Goal: Transaction & Acquisition: Purchase product/service

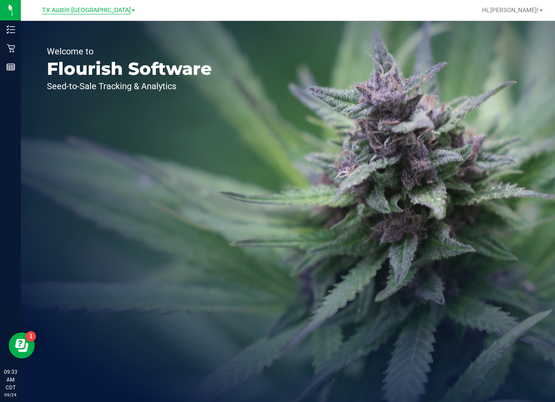
click at [93, 8] on span "TX Austin [GEOGRAPHIC_DATA]" at bounding box center [86, 11] width 89 height 8
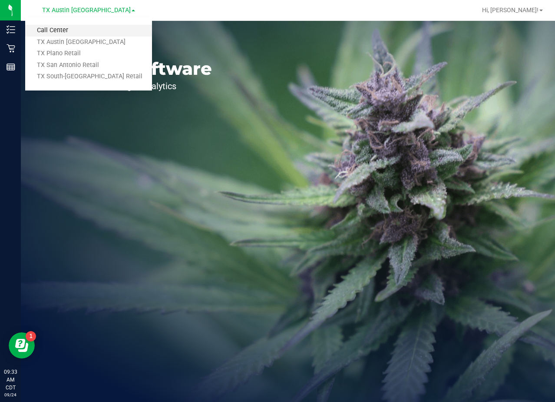
click at [69, 26] on link "Call Center" at bounding box center [88, 31] width 127 height 12
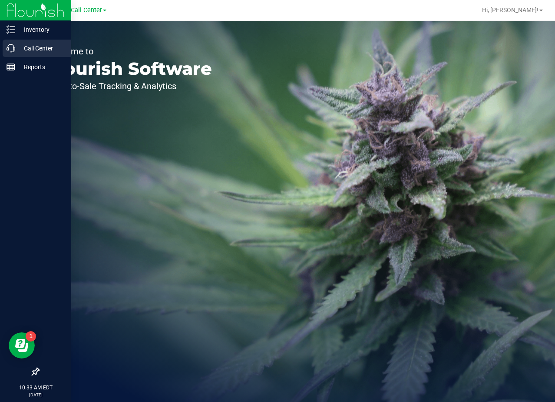
click at [13, 47] on icon at bounding box center [11, 48] width 9 height 9
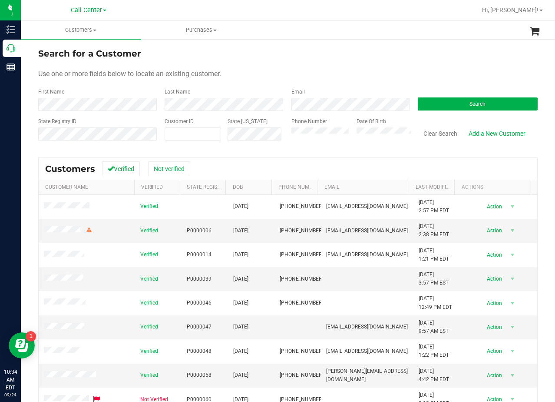
click at [329, 53] on div "Search for a Customer" at bounding box center [288, 53] width 500 height 13
drag, startPoint x: 319, startPoint y: 49, endPoint x: 301, endPoint y: 64, distance: 23.8
click at [319, 49] on div "Search for a Customer" at bounding box center [288, 53] width 500 height 13
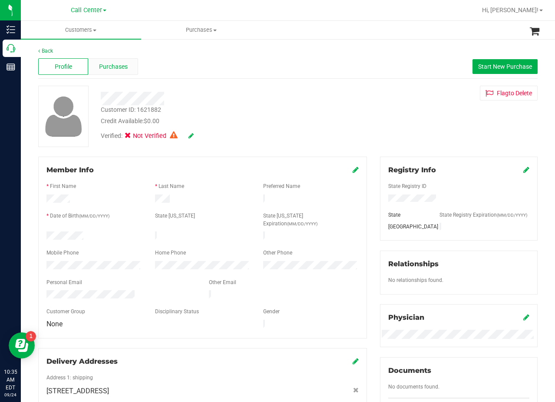
click at [110, 71] on span "Purchases" at bounding box center [113, 66] width 29 height 9
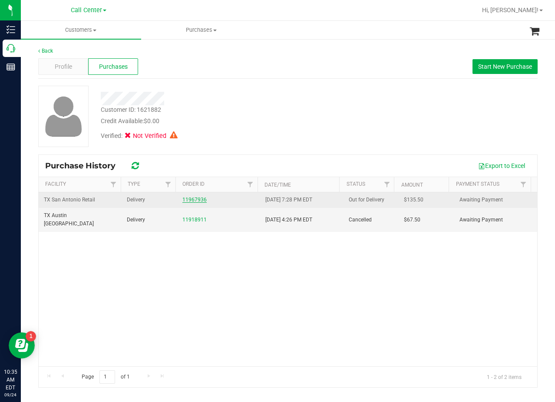
click at [184, 202] on link "11967936" at bounding box center [195, 199] width 24 height 6
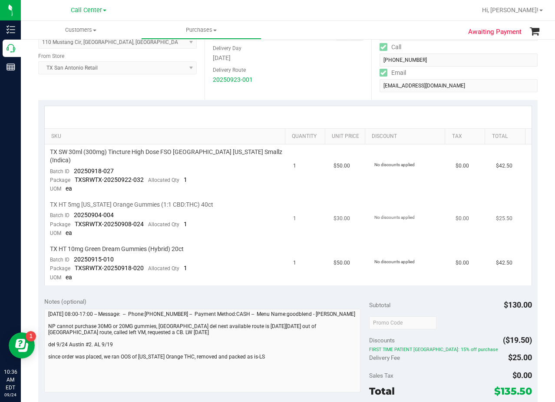
scroll to position [130, 0]
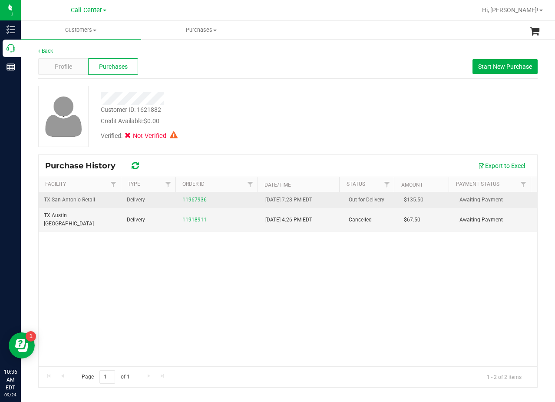
click at [196, 207] on td "11967936" at bounding box center [218, 200] width 83 height 16
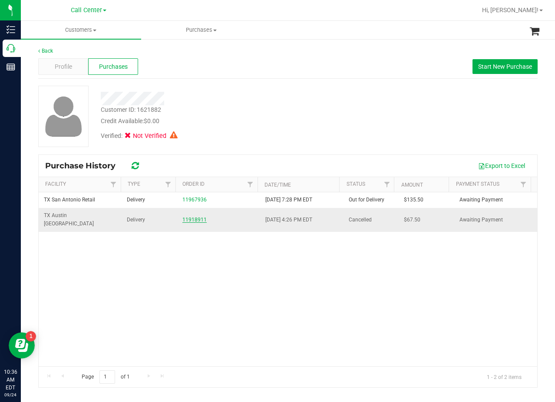
click at [199, 216] on link "11918911" at bounding box center [195, 219] width 24 height 6
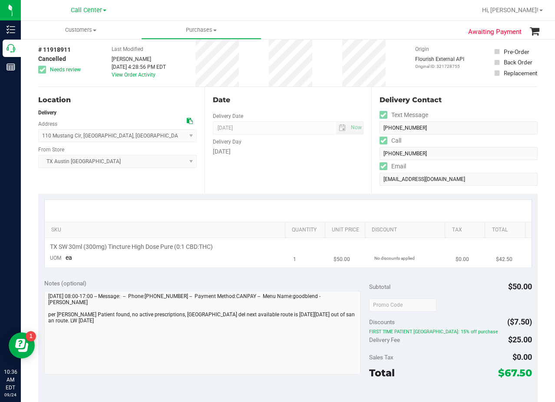
scroll to position [87, 0]
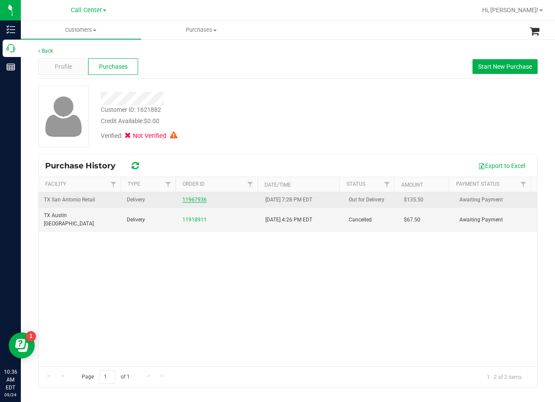
click at [188, 199] on link "11967936" at bounding box center [195, 199] width 24 height 6
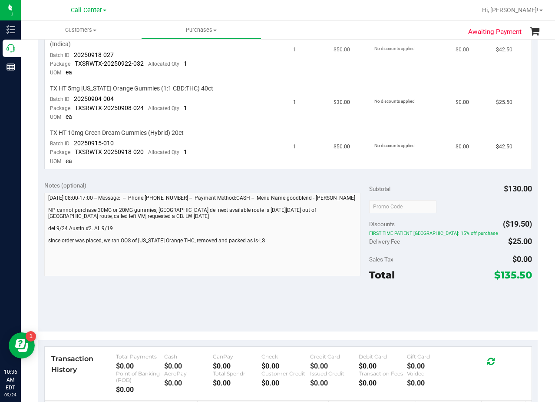
scroll to position [261, 0]
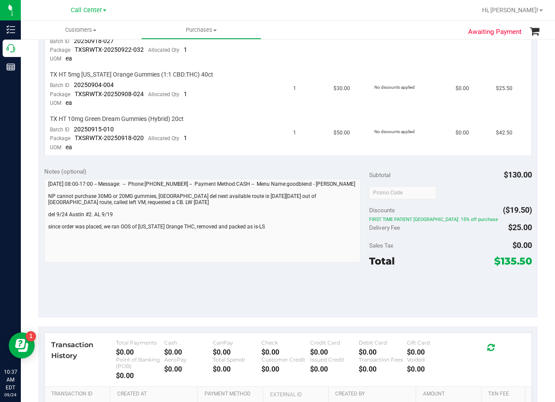
drag, startPoint x: 303, startPoint y: 151, endPoint x: 302, endPoint y: 156, distance: 5.0
click at [303, 151] on div "SKU Quantity Unit Price Discount Tax Total TX SW 30ml (300mg) Tincture High Dos…" at bounding box center [288, 65] width 500 height 191
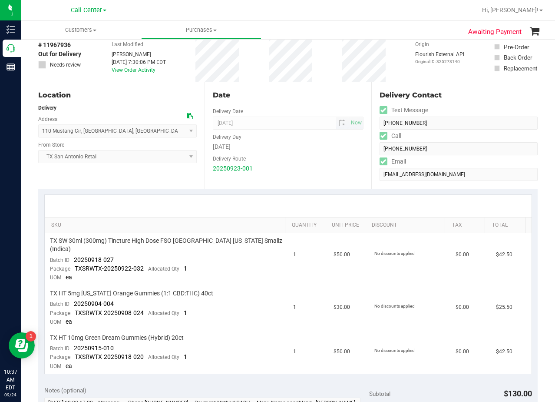
scroll to position [0, 0]
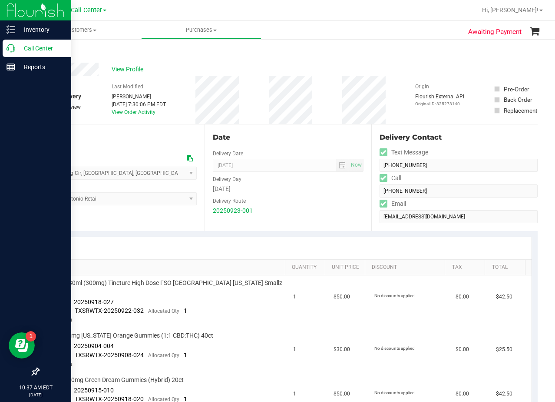
click at [13, 47] on icon at bounding box center [11, 48] width 9 height 9
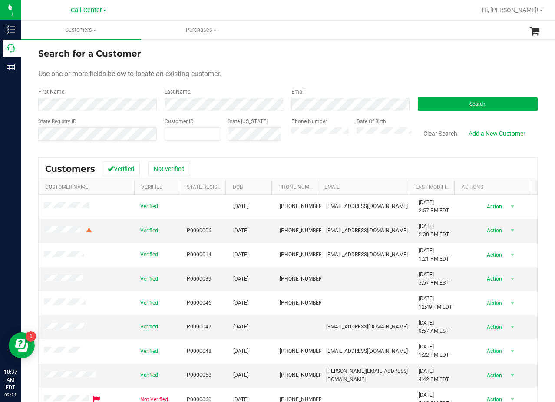
click at [375, 61] on form "Search for a Customer Use one or more fields below to locate an existing custom…" at bounding box center [288, 97] width 500 height 101
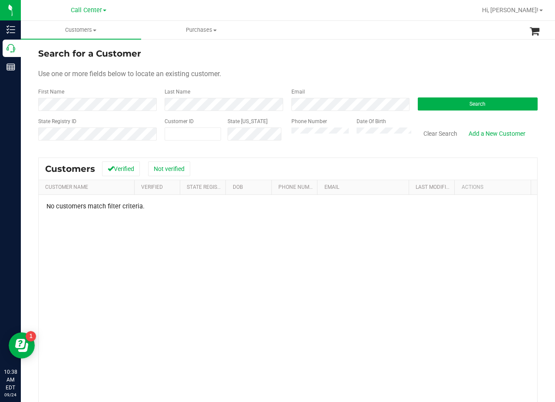
click at [353, 68] on form "Search for a Customer Use one or more fields below to locate an existing custom…" at bounding box center [288, 97] width 500 height 101
click at [488, 136] on link "Add a New Customer" at bounding box center [497, 133] width 68 height 15
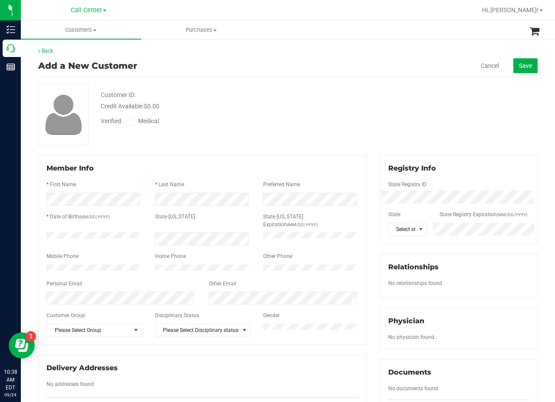
click at [339, 123] on div "Verified: Medical" at bounding box center [222, 120] width 256 height 19
click at [363, 125] on div "Customer ID: Credit Available: $0.00 Verified: Medical" at bounding box center [288, 114] width 513 height 61
click at [282, 107] on div "Credit Available: $0.00" at bounding box center [222, 106] width 243 height 9
click at [125, 120] on span "Verified:" at bounding box center [114, 120] width 26 height 9
click at [128, 121] on icon at bounding box center [131, 121] width 6 height 0
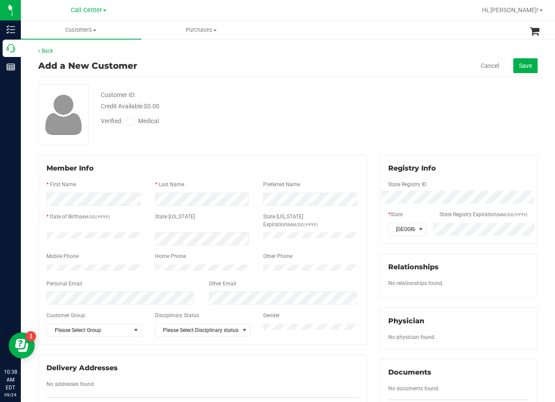
click at [0, 0] on input "Medical" at bounding box center [0, 0] width 0 height 0
click at [243, 94] on div "Customer ID: Credit Available: $0.00" at bounding box center [222, 100] width 256 height 20
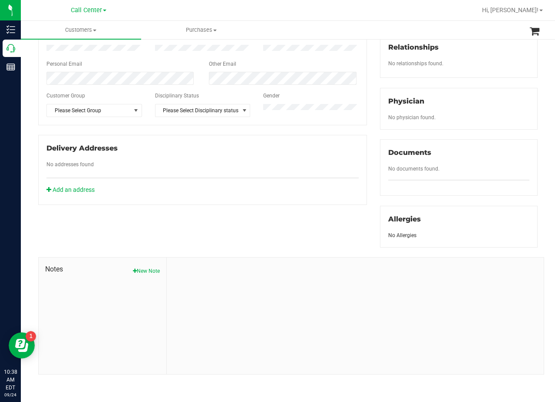
scroll to position [220, 0]
click at [152, 272] on button "New Note" at bounding box center [146, 270] width 27 height 8
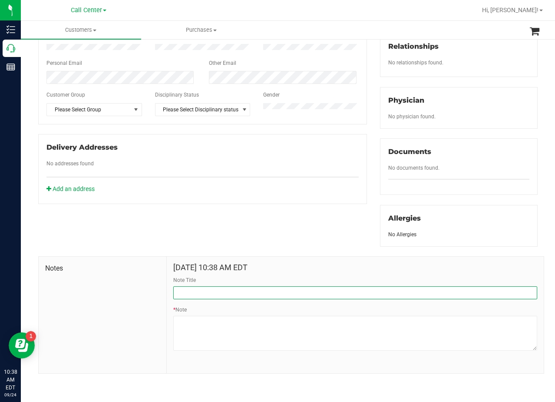
click at [225, 297] on input "Note Title" at bounding box center [355, 292] width 364 height 13
type input "CURT"
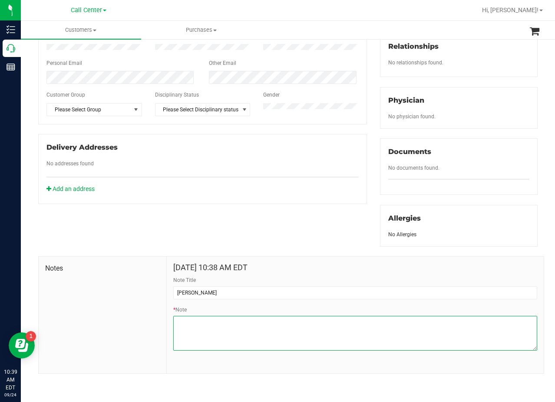
click at [344, 336] on textarea "* Note" at bounding box center [355, 333] width 364 height 35
paste textarea "Patient Name: David Myers Address: 1529 Cherokee Rose Trail Savannah, TX, 76227…"
type textarea "Patient Name: David Myers Address: 1529 Cherokee Rose Trail Savannah, TX, 76227…"
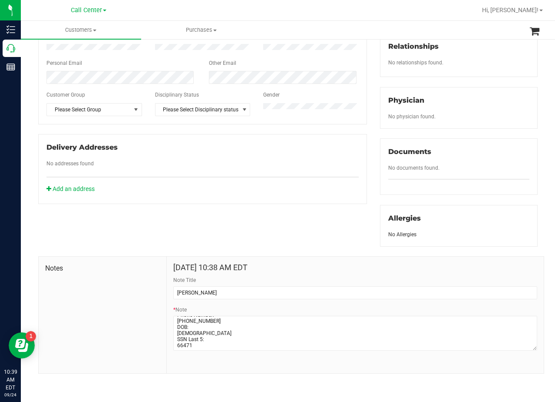
click at [321, 207] on div "Member Info * First Name * Last Name Preferred Name * Date of Birth (MM/DD/YYYY…" at bounding box center [288, 153] width 513 height 439
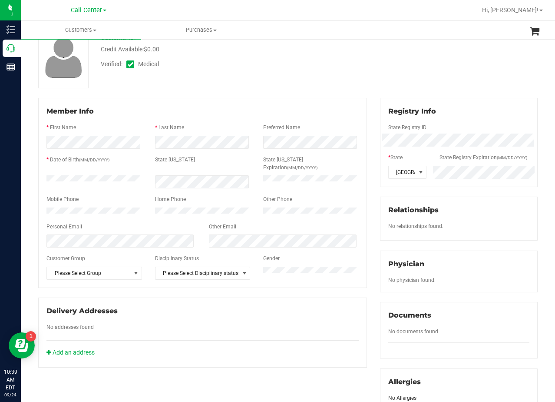
scroll to position [0, 0]
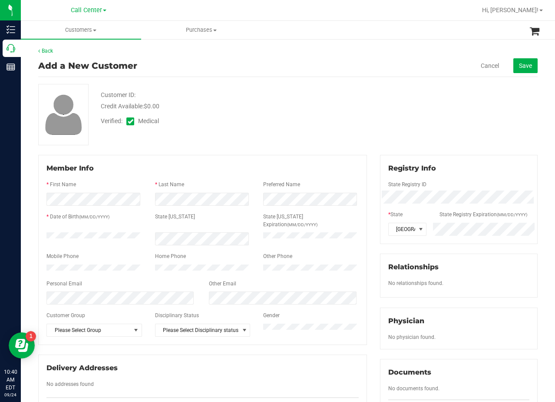
click at [322, 91] on div "Customer ID: Credit Available: $0.00" at bounding box center [222, 100] width 256 height 20
click at [519, 64] on span "Save" at bounding box center [525, 65] width 13 height 7
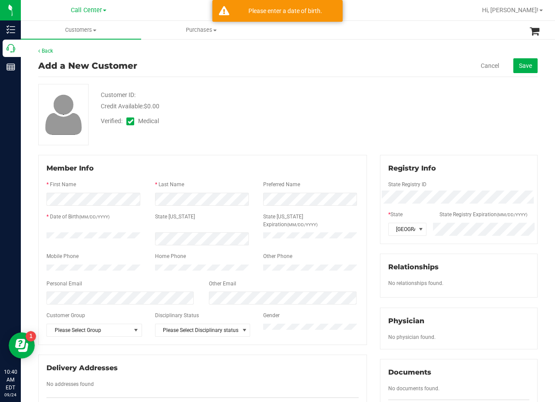
click at [405, 119] on div "Customer ID: Credit Available: $0.00 Verified: Medical" at bounding box center [288, 114] width 513 height 61
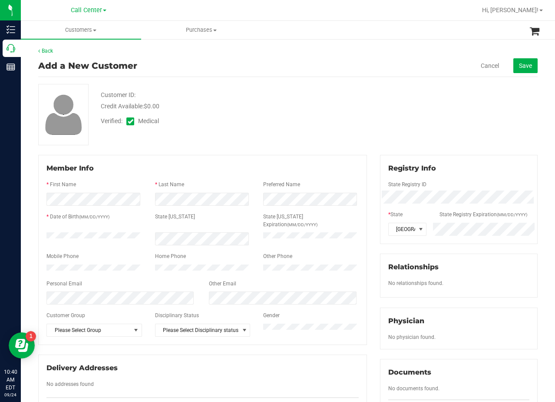
click at [386, 127] on div "Customer ID: Credit Available: $0.00 Verified: Medical" at bounding box center [288, 114] width 513 height 61
click at [273, 130] on div "Customer ID: Credit Available: $0.00 Verified: Medical" at bounding box center [288, 114] width 513 height 61
click at [516, 58] on div "Add a New Customer Cancel Save" at bounding box center [288, 66] width 500 height 22
click at [520, 68] on span "Save" at bounding box center [525, 65] width 13 height 7
click at [396, 94] on div "Customers All customers Add a new customer All physicians Purchases All purchas…" at bounding box center [288, 211] width 535 height 381
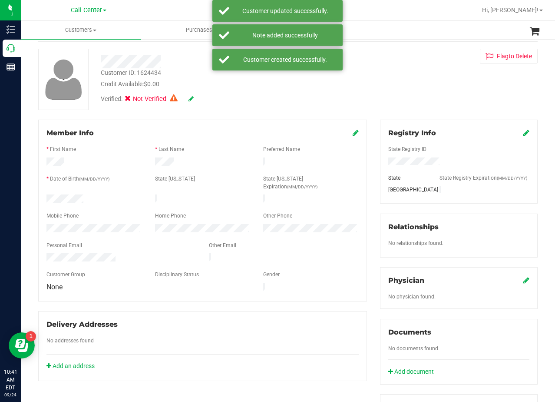
scroll to position [87, 0]
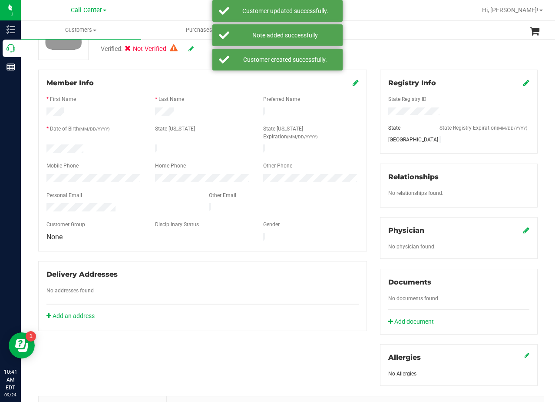
click at [524, 231] on icon at bounding box center [527, 229] width 6 height 7
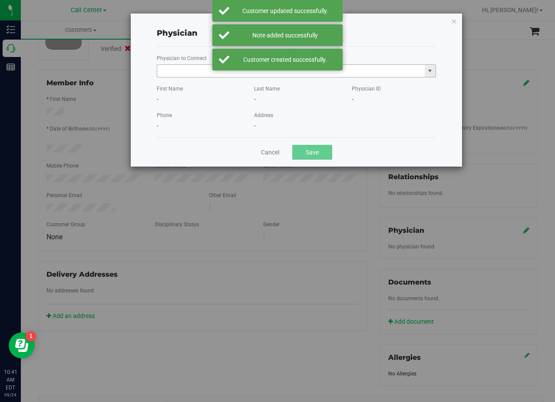
click at [183, 74] on input "text" at bounding box center [291, 71] width 268 height 12
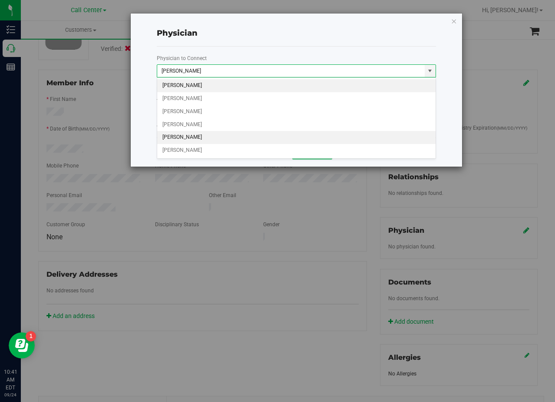
click at [216, 136] on li "NAZIMUDDIN MOHAMMED" at bounding box center [296, 137] width 279 height 13
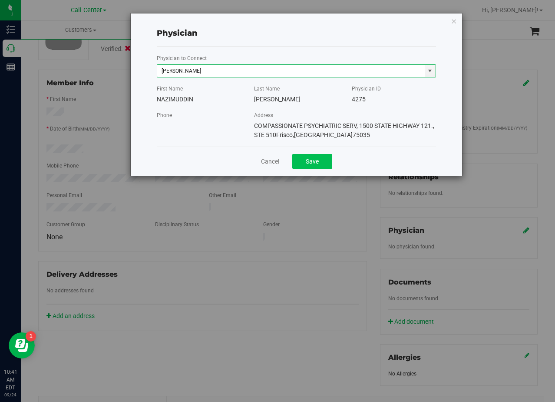
type input "NAZIMUDDIN MOHAMMED"
click at [317, 160] on button "Save" at bounding box center [312, 161] width 40 height 15
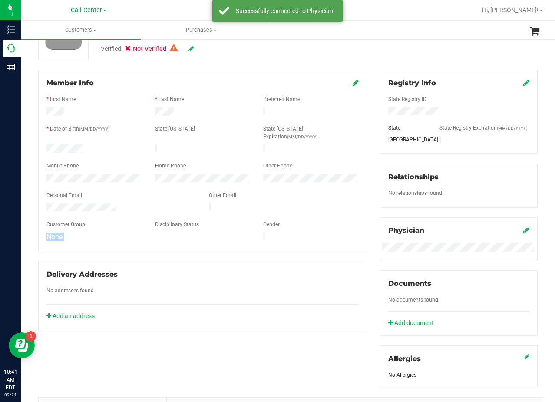
click at [323, 233] on div "Member Info * First Name * Last Name Preferred Name * Date of Birth (MM/DD/YYYY…" at bounding box center [202, 161] width 329 height 182
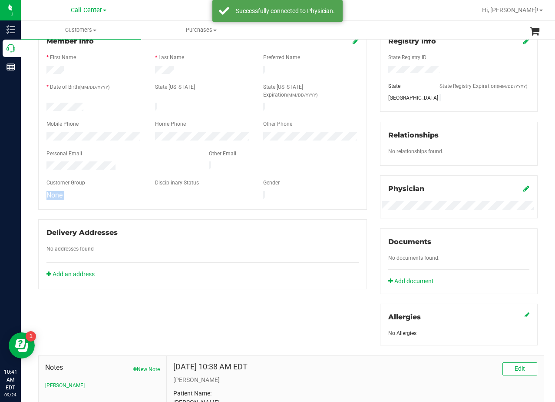
scroll to position [76, 0]
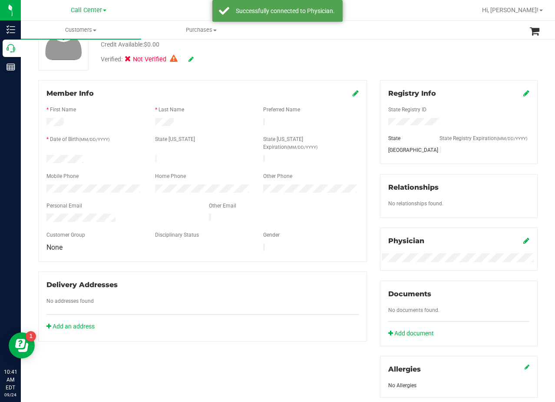
drag, startPoint x: 283, startPoint y: 51, endPoint x: 279, endPoint y: 54, distance: 4.7
click at [282, 52] on div "Verified: Not Verified" at bounding box center [222, 58] width 256 height 19
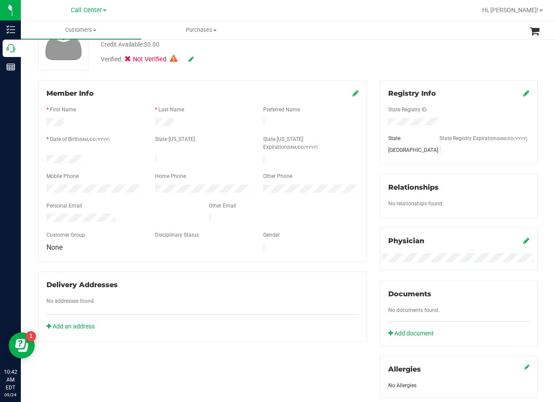
click at [369, 69] on div "Customer ID: 1624434 Credit Available: $0.00 Verified: Not Verified Flag to Del…" at bounding box center [288, 39] width 513 height 61
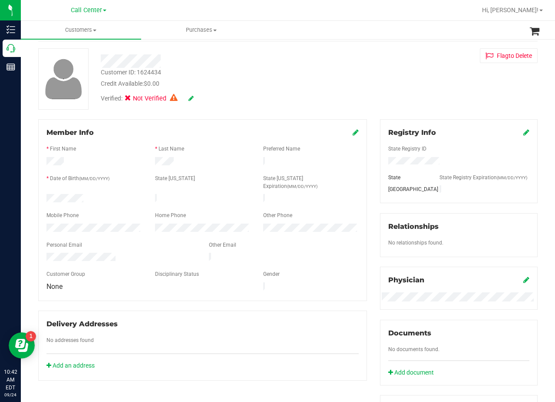
scroll to position [0, 0]
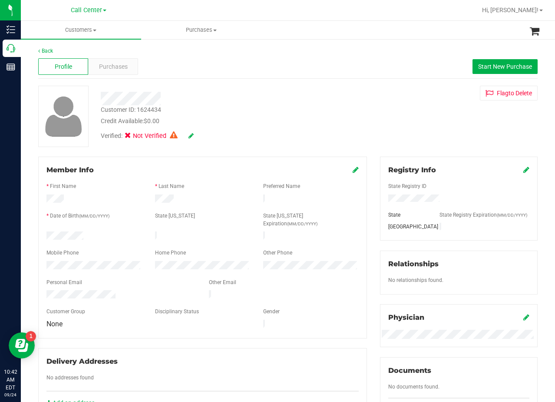
click at [191, 135] on icon at bounding box center [191, 136] width 5 height 6
click at [193, 136] on icon at bounding box center [190, 136] width 7 height 6
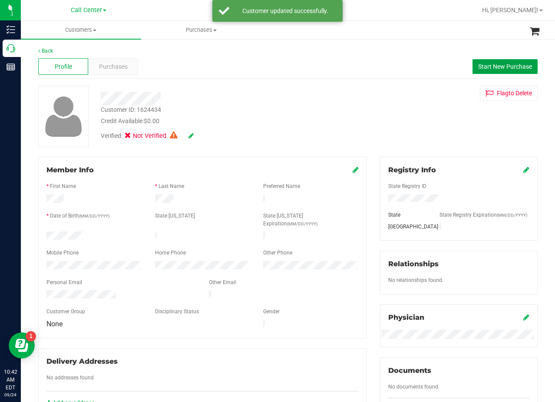
drag, startPoint x: 492, startPoint y: 63, endPoint x: 453, endPoint y: 85, distance: 44.7
click at [493, 63] on span "Start New Purchase" at bounding box center [505, 66] width 54 height 7
click at [378, 93] on div "Flag to Delete" at bounding box center [459, 93] width 171 height 15
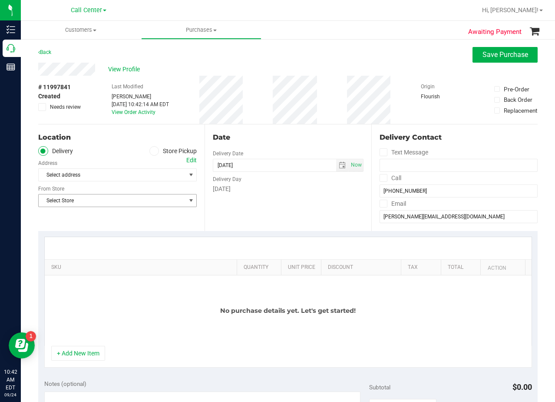
click at [162, 204] on span "Select Store" at bounding box center [112, 200] width 147 height 12
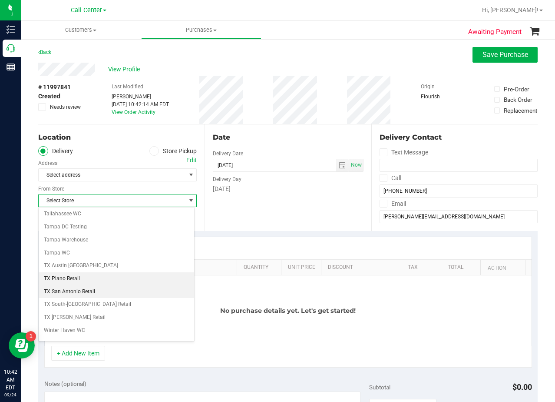
scroll to position [631, 0]
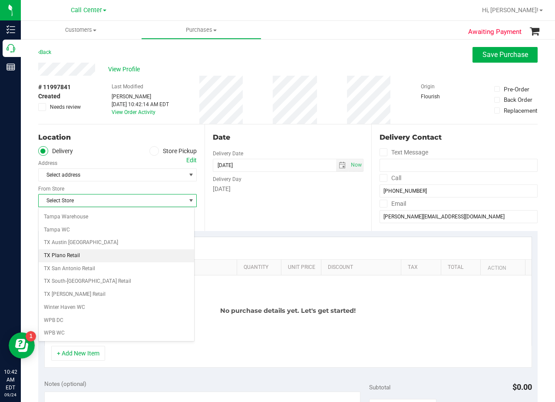
click at [141, 259] on li "TX Plano Retail" at bounding box center [117, 255] width 156 height 13
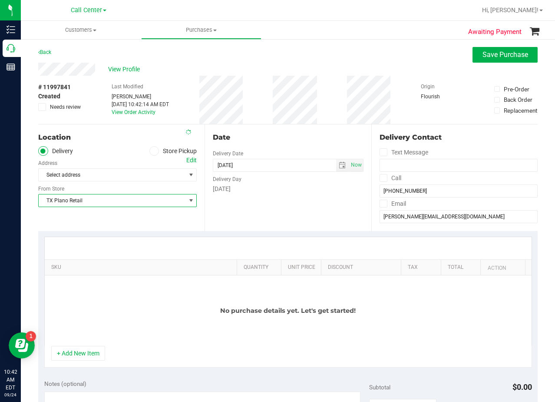
click at [219, 217] on div "Date Delivery Date 09/24/2025 Now 09/24/2025 10:42 AM Now Delivery Day Wednesday" at bounding box center [288, 177] width 166 height 106
click at [188, 159] on div "Edit" at bounding box center [191, 160] width 10 height 9
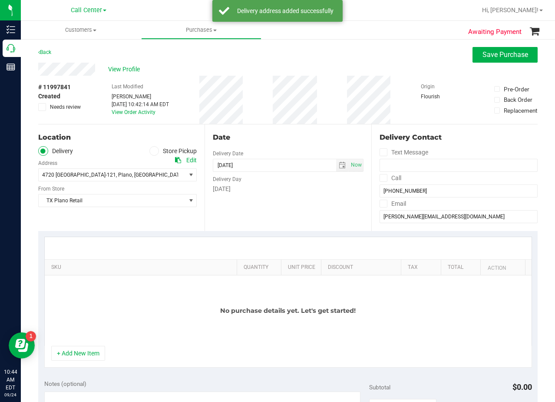
drag, startPoint x: 267, startPoint y: 141, endPoint x: 249, endPoint y: 147, distance: 19.5
click at [264, 142] on div "Date" at bounding box center [288, 137] width 150 height 10
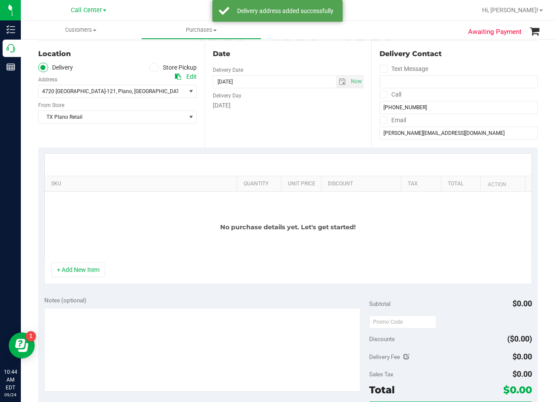
scroll to position [87, 0]
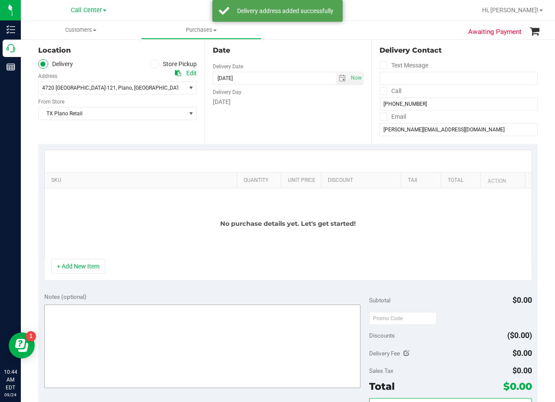
drag, startPoint x: 61, startPoint y: 265, endPoint x: 74, endPoint y: 263, distance: 13.2
click at [63, 265] on button "+ Add New Item" at bounding box center [78, 266] width 54 height 15
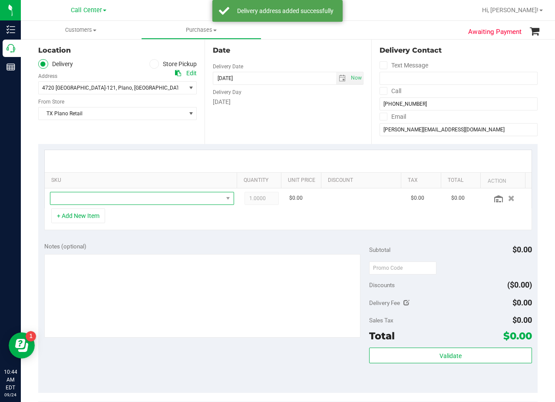
drag, startPoint x: 106, startPoint y: 202, endPoint x: 150, endPoint y: 185, distance: 46.9
click at [106, 202] on span "NO DATA FOUND" at bounding box center [136, 198] width 173 height 12
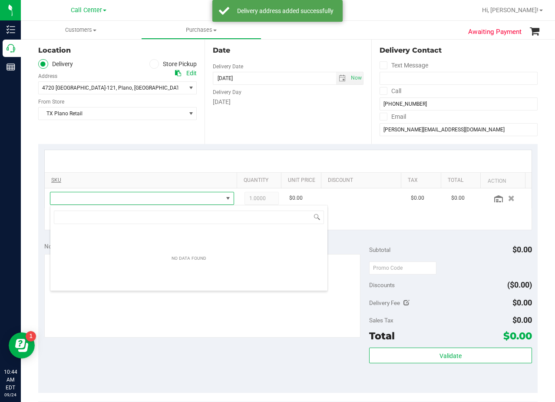
scroll to position [13, 179]
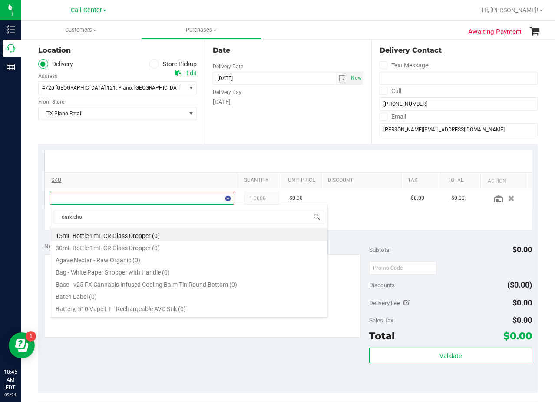
type input "dark choc"
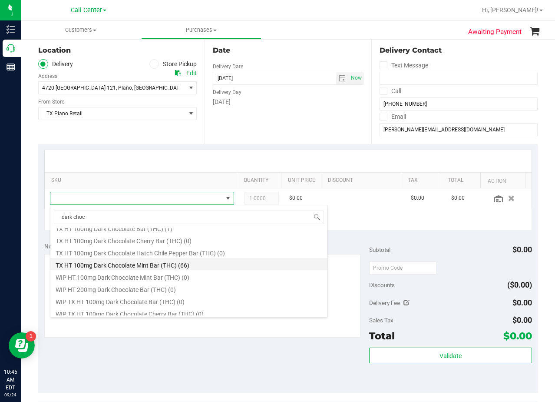
scroll to position [417, 0]
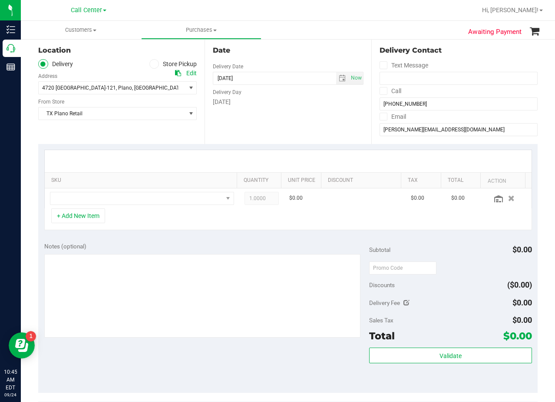
click at [157, 151] on div at bounding box center [288, 161] width 487 height 22
click at [148, 197] on span "NO DATA FOUND" at bounding box center [136, 198] width 173 height 12
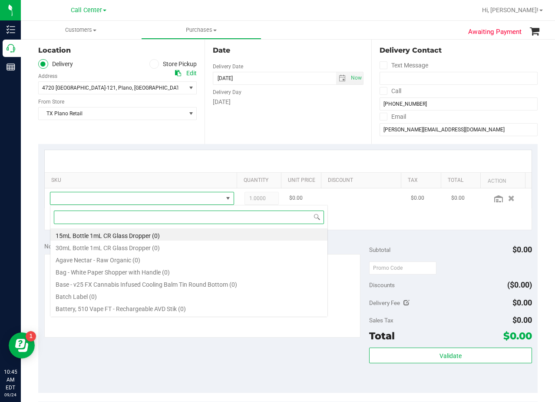
scroll to position [13, 179]
type input "orange dream"
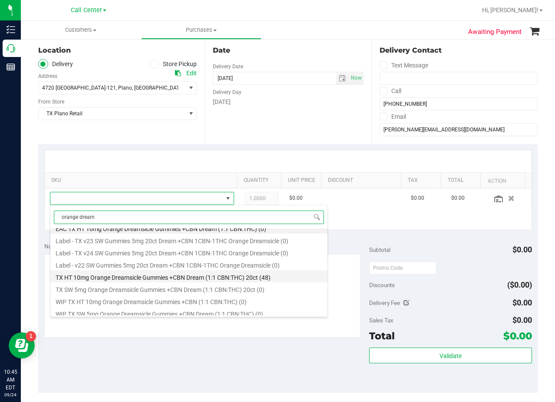
scroll to position [10, 0]
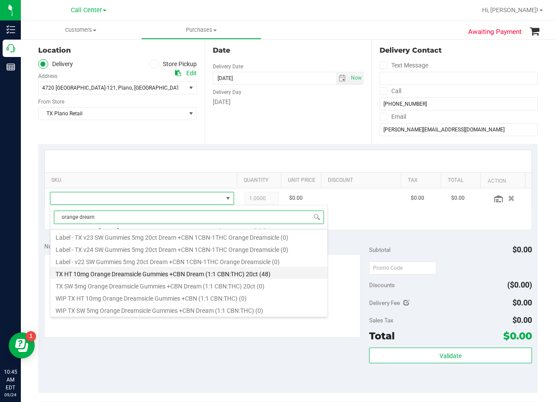
click at [160, 275] on li "TX HT 10mg Orange Dreamsicle Gummies +CBN Dream (1:1 CBN:THC) 20ct (48)" at bounding box center [188, 272] width 277 height 12
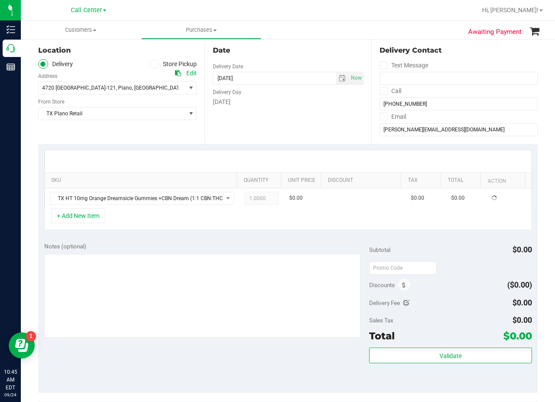
drag, startPoint x: 166, startPoint y: 235, endPoint x: 172, endPoint y: 233, distance: 5.5
click at [167, 235] on div "SKU Quantity Unit Price Discount Tax Total Action TX HT 10mg Orange Dreamsicle …" at bounding box center [288, 190] width 500 height 92
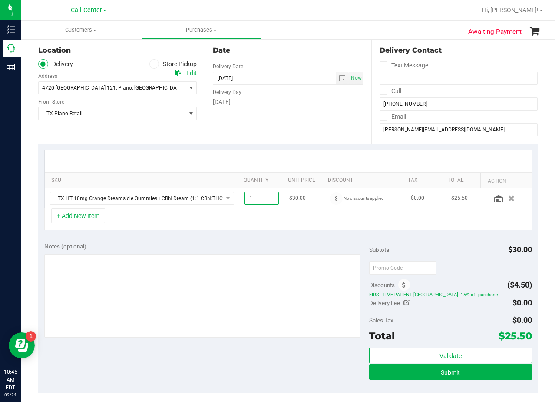
click at [256, 202] on span "1.00 1" at bounding box center [262, 198] width 34 height 13
click at [256, 202] on input "1" at bounding box center [261, 198] width 33 height 12
type input "3"
type input "3.00"
click at [266, 120] on div "Date Delivery Date 09/24/2025 Now 09/24/2025 08:00 AM Now Delivery Day Wednesday" at bounding box center [288, 90] width 166 height 106
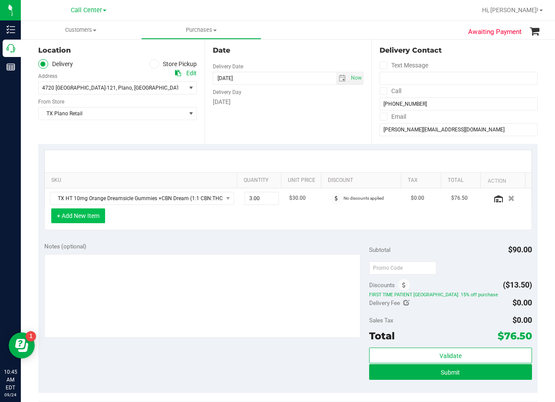
click at [80, 218] on button "+ Add New Item" at bounding box center [78, 215] width 54 height 15
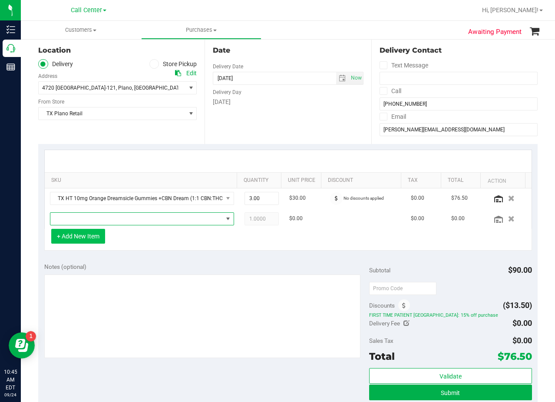
click at [79, 218] on span "NO DATA FOUND" at bounding box center [136, 219] width 173 height 12
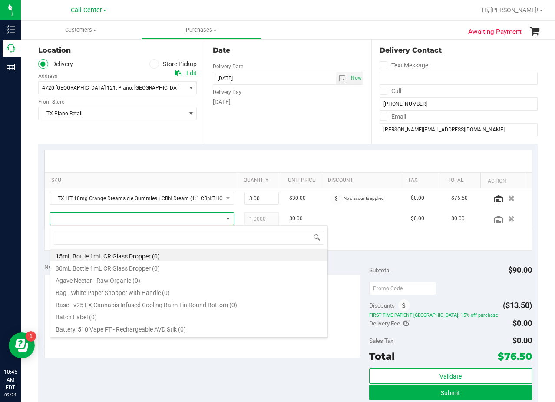
scroll to position [13, 179]
type input "dark choc"
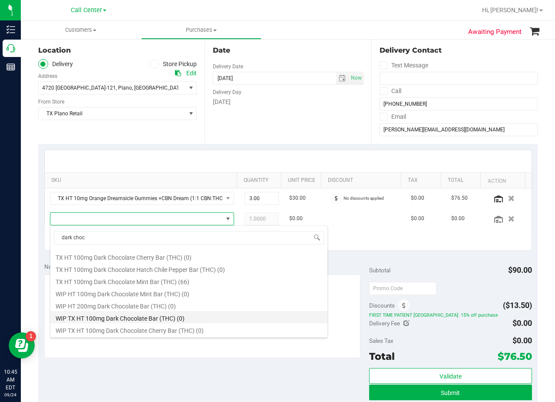
scroll to position [417, 0]
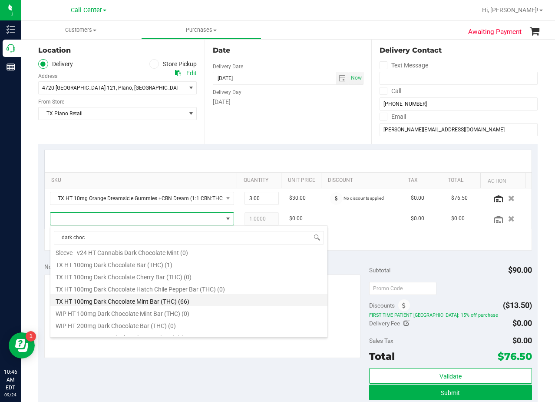
click at [205, 299] on li "TX HT 100mg Dark Chocolate Mint Bar (THC) (66)" at bounding box center [188, 300] width 277 height 12
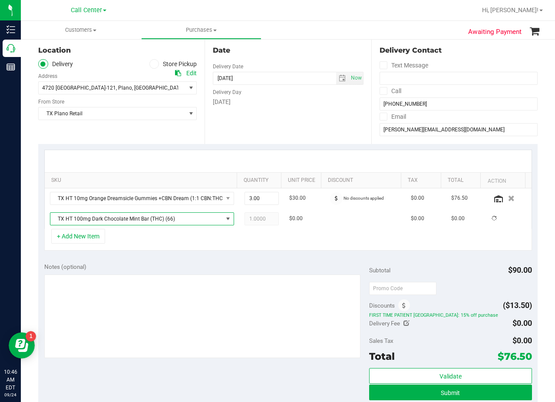
click at [222, 250] on div "+ Add New Item" at bounding box center [288, 240] width 488 height 22
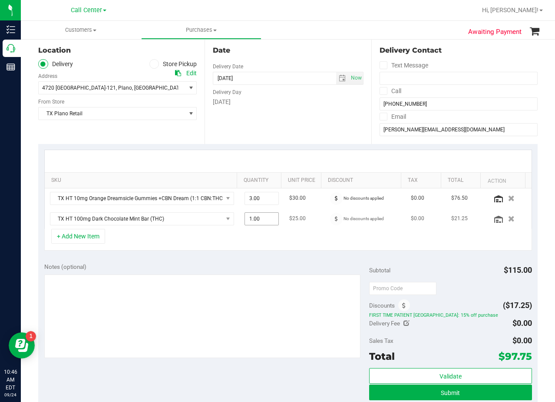
click at [262, 220] on span "1.00 1" at bounding box center [262, 218] width 34 height 13
click at [262, 220] on input "1" at bounding box center [261, 219] width 33 height 12
type input "3"
type input "3.00"
click at [267, 136] on div "Date Delivery Date 09/24/2025 Now 09/24/2025 08:00 AM Now Delivery Day Wednesday" at bounding box center [288, 90] width 166 height 106
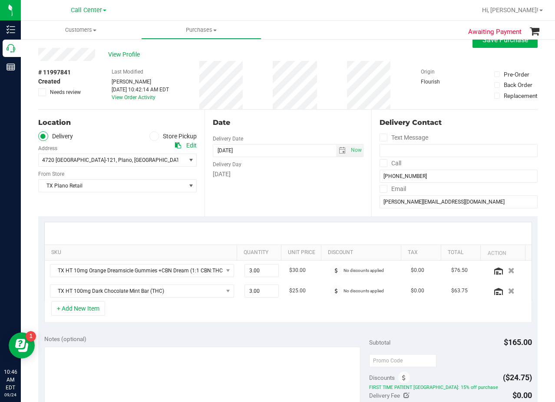
scroll to position [0, 0]
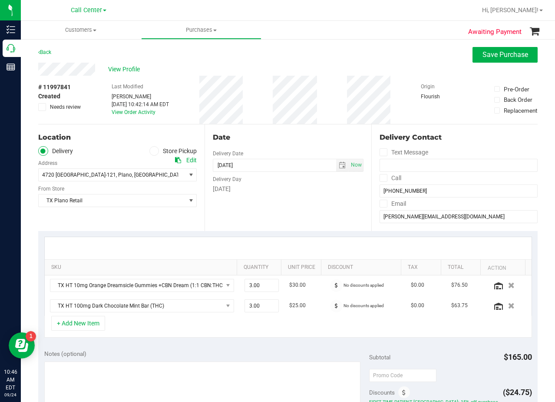
click at [302, 136] on div "Date" at bounding box center [288, 137] width 150 height 10
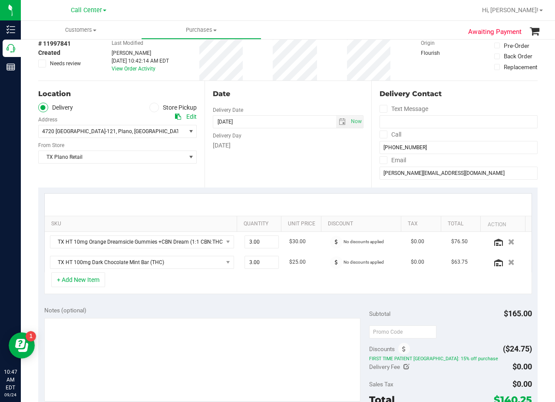
click at [290, 137] on div "Delivery Day" at bounding box center [288, 134] width 150 height 13
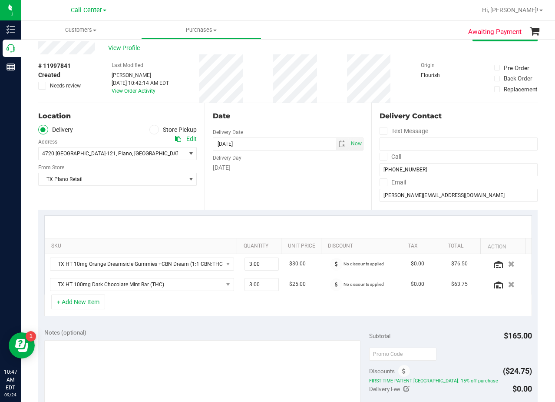
scroll to position [0, 0]
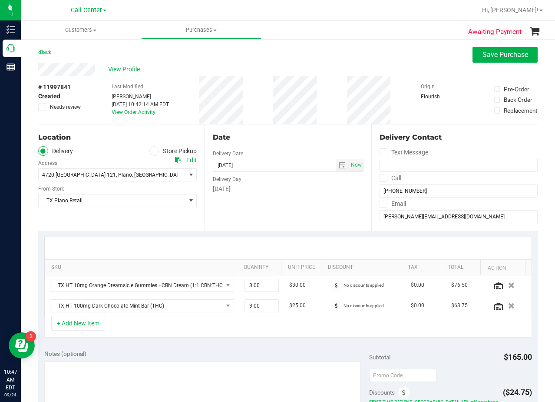
click at [280, 135] on div "Date" at bounding box center [288, 137] width 150 height 10
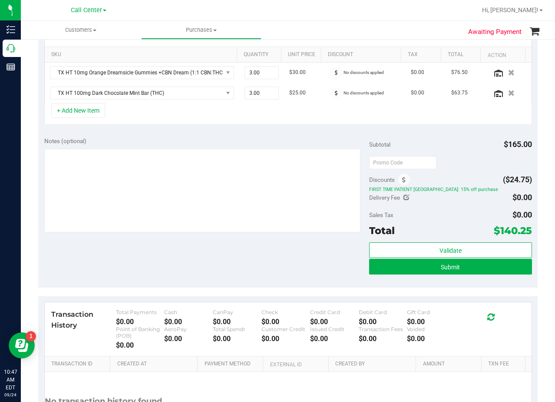
scroll to position [217, 0]
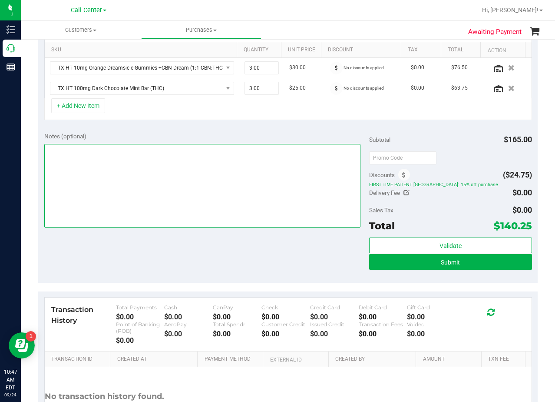
click at [197, 167] on textarea at bounding box center [202, 185] width 317 height 83
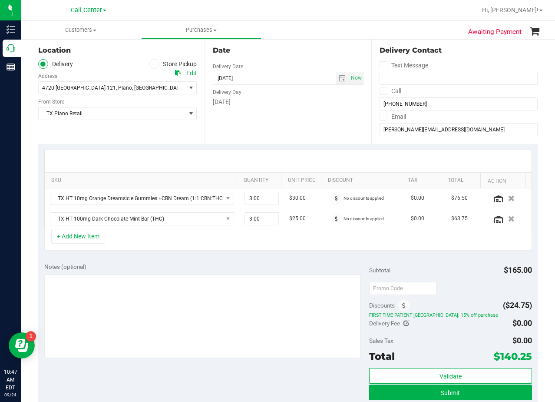
click at [289, 121] on div "Date Delivery Date 09/24/2025 Now 09/24/2025 08:00 AM Now Delivery Day Wednesday" at bounding box center [288, 90] width 166 height 106
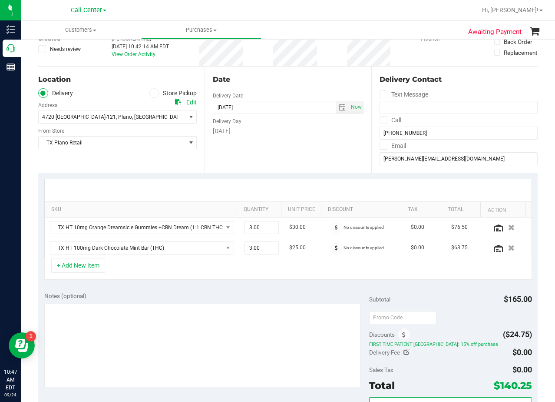
scroll to position [43, 0]
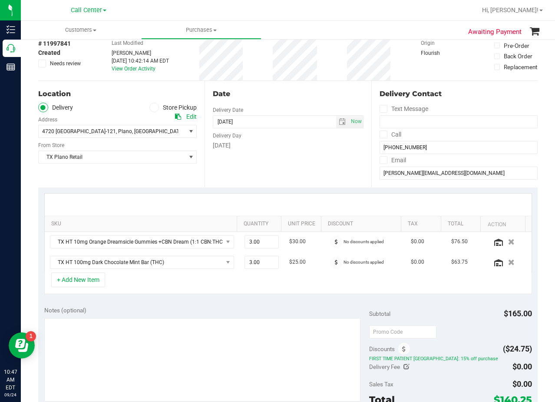
click at [289, 96] on div "Date" at bounding box center [288, 94] width 150 height 10
click at [277, 100] on div "Date Delivery Date 09/24/2025 Now 09/24/2025 08:00 AM Now Delivery Day Wednesday" at bounding box center [288, 134] width 166 height 106
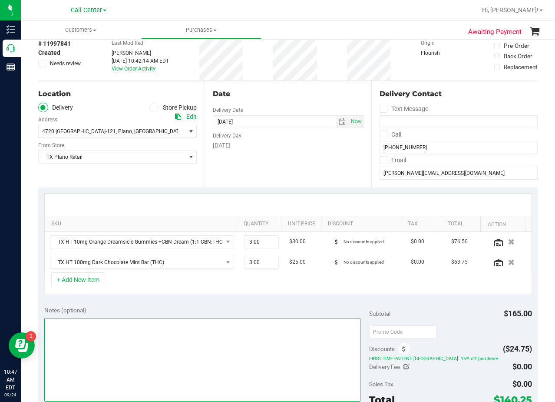
click at [244, 343] on textarea at bounding box center [202, 359] width 317 height 83
type textarea "pu 9/25 Plano. AL 9/24"
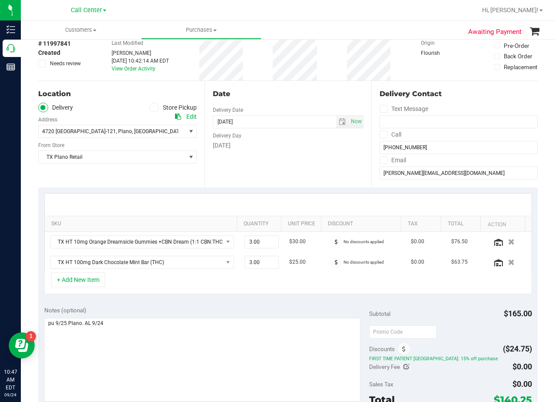
click at [277, 163] on div "Date Delivery Date 09/24/2025 Now 09/24/2025 08:00 AM Now Delivery Day Wednesday" at bounding box center [288, 134] width 166 height 106
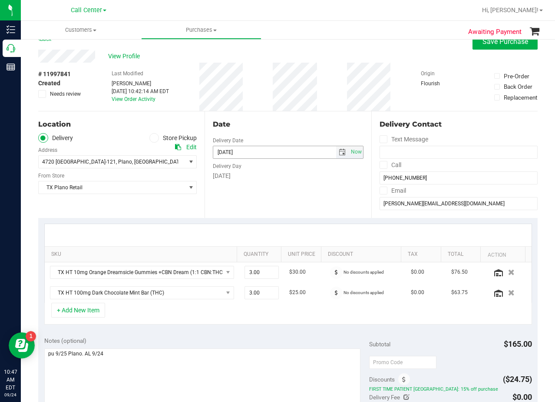
scroll to position [0, 0]
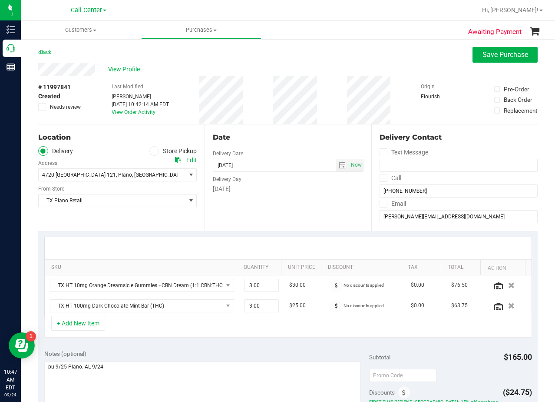
click at [281, 144] on div "Date Delivery Date 09/24/2025 Now 09/24/2025 08:00 AM Now Delivery Day Wednesday" at bounding box center [288, 177] width 166 height 106
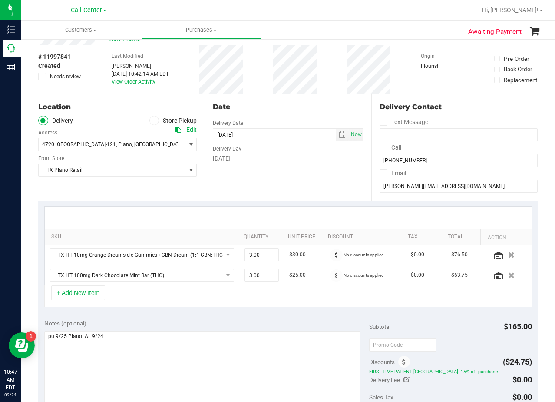
scroll to position [43, 0]
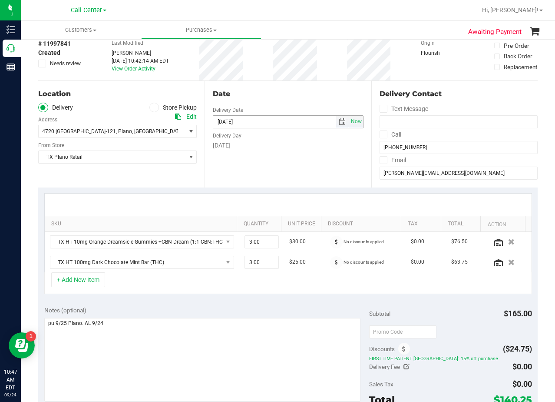
click at [339, 119] on span "select" at bounding box center [342, 121] width 7 height 7
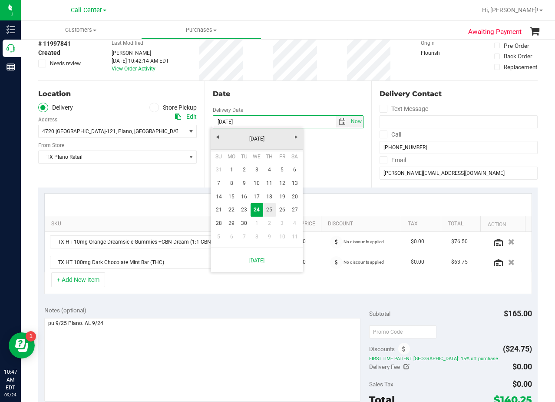
click at [272, 211] on link "25" at bounding box center [269, 209] width 13 height 13
type input "09/25/2025"
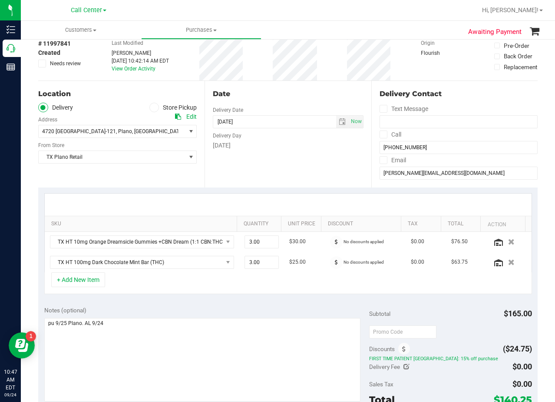
drag, startPoint x: 277, startPoint y: 182, endPoint x: 278, endPoint y: 168, distance: 13.5
click at [277, 181] on div "Date Delivery Date 09/25/2025 Now 09/25/2025 08:00 AM Now Delivery Day Thursday" at bounding box center [288, 134] width 166 height 106
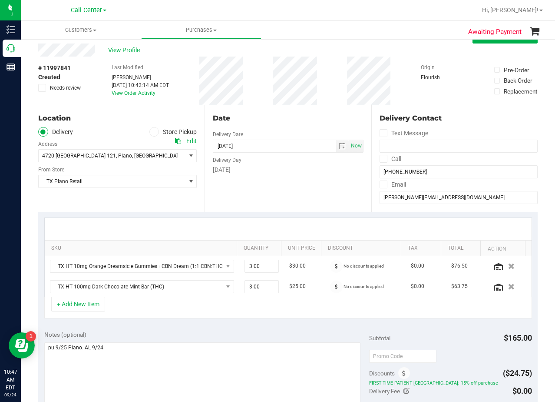
scroll to position [0, 0]
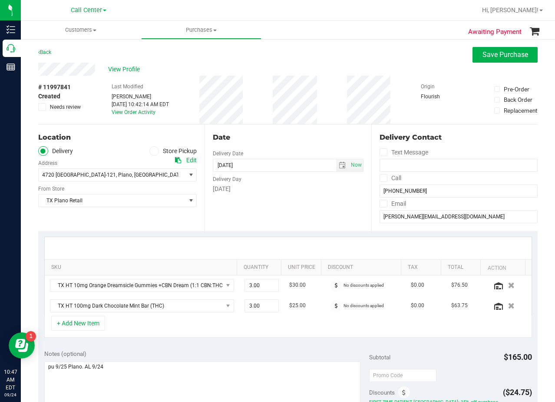
click at [280, 137] on div "Date" at bounding box center [288, 137] width 150 height 10
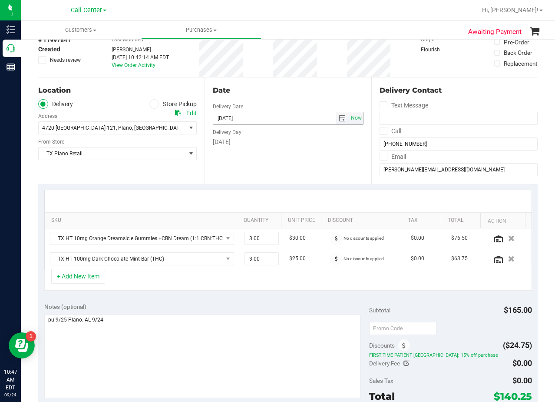
scroll to position [130, 0]
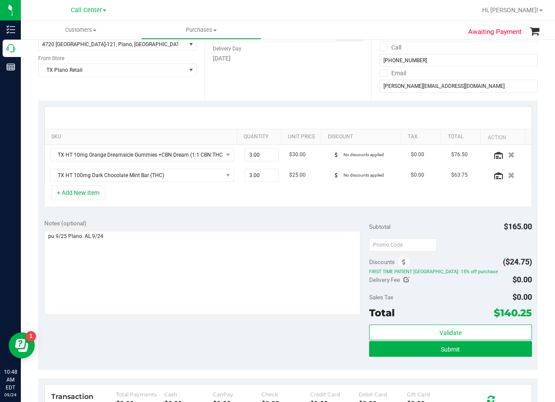
click at [283, 208] on div "SKU Quantity Unit Price Discount Tax Total Action TX HT 10mg Orange Dreamsicle …" at bounding box center [288, 156] width 500 height 113
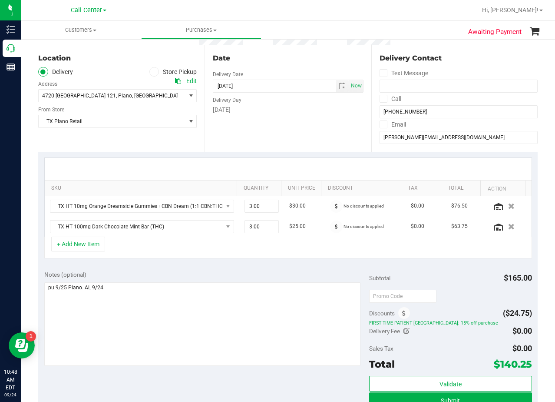
scroll to position [0, 0]
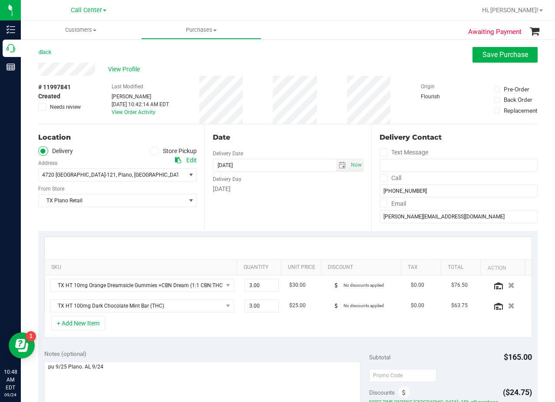
click at [303, 184] on div "Thursday" at bounding box center [288, 188] width 150 height 9
click at [279, 140] on div "Date" at bounding box center [288, 137] width 150 height 10
click at [282, 141] on div "Date" at bounding box center [288, 137] width 150 height 10
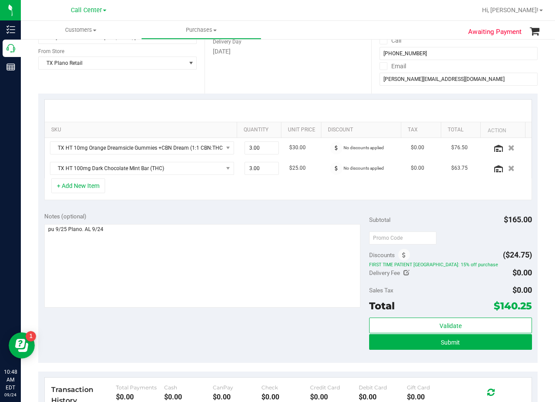
scroll to position [174, 0]
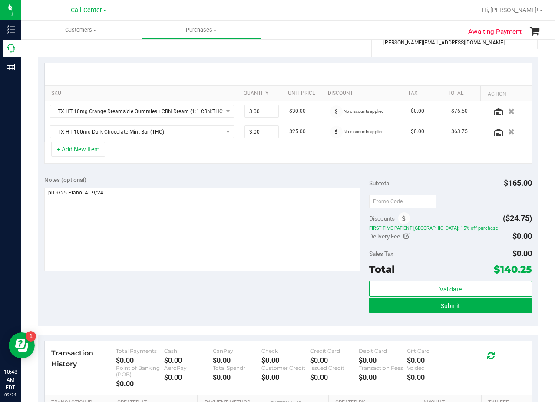
click at [294, 169] on div "SKU Quantity Unit Price Discount Tax Total Action TX HT 10mg Orange Dreamsicle …" at bounding box center [288, 113] width 500 height 113
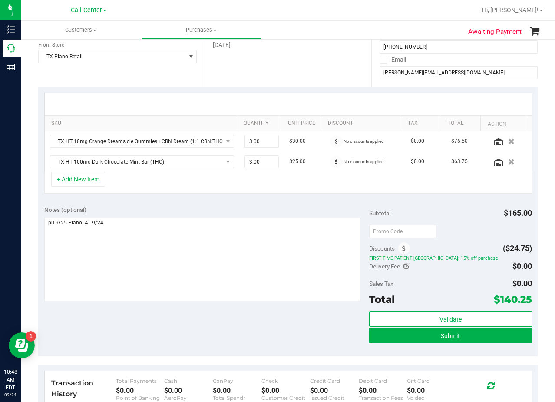
scroll to position [0, 0]
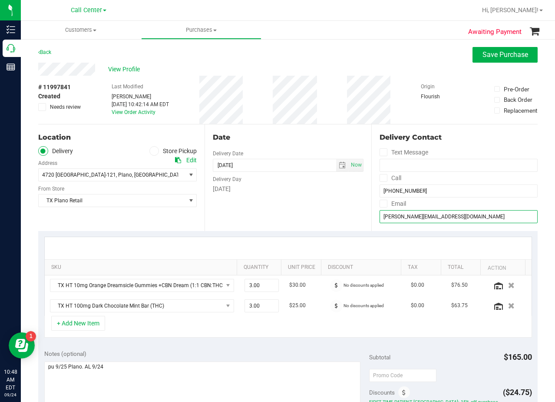
click at [405, 215] on input "dave@ddmowing.com" at bounding box center [459, 216] width 158 height 13
click at [320, 109] on div "# 11997841 Created Needs review Last Modified Alexander Lawson Sep 24, 2025 10:…" at bounding box center [288, 100] width 500 height 48
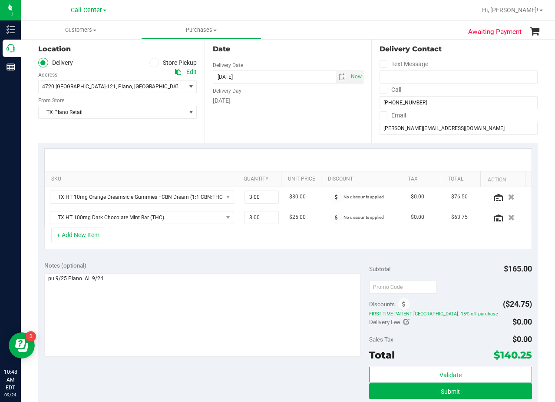
scroll to position [217, 0]
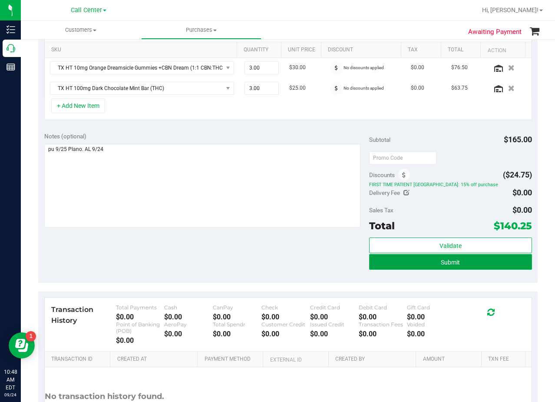
click at [373, 262] on button "Submit" at bounding box center [450, 262] width 163 height 16
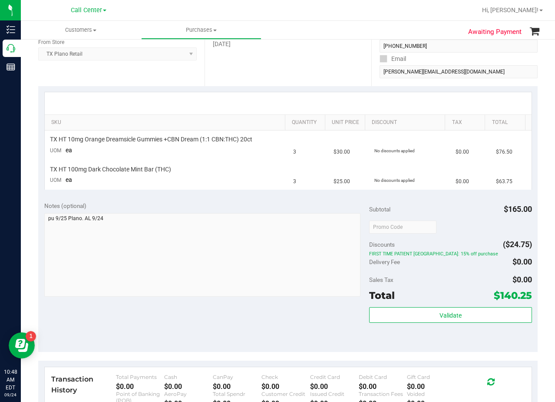
scroll to position [174, 0]
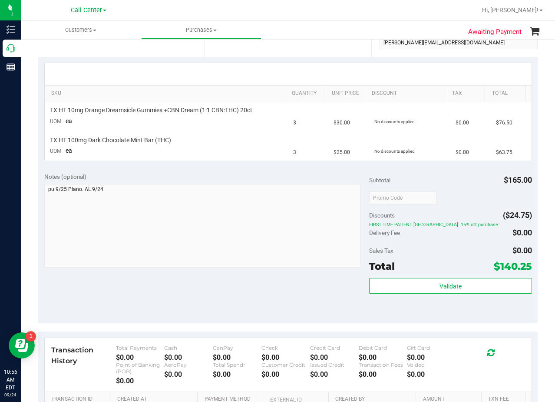
click at [310, 180] on div "Notes (optional)" at bounding box center [207, 176] width 326 height 9
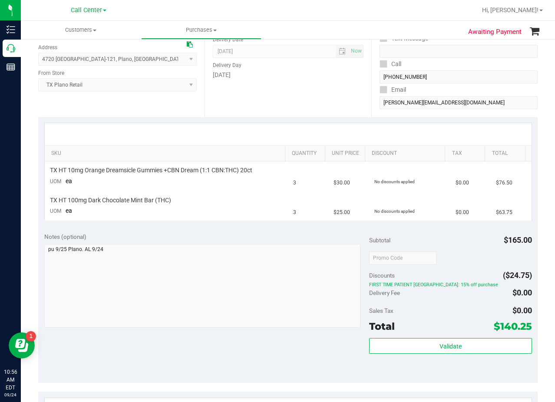
scroll to position [0, 0]
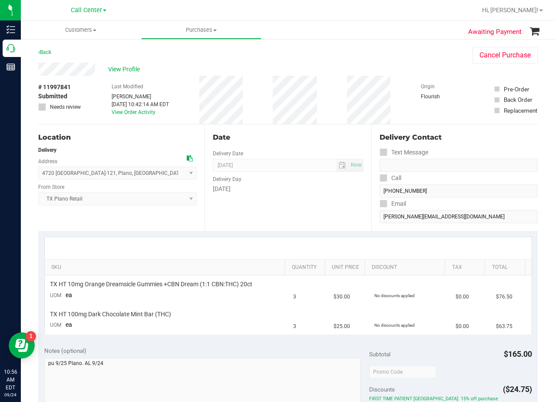
click at [297, 61] on div "Back Cancel Purchase" at bounding box center [288, 55] width 500 height 16
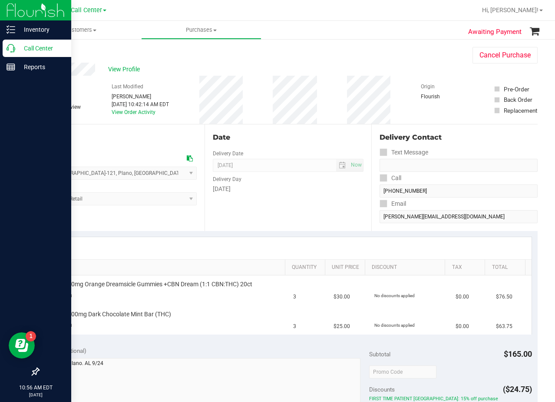
click at [15, 50] on icon at bounding box center [11, 48] width 9 height 9
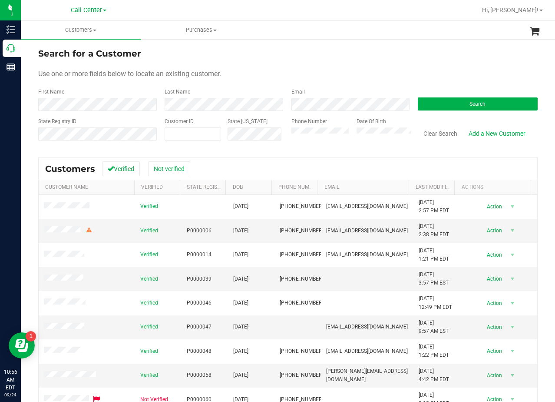
click at [502, 83] on form "Search for a Customer Use one or more fields below to locate an existing custom…" at bounding box center [288, 97] width 500 height 101
click at [500, 95] on div "Search" at bounding box center [475, 99] width 126 height 23
click at [499, 99] on button "Search" at bounding box center [478, 103] width 120 height 13
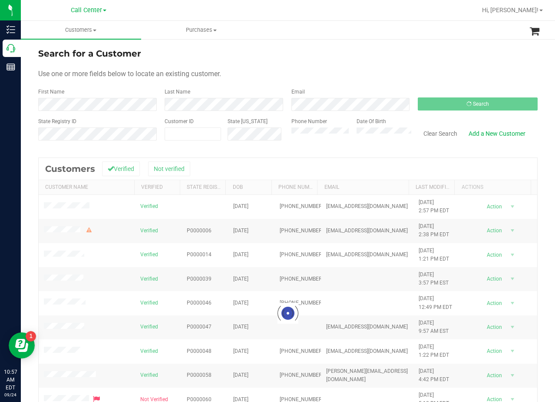
click at [342, 66] on form "Search for a Customer Use one or more fields below to locate an existing custom…" at bounding box center [288, 97] width 500 height 101
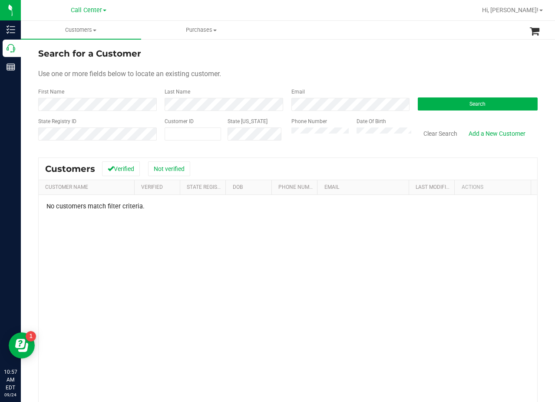
click at [318, 54] on div "Search for a Customer" at bounding box center [288, 53] width 500 height 13
click at [346, 69] on div "Use one or more fields below to locate an existing customer." at bounding box center [288, 74] width 500 height 10
click at [478, 139] on link "Add a New Customer" at bounding box center [497, 133] width 68 height 15
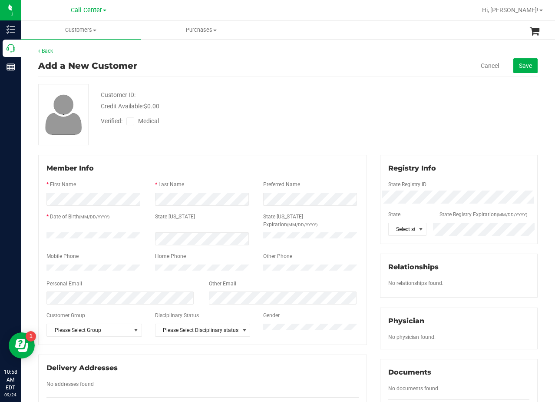
drag, startPoint x: 311, startPoint y: 81, endPoint x: 237, endPoint y: 136, distance: 92.2
click at [311, 83] on div "Back Add a New Customer Cancel Save Customer ID: Credit Available: $0.00 Verifi…" at bounding box center [288, 320] width 500 height 547
drag, startPoint x: 408, startPoint y: 128, endPoint x: 312, endPoint y: 171, distance: 105.5
click at [407, 128] on div "Customer ID: Credit Available: $0.00 Verified: Medical" at bounding box center [288, 114] width 513 height 61
drag, startPoint x: 348, startPoint y: 131, endPoint x: 326, endPoint y: 142, distance: 24.3
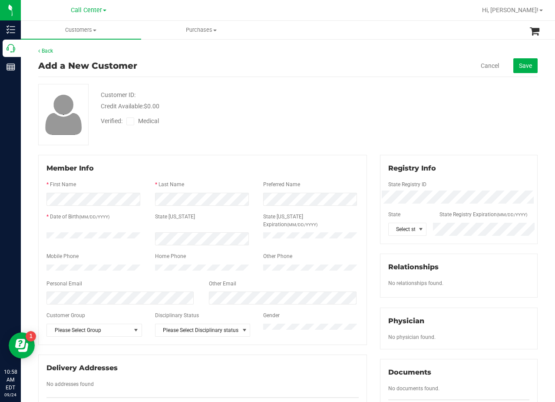
click at [347, 131] on div "Customer ID: Credit Available: $0.00 Verified: Medical" at bounding box center [288, 114] width 513 height 61
click at [130, 121] on icon at bounding box center [131, 121] width 6 height 0
click at [0, 0] on input "Medical" at bounding box center [0, 0] width 0 height 0
click at [236, 112] on div "Verified: Medical" at bounding box center [222, 120] width 256 height 19
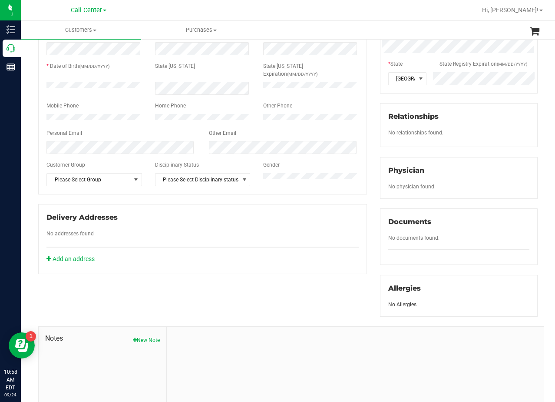
scroll to position [220, 0]
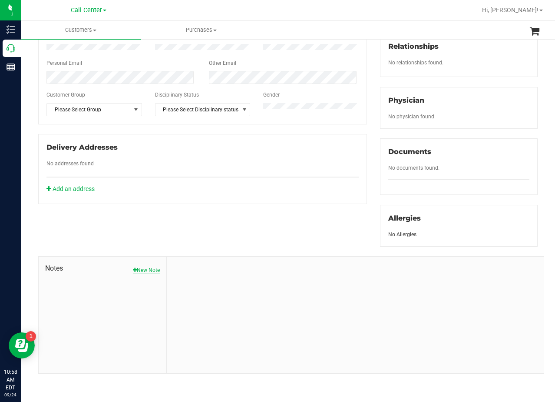
drag, startPoint x: 136, startPoint y: 263, endPoint x: 144, endPoint y: 269, distance: 9.9
click at [137, 265] on span "Notes" at bounding box center [102, 268] width 115 height 10
drag, startPoint x: 144, startPoint y: 269, endPoint x: 163, endPoint y: 272, distance: 19.7
click at [144, 269] on button "New Note" at bounding box center [146, 270] width 27 height 8
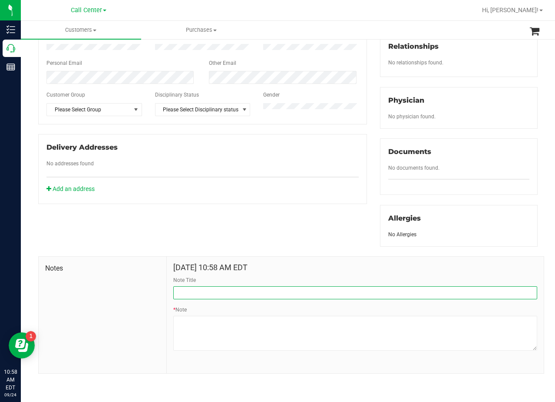
drag, startPoint x: 229, startPoint y: 292, endPoint x: 236, endPoint y: 299, distance: 9.2
click at [229, 292] on input "Note Title" at bounding box center [355, 292] width 364 height 13
type input "CURT"
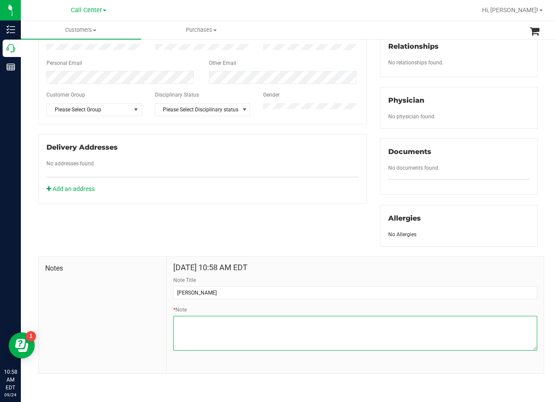
click at [372, 332] on textarea "* Note" at bounding box center [355, 333] width 364 height 35
paste textarea "Patient Name: James A. Wheeler Address: 3001 Belmead Ln Tyler, TX, 75701 Phone …"
type textarea "Patient Name: James A. Wheeler Address: 3001 Belmead Ln Tyler, TX, 75701 Phone …"
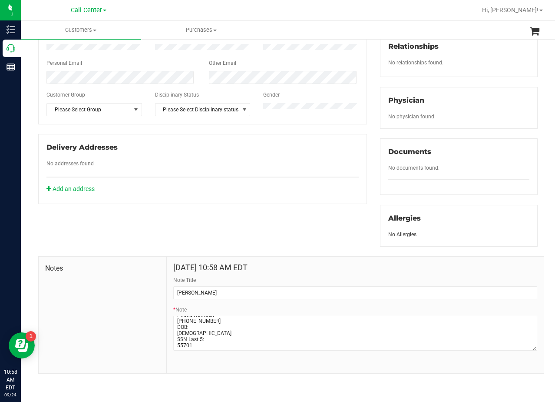
click at [351, 224] on div "Member Info * First Name * Last Name Preferred Name * Date of Birth (MM/DD/YYYY…" at bounding box center [288, 153] width 513 height 439
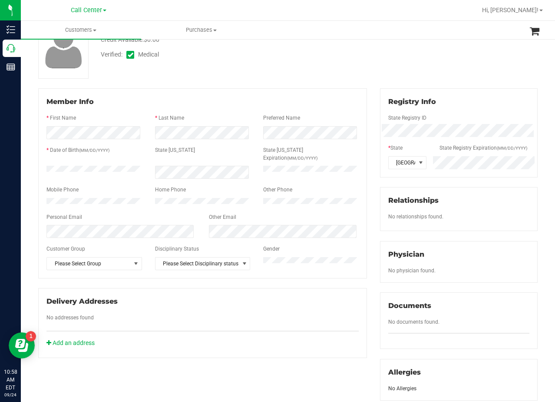
scroll to position [0, 0]
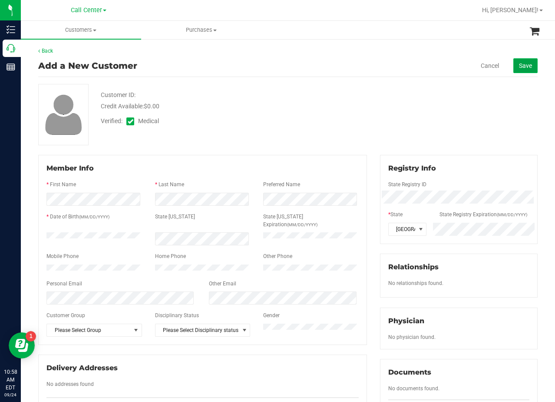
click at [528, 69] on button "Save" at bounding box center [526, 65] width 24 height 15
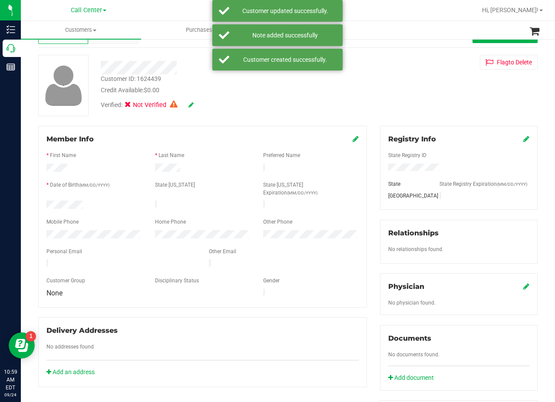
scroll to position [43, 0]
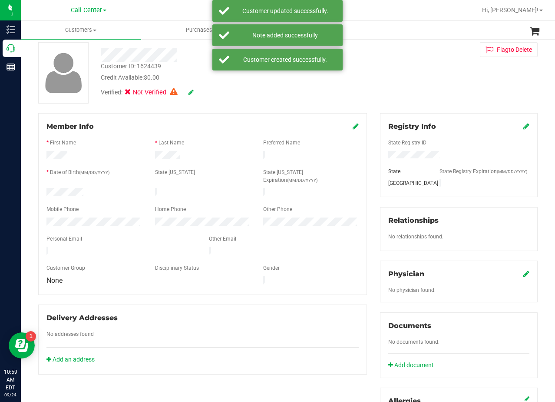
click at [524, 274] on icon at bounding box center [527, 273] width 6 height 7
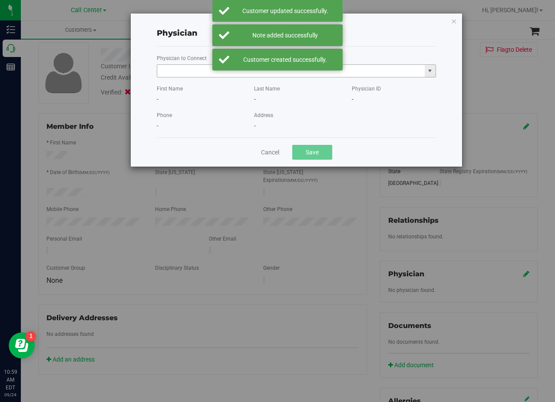
click at [180, 71] on input "text" at bounding box center [291, 71] width 268 height 12
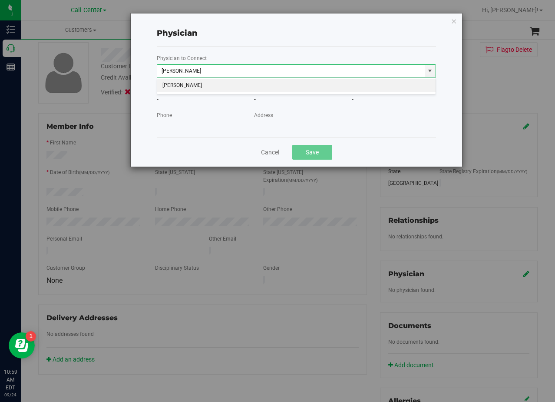
click at [190, 86] on li "James McBath" at bounding box center [296, 85] width 279 height 13
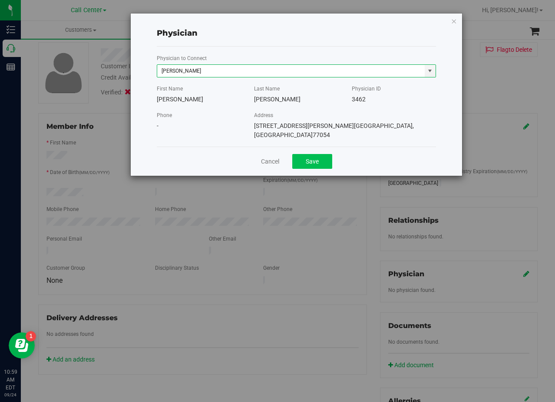
type input "James McBath"
click at [302, 154] on button "Save" at bounding box center [312, 161] width 40 height 15
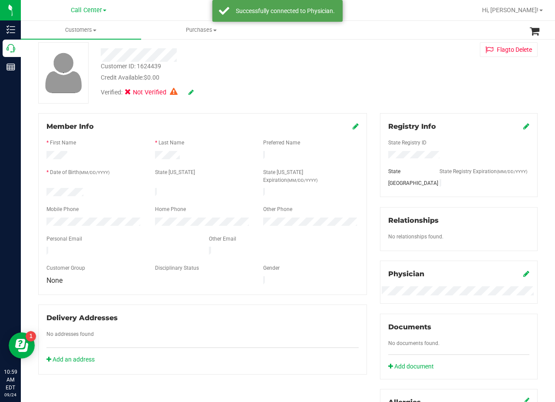
click at [369, 103] on div "Customer ID: 1624439 Credit Available: $0.00 Verified: Not Verified Flag to Del…" at bounding box center [288, 72] width 513 height 61
click at [190, 93] on icon at bounding box center [191, 92] width 5 height 6
click at [194, 90] on icon at bounding box center [190, 93] width 7 height 6
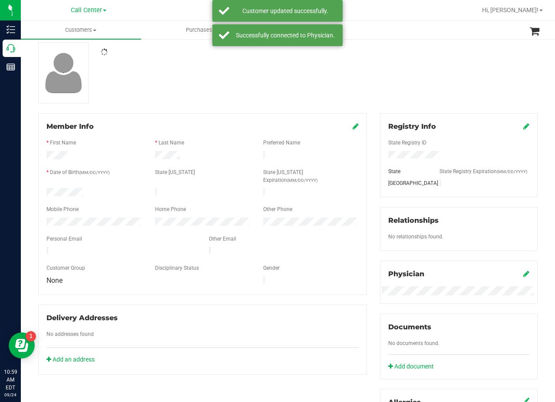
click at [342, 56] on div at bounding box center [222, 52] width 256 height 8
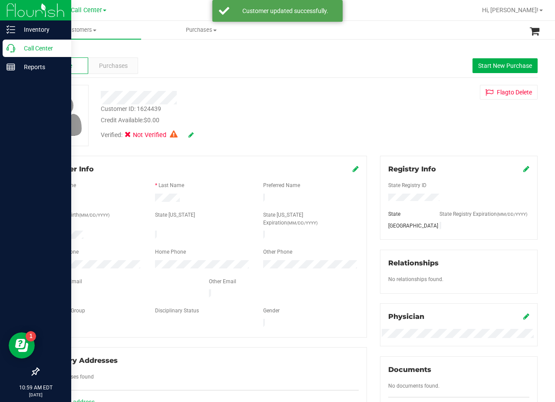
scroll to position [0, 0]
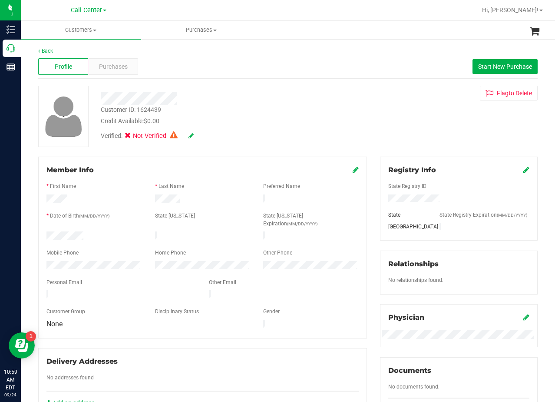
click at [385, 115] on div "Customer ID: 1624439 Credit Available: $0.00 Verified: Not Verified Flag to Del…" at bounding box center [288, 116] width 513 height 61
click at [358, 83] on div "Back Profile Purchases Start New Purchase Customer ID: 1624439 Credit Available…" at bounding box center [288, 331] width 500 height 568
click at [369, 136] on div "Customer ID: 1624439 Credit Available: $0.00 Verified: Not Verified Flag to Del…" at bounding box center [288, 116] width 513 height 61
click at [353, 168] on icon at bounding box center [356, 169] width 6 height 7
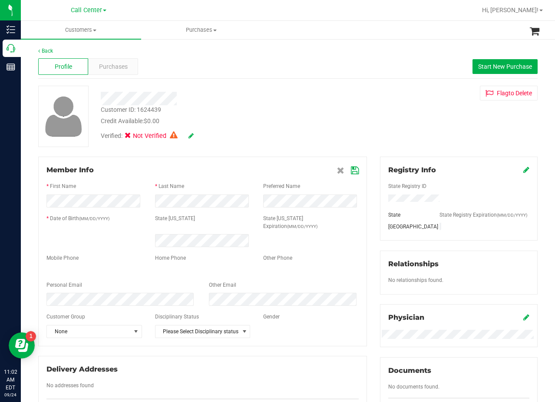
click at [329, 116] on div "Customer ID: 1624439 Credit Available: $0.00" at bounding box center [222, 115] width 256 height 20
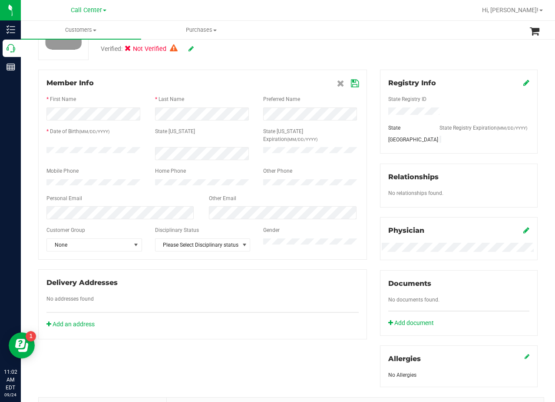
click at [352, 83] on icon at bounding box center [355, 83] width 8 height 7
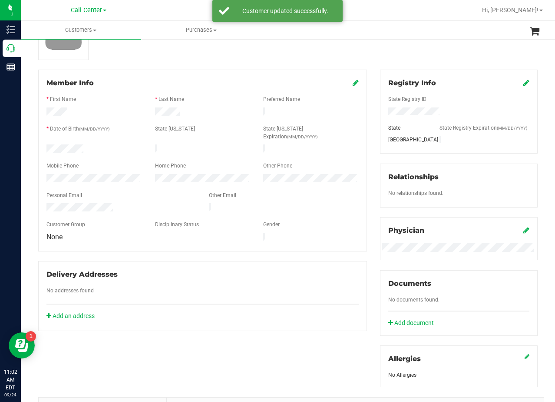
click at [374, 106] on div "Registry Info State Registry ID State State Registry Expiration (MM/DD/YYYY) TX…" at bounding box center [459, 228] width 171 height 317
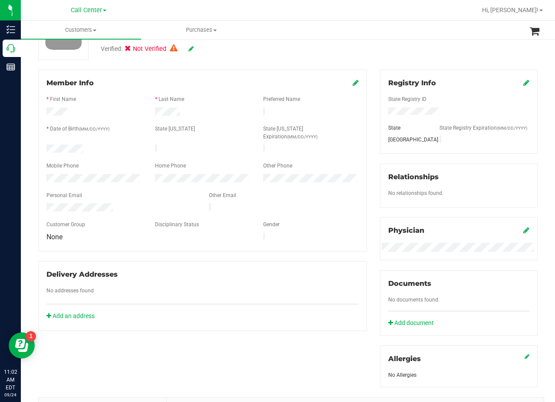
click at [324, 131] on div "State ID Expiration (MM/DD/YYYY)" at bounding box center [311, 134] width 109 height 18
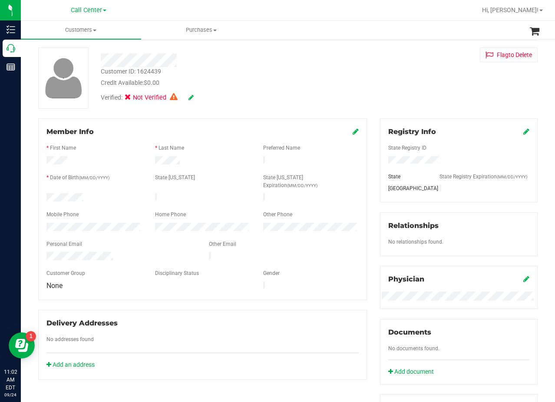
scroll to position [0, 0]
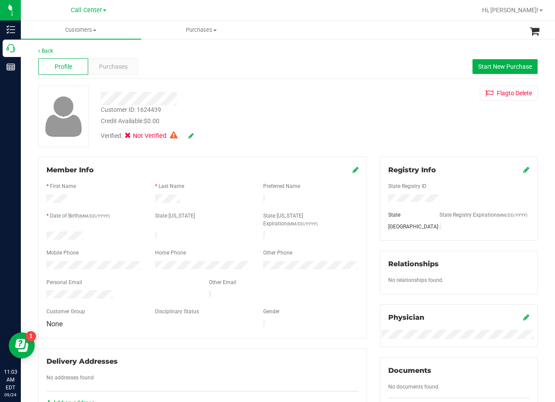
click at [307, 109] on div "Customer ID: 1624439 Credit Available: $0.00" at bounding box center [222, 115] width 256 height 20
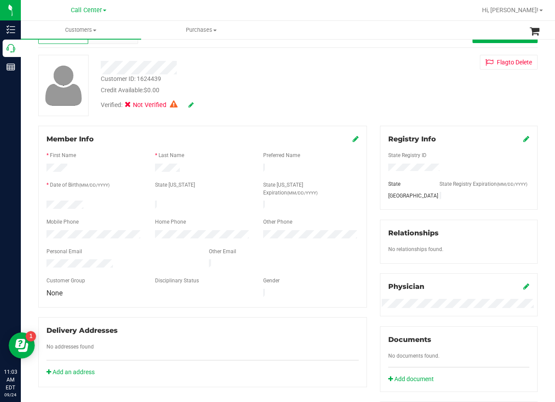
scroll to position [43, 0]
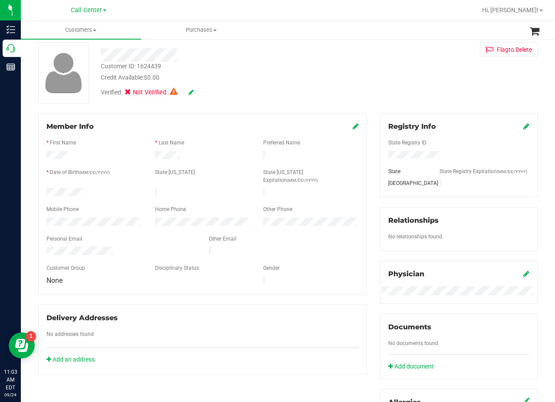
click at [307, 97] on div "Verified: Not Verified" at bounding box center [222, 91] width 256 height 19
click at [367, 89] on div "Customer ID: 1624439 Credit Available: $0.00 Verified: Not Verified Flag to Del…" at bounding box center [288, 72] width 513 height 61
click at [327, 80] on div "Credit Available: $0.00" at bounding box center [222, 77] width 243 height 9
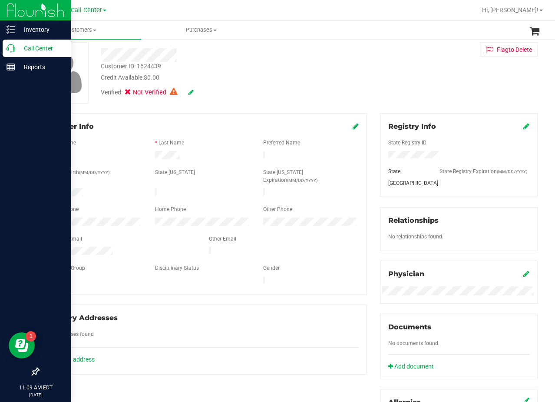
click at [18, 51] on p "Call Center" at bounding box center [41, 48] width 52 height 10
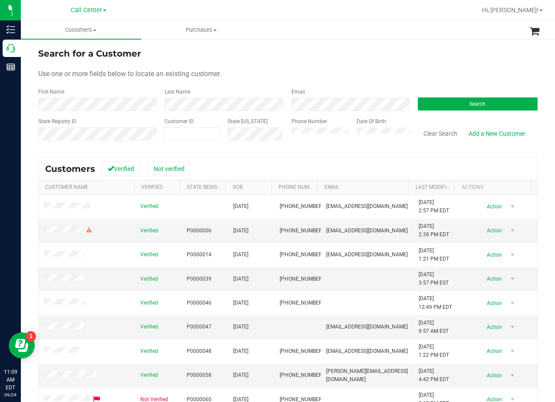
click at [329, 73] on div "Use one or more fields below to locate an existing customer." at bounding box center [288, 74] width 500 height 10
click at [352, 43] on div "Search for a Customer Use one or more fields below to locate an existing custom…" at bounding box center [288, 257] width 535 height 439
click at [253, 97] on div "Last Name" at bounding box center [221, 99] width 126 height 23
click at [470, 104] on span "Search" at bounding box center [478, 104] width 16 height 6
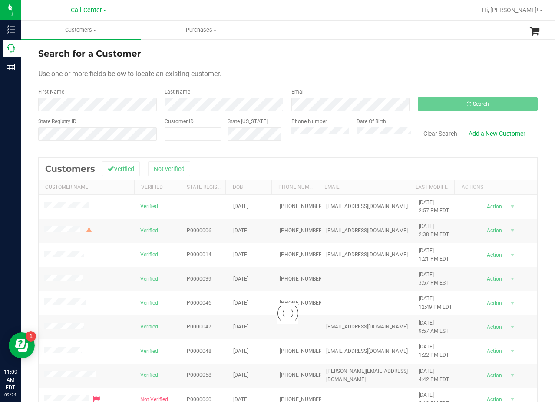
click at [378, 69] on div "Use one or more fields below to locate an existing customer." at bounding box center [288, 74] width 500 height 10
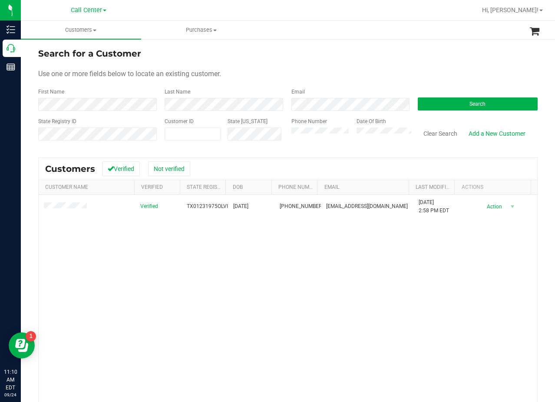
click at [302, 71] on div "Use one or more fields below to locate an existing customer." at bounding box center [288, 74] width 500 height 10
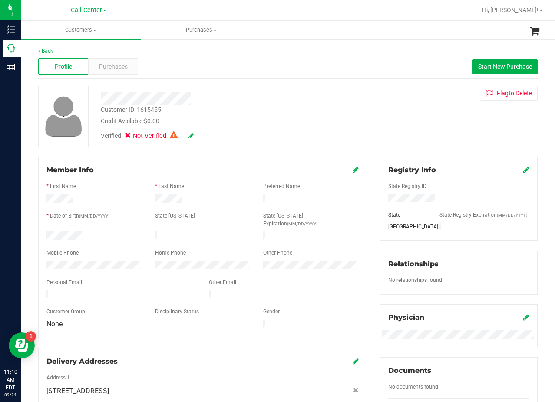
drag, startPoint x: 307, startPoint y: 120, endPoint x: 302, endPoint y: 120, distance: 5.2
click at [307, 120] on div "Credit Available: $0.00" at bounding box center [222, 120] width 243 height 9
click at [119, 75] on div "Profile Purchases Start New Purchase" at bounding box center [288, 67] width 500 height 24
click at [116, 70] on span "Purchases" at bounding box center [113, 66] width 29 height 9
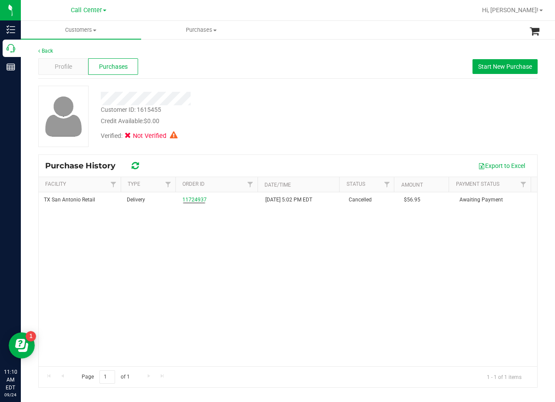
click at [245, 127] on div "Verified: Not Verified" at bounding box center [222, 135] width 256 height 19
click at [477, 65] on button "Start New Purchase" at bounding box center [505, 66] width 65 height 15
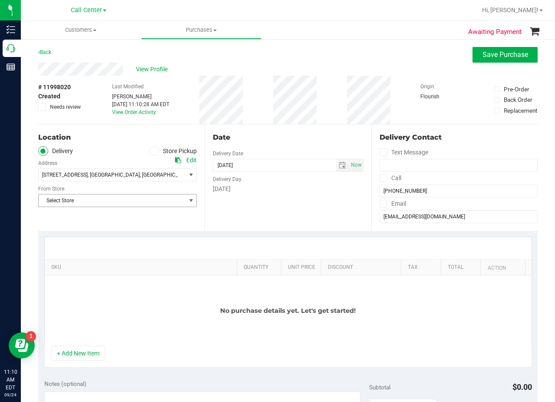
click at [140, 194] on span "Select Store" at bounding box center [117, 200] width 159 height 13
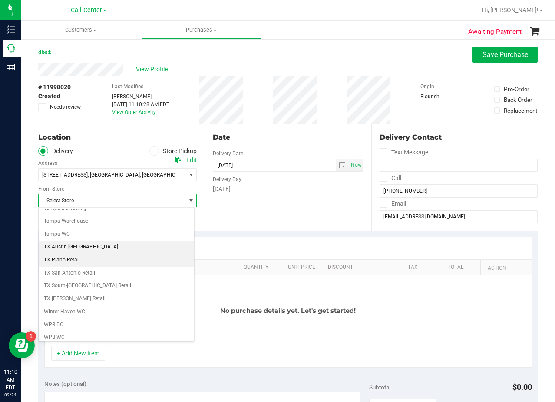
scroll to position [631, 0]
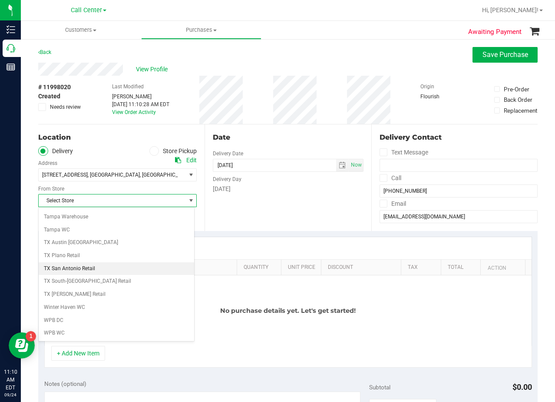
click at [98, 268] on li "TX San Antonio Retail" at bounding box center [117, 268] width 156 height 13
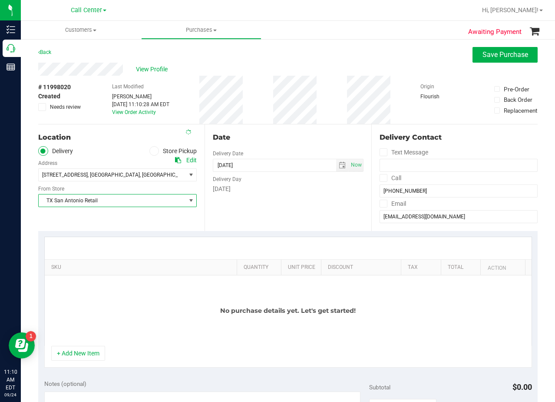
click at [276, 206] on div "Date Delivery Date 09/24/2025 Now 09/24/2025 11:10 AM Now Delivery Day Wednesday" at bounding box center [288, 177] width 166 height 106
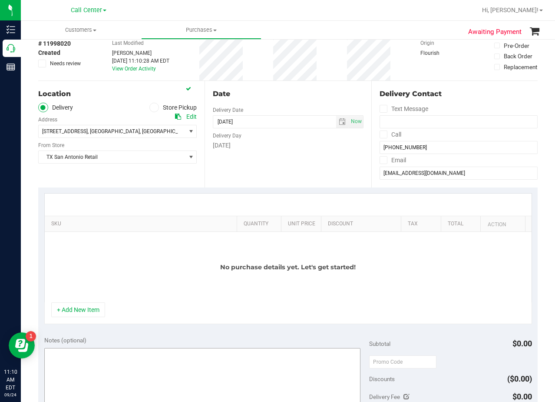
drag, startPoint x: 89, startPoint y: 309, endPoint x: 90, endPoint y: 303, distance: 6.5
click at [89, 309] on button "+ Add New Item" at bounding box center [78, 309] width 54 height 15
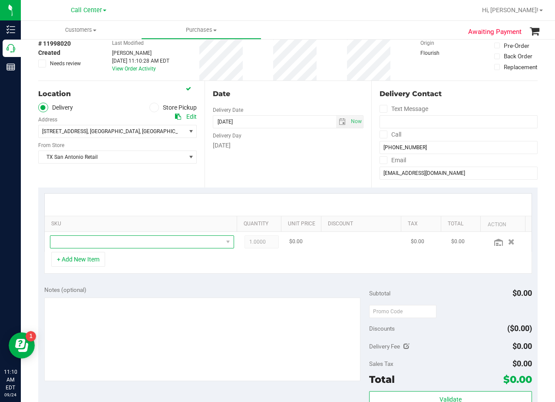
click at [107, 242] on span "NO DATA FOUND" at bounding box center [136, 242] width 173 height 12
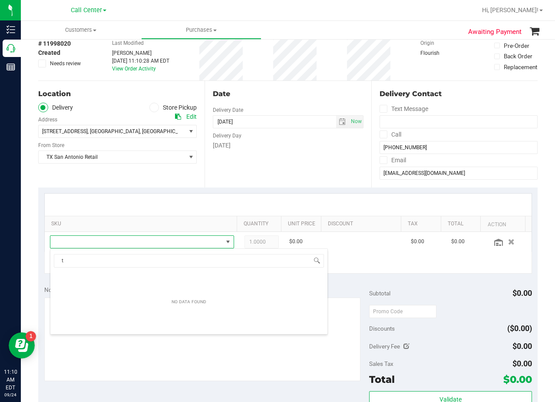
scroll to position [13, 175]
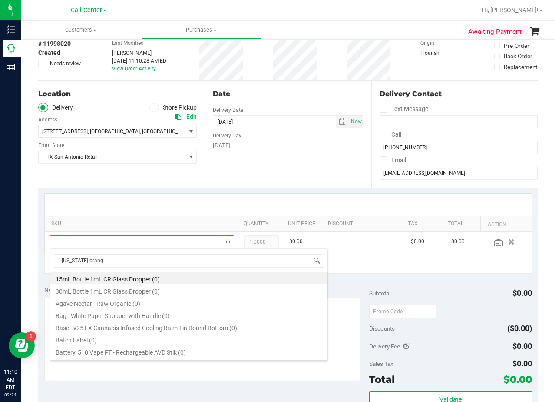
type input "texas orange"
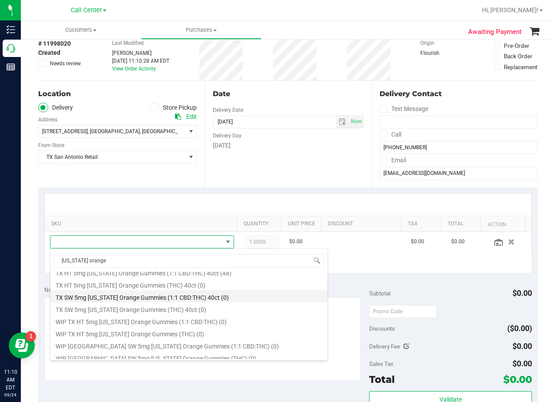
scroll to position [144, 0]
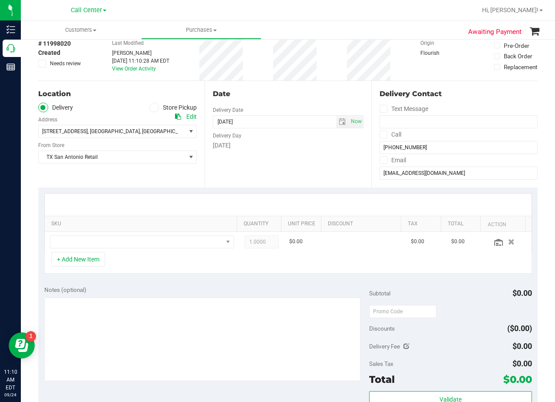
click at [272, 202] on div at bounding box center [288, 204] width 487 height 22
click at [297, 161] on div "Date Delivery Date 09/24/2025 Now 09/24/2025 11:10 AM Now Delivery Day Wednesday" at bounding box center [288, 134] width 166 height 106
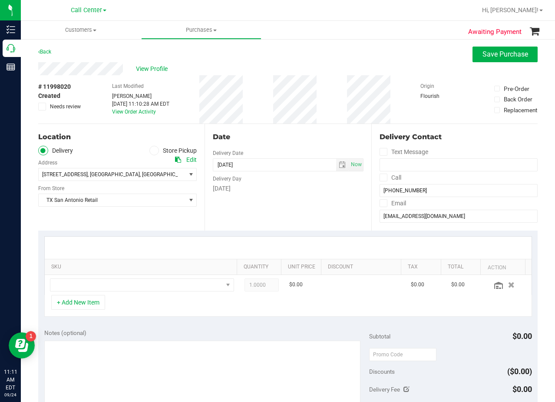
scroll to position [0, 0]
click at [293, 144] on div "Date Delivery Date 09/24/2025 Now 09/24/2025 11:10 AM Now Delivery Day Wednesday" at bounding box center [288, 177] width 166 height 106
click at [134, 283] on span "NO DATA FOUND" at bounding box center [136, 285] width 173 height 12
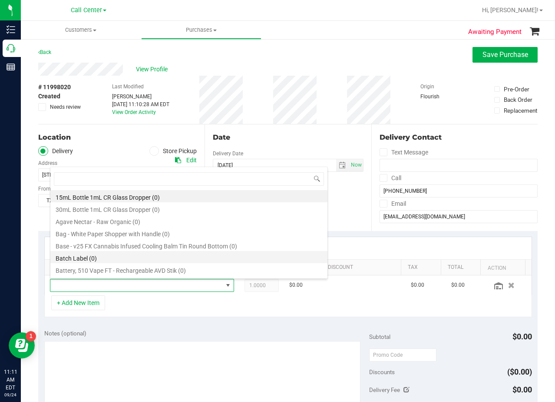
scroll to position [13, 175]
type input "t"
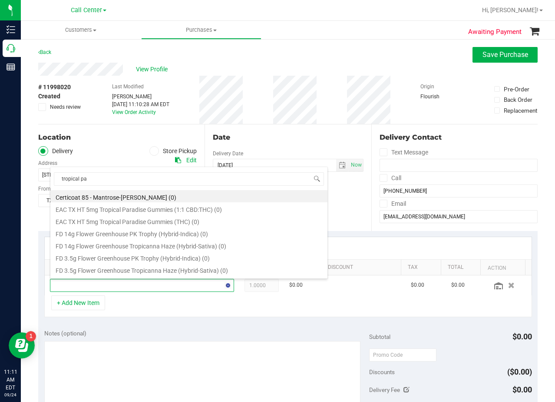
type input "tropical par"
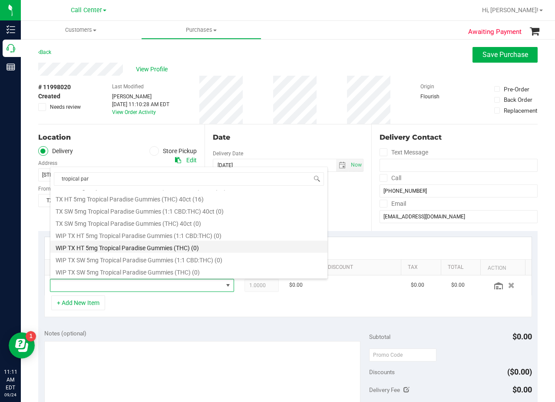
scroll to position [113, 0]
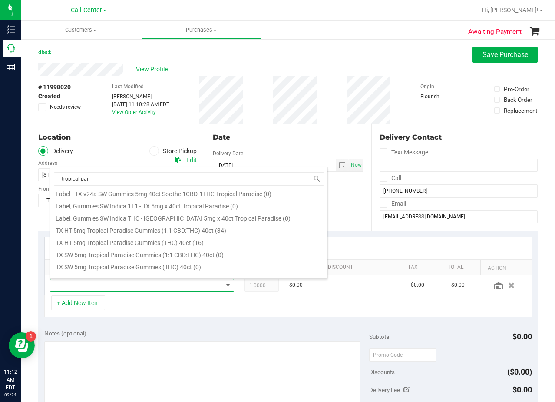
click at [163, 246] on li "TX HT 5mg Tropical Paradise Gummies (THC) 40ct (16)" at bounding box center [188, 241] width 277 height 12
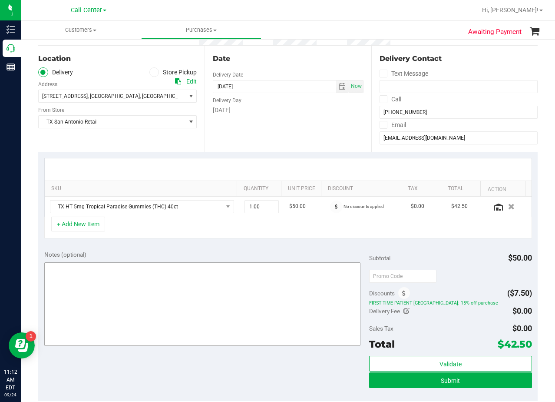
scroll to position [87, 0]
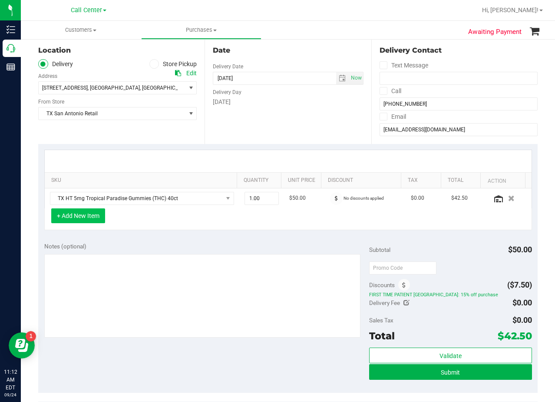
click at [90, 217] on button "+ Add New Item" at bounding box center [78, 215] width 54 height 15
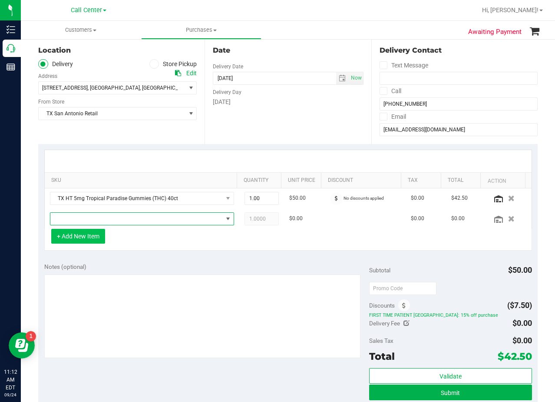
click at [92, 219] on span "NO DATA FOUND" at bounding box center [136, 219] width 173 height 12
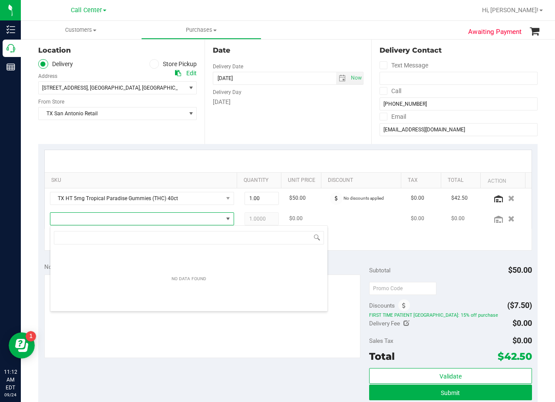
scroll to position [13, 179]
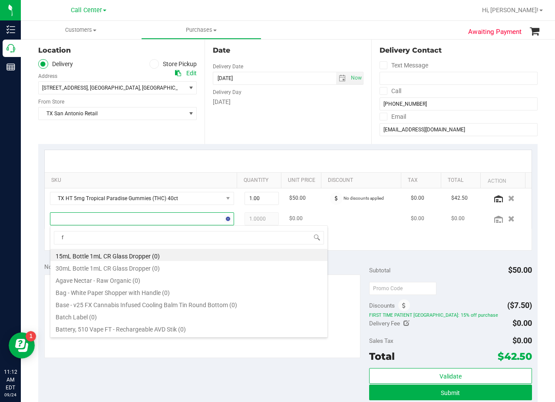
type input "fx"
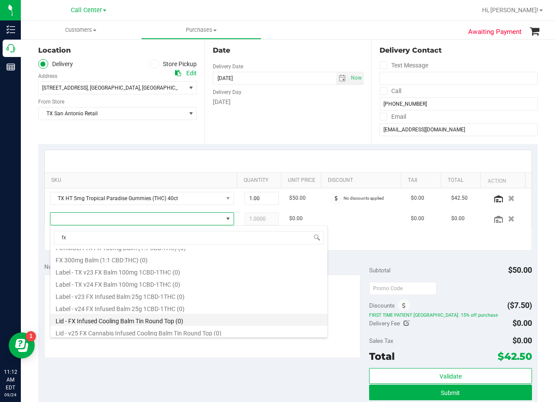
scroll to position [59, 0]
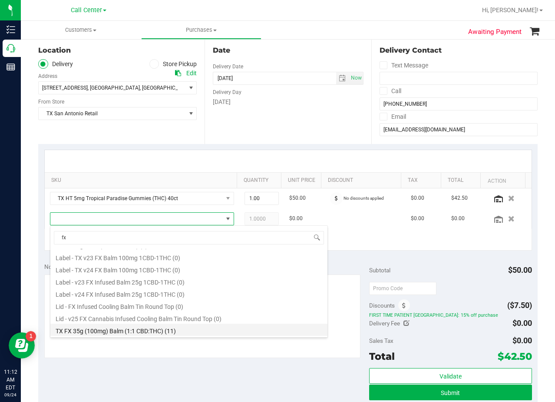
click at [183, 330] on li "TX FX 35g (100mg) Balm (1:1 CBD:THC) (11)" at bounding box center [188, 329] width 277 height 12
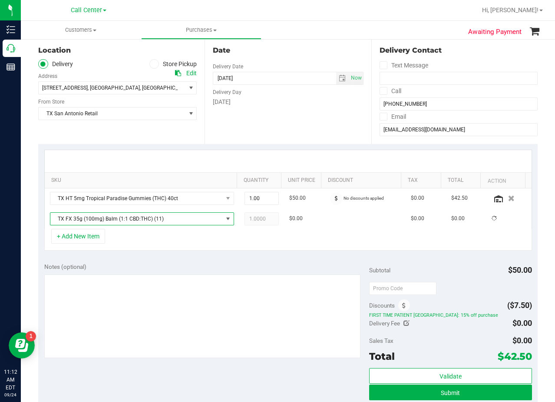
click at [202, 259] on div "Notes (optional) Subtotal $50.00 Discounts ($7.50) FIRST TIME PATIENT TX: 15% o…" at bounding box center [288, 334] width 500 height 156
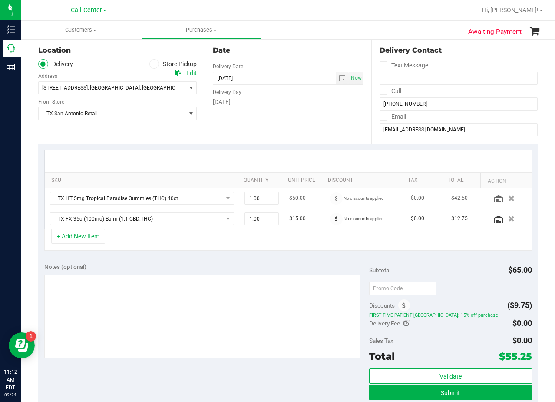
click at [309, 198] on td "$50.00" at bounding box center [304, 198] width 40 height 20
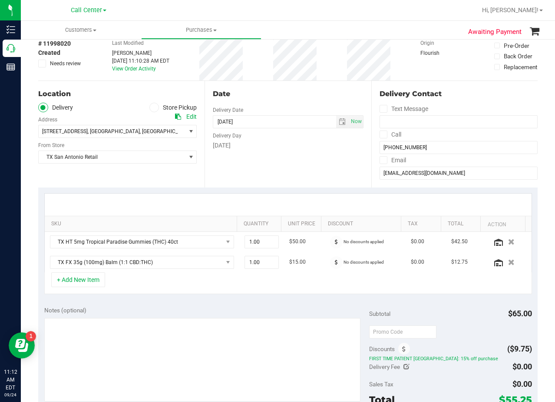
scroll to position [0, 0]
click at [307, 203] on div at bounding box center [288, 204] width 487 height 22
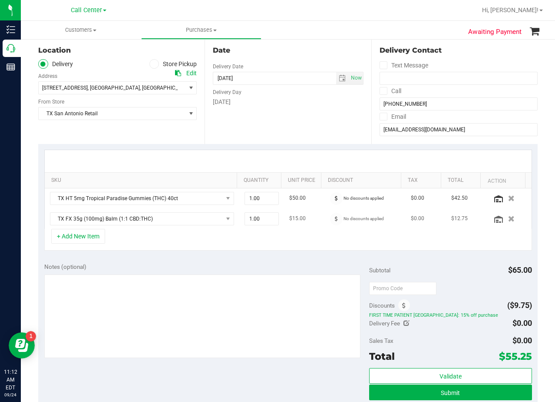
click at [307, 214] on td "$15.00" at bounding box center [304, 219] width 40 height 20
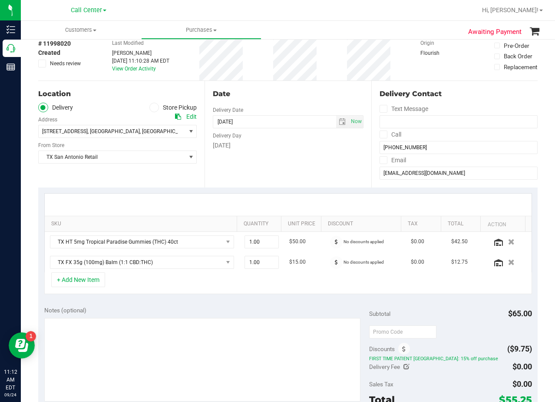
click at [306, 197] on div at bounding box center [288, 204] width 487 height 22
click at [329, 166] on div "Date Delivery Date 09/24/2025 Now 09/24/2025 08:00 AM Now Delivery Day Wednesday" at bounding box center [288, 134] width 166 height 106
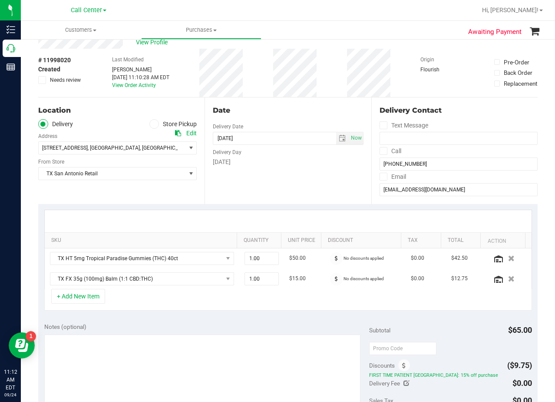
scroll to position [0, 0]
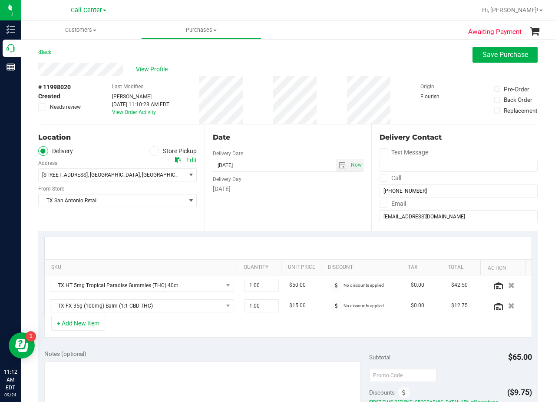
click at [285, 133] on div "Date" at bounding box center [288, 137] width 150 height 10
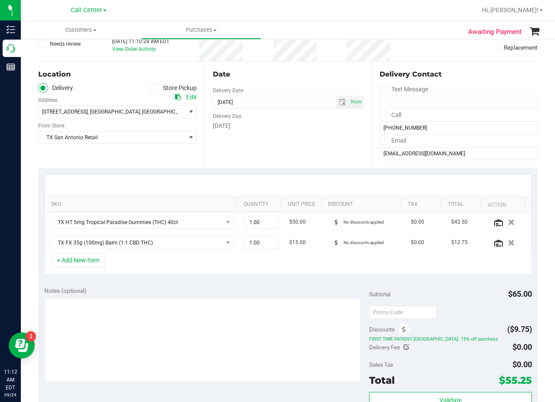
scroll to position [43, 0]
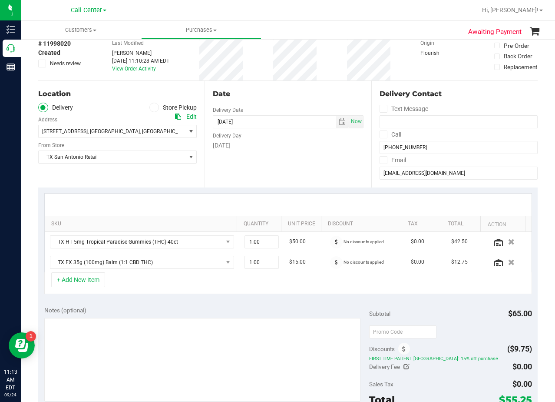
click at [329, 159] on div "Date Delivery Date 09/24/2025 Now 09/24/2025 08:00 AM Now Delivery Day Wednesday" at bounding box center [288, 134] width 166 height 106
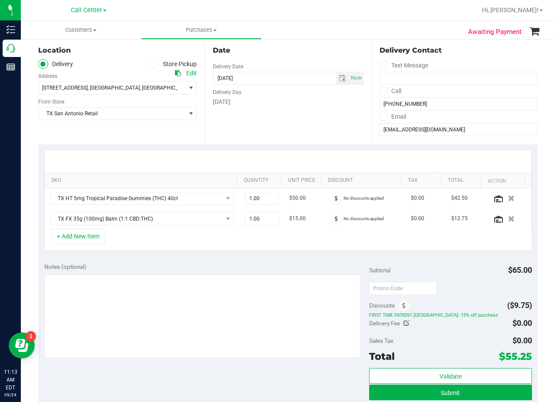
click at [308, 158] on div at bounding box center [288, 161] width 487 height 22
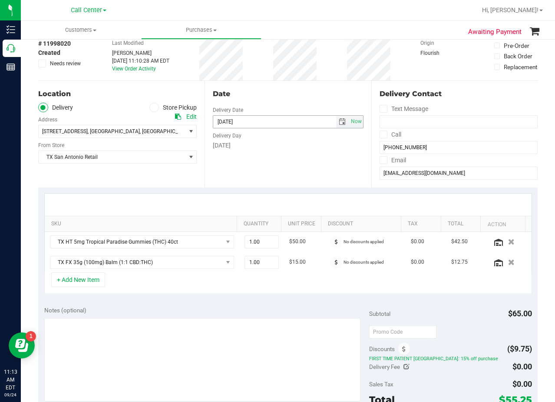
click at [339, 120] on span "select" at bounding box center [342, 121] width 7 height 7
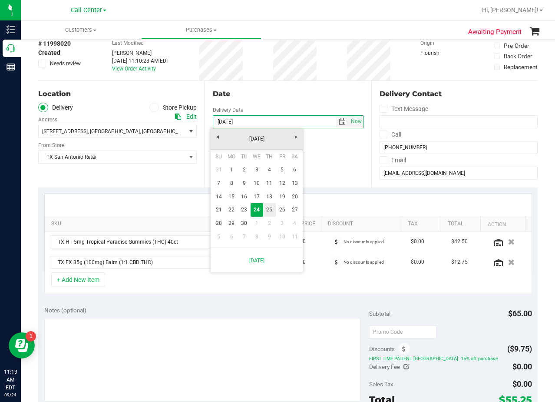
click at [272, 209] on link "25" at bounding box center [269, 209] width 13 height 13
type input "09/25/2025"
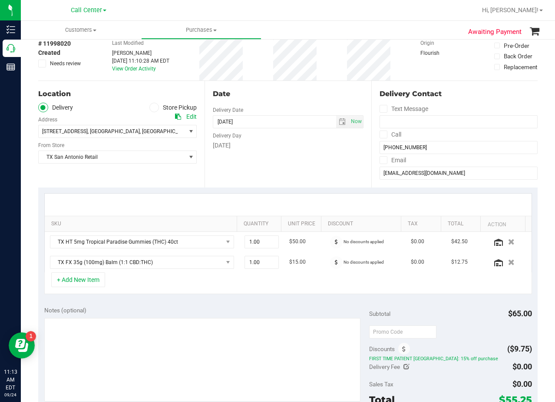
click at [274, 163] on div "Date Delivery Date 09/25/2025 Now 09/25/2025 08:00 AM Now Delivery Day Thursday" at bounding box center [288, 134] width 166 height 106
click at [277, 90] on div "Date" at bounding box center [288, 94] width 150 height 10
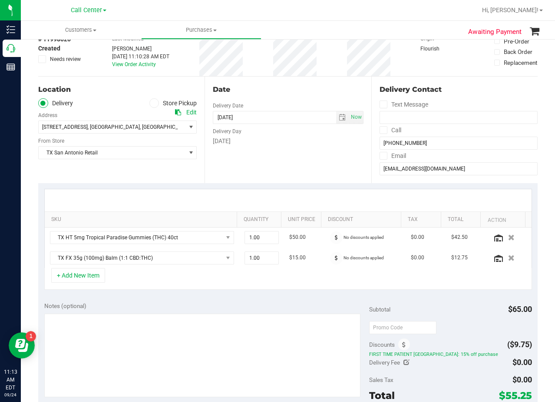
scroll to position [130, 0]
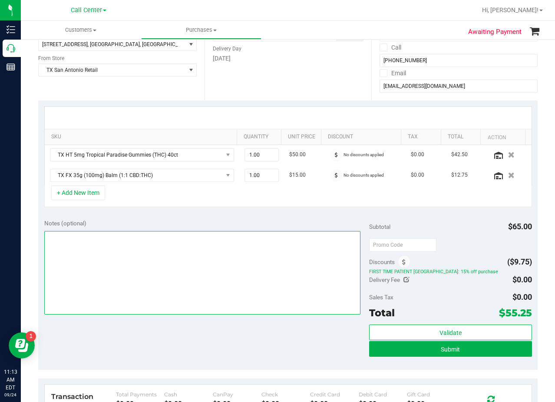
click at [222, 259] on textarea at bounding box center [202, 272] width 317 height 83
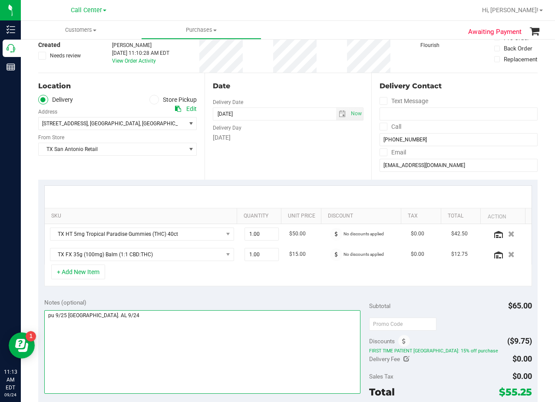
scroll to position [43, 0]
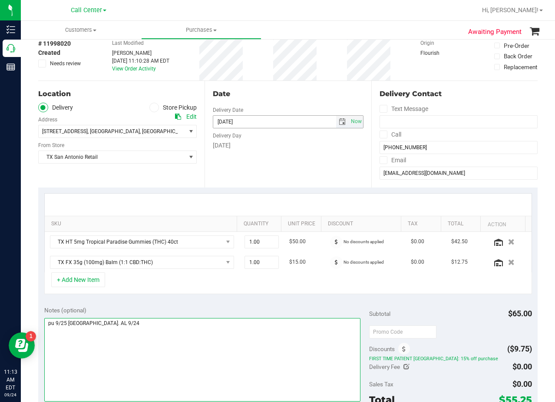
click at [339, 123] on span "select" at bounding box center [342, 121] width 7 height 7
type textarea "pu 9/25 San Antonio. AL 9/24"
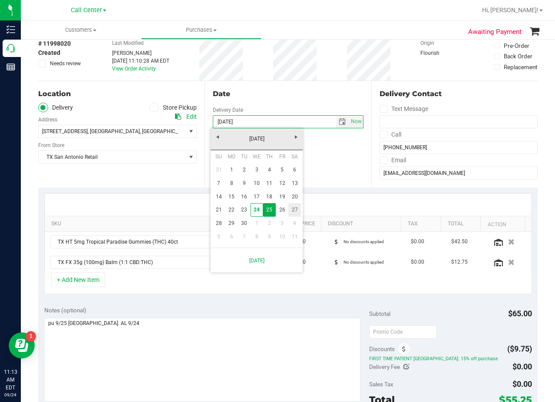
click at [296, 212] on link "27" at bounding box center [295, 209] width 13 height 13
type input "09/27/2025"
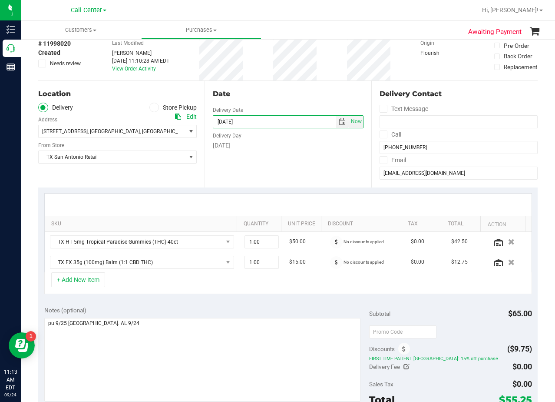
click at [294, 170] on div "Date Delivery Date 09/27/2025 Now 09/27/2025 08:00 AM Now Delivery Day Saturday" at bounding box center [288, 134] width 166 height 106
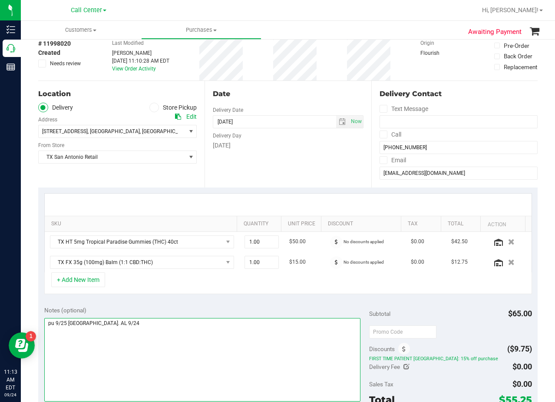
click at [65, 323] on textarea at bounding box center [202, 359] width 317 height 83
type textarea "pu 9/27 San Antonio. AL 9/24"
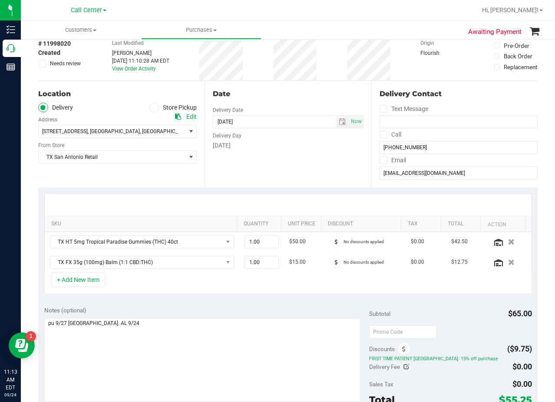
click at [173, 307] on div "Notes (optional)" at bounding box center [207, 310] width 326 height 9
click at [286, 167] on div "Date Delivery Date 09/27/2025 Now 09/27/2025 08:00 AM Now Delivery Day Saturday" at bounding box center [288, 134] width 166 height 106
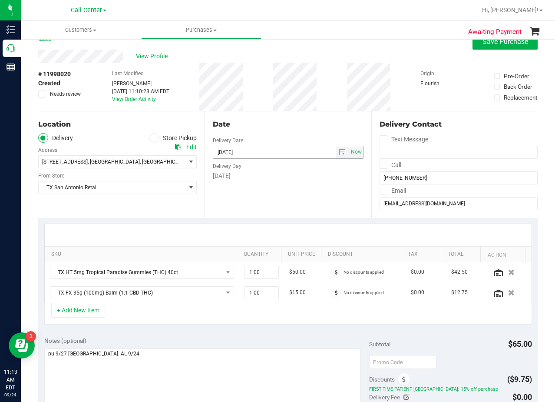
scroll to position [0, 0]
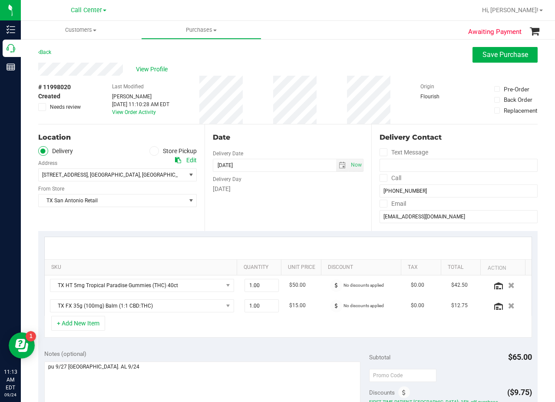
click at [285, 136] on div "Date" at bounding box center [288, 137] width 150 height 10
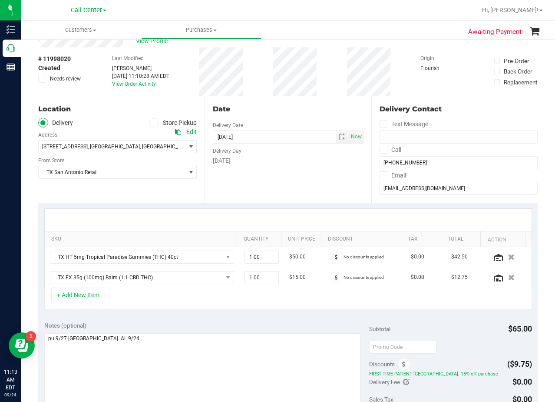
scroll to position [43, 0]
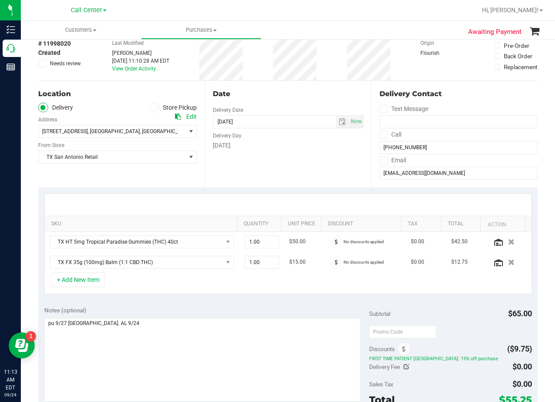
click at [287, 104] on div "Date Delivery Date 09/27/2025 Now 09/27/2025 08:00 AM Now Delivery Day Saturday" at bounding box center [288, 134] width 166 height 106
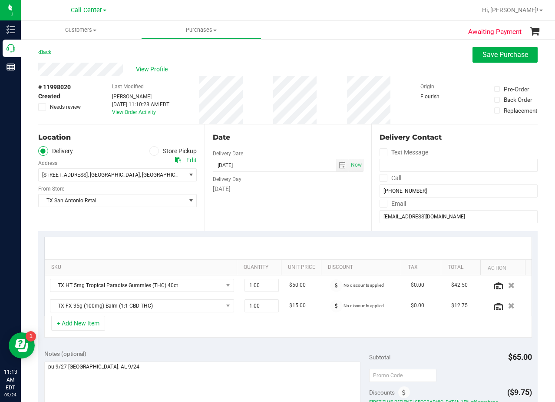
click at [298, 60] on div "Back Save Purchase" at bounding box center [288, 55] width 500 height 16
click at [302, 72] on div "View Profile" at bounding box center [288, 69] width 500 height 13
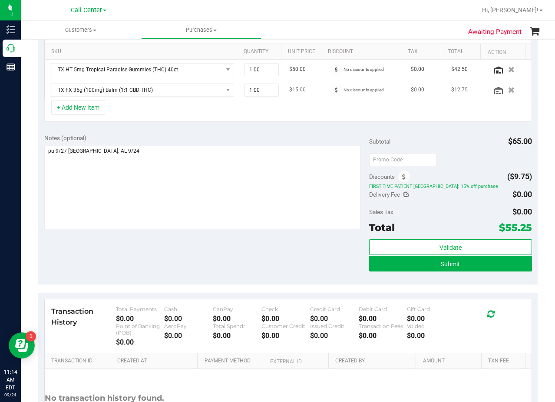
scroll to position [217, 0]
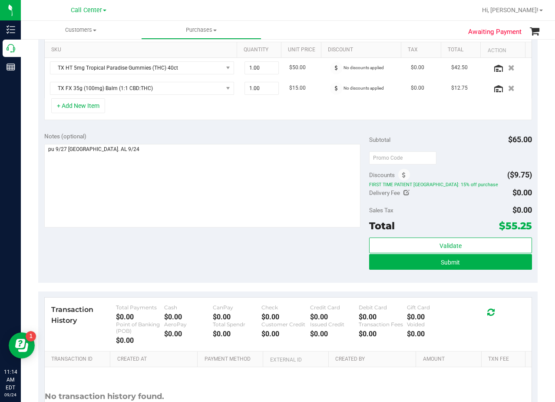
click at [311, 232] on div "Notes (optional) Subtotal $65.00 Discounts ($9.75) FIRST TIME PATIENT TX: 15% o…" at bounding box center [288, 204] width 500 height 156
click at [390, 261] on button "Submit" at bounding box center [450, 262] width 163 height 16
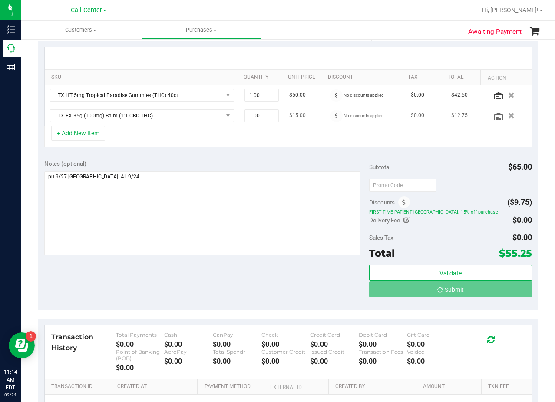
scroll to position [0, 0]
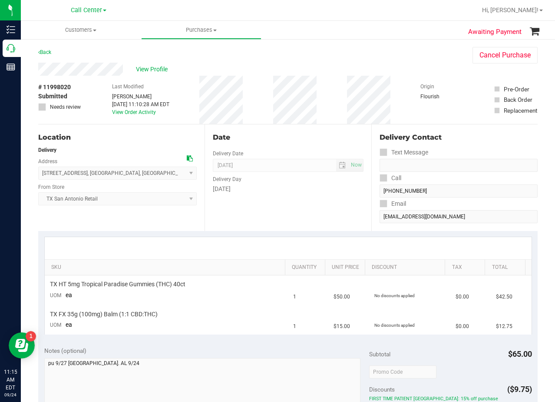
click at [327, 198] on div "Date Delivery Date 09/27/2025 Now 09/27/2025 08:00 AM Now Delivery Day Saturday" at bounding box center [288, 177] width 166 height 106
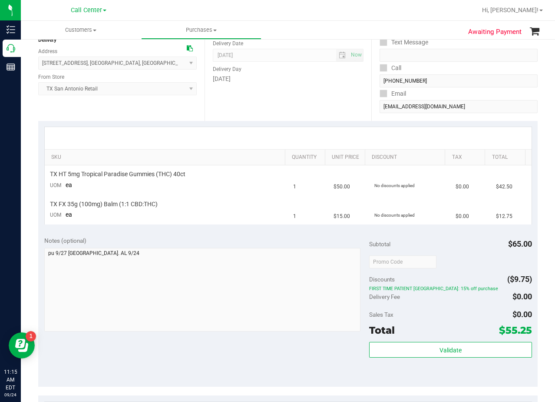
scroll to position [130, 0]
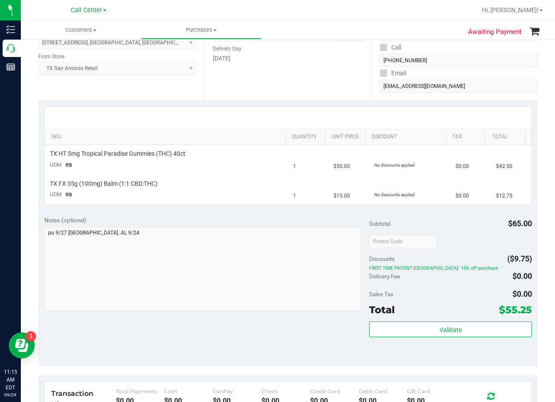
click at [306, 116] on div at bounding box center [288, 117] width 487 height 22
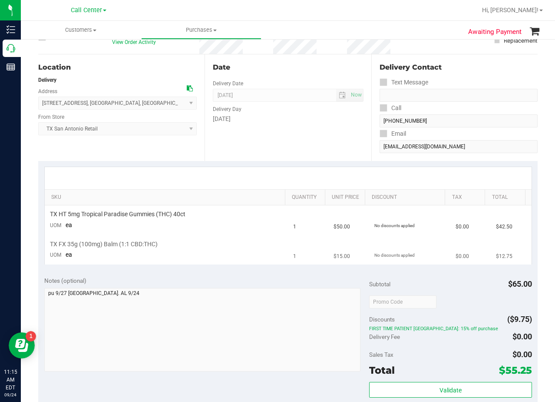
scroll to position [174, 0]
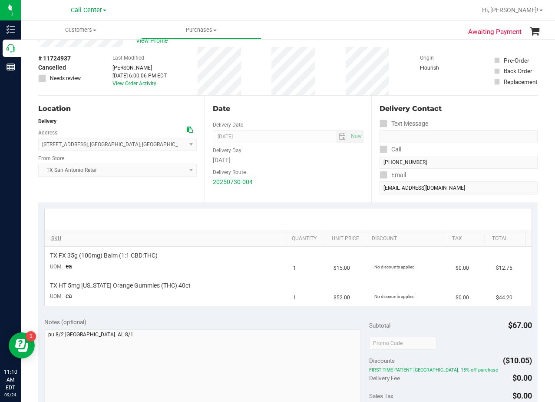
scroll to position [43, 0]
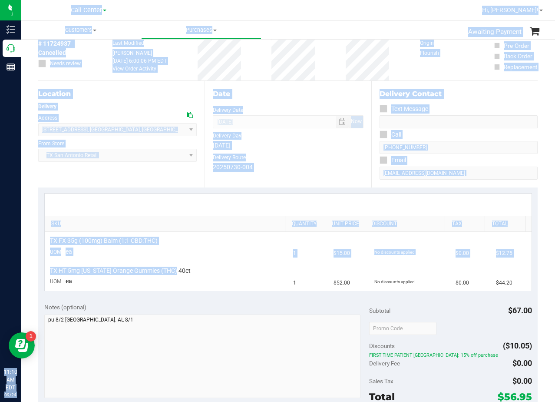
drag, startPoint x: 183, startPoint y: 270, endPoint x: -106, endPoint y: 263, distance: 288.7
click at [0, 263] on html "Inventory Call Center Reports 11:10 AM EDT 09/24/2025 09/24 Call Center Hi, Ale…" at bounding box center [277, 201] width 555 height 402
click at [150, 255] on td "TX FX 35g (100mg) Balm (1:1 CBD:THC) UOM ea" at bounding box center [167, 247] width 244 height 30
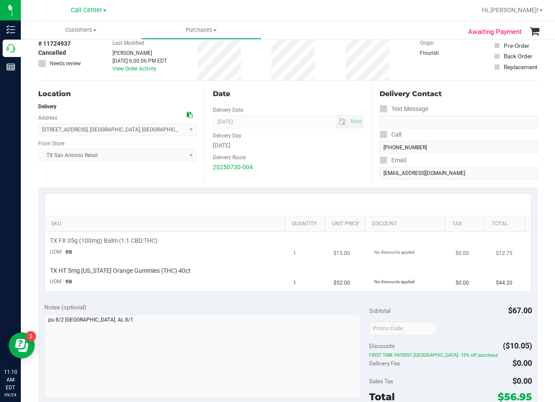
drag, startPoint x: 67, startPoint y: 236, endPoint x: 165, endPoint y: 236, distance: 98.2
click at [165, 236] on td "TX FX 35g (100mg) Balm (1:1 CBD:THC) UOM ea" at bounding box center [167, 247] width 244 height 30
click at [170, 241] on div "TX FX 35g (100mg) Balm (1:1 CBD:THC)" at bounding box center [166, 240] width 233 height 8
click at [316, 165] on div "20250730-004" at bounding box center [288, 167] width 150 height 9
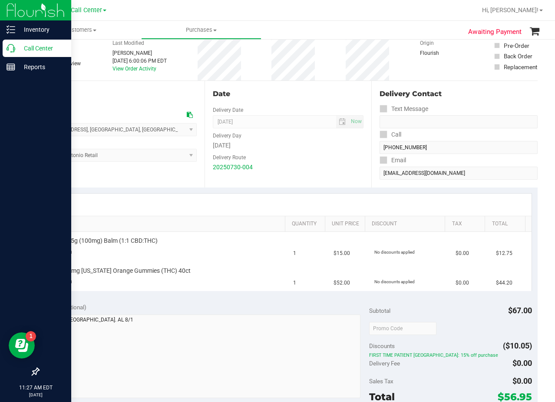
click at [14, 49] on icon at bounding box center [11, 48] width 9 height 9
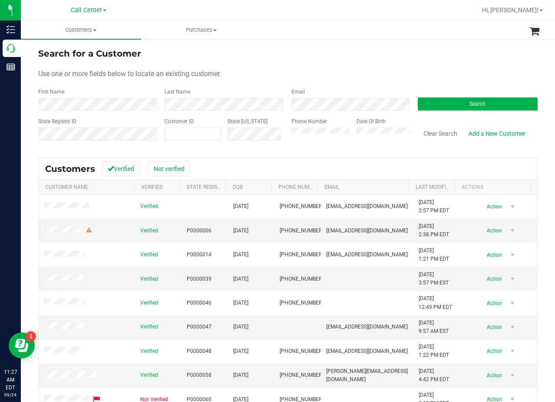
click at [486, 112] on form "Search for a Customer Use one or more fields below to locate an existing custom…" at bounding box center [288, 97] width 500 height 101
click at [486, 104] on button "Search" at bounding box center [478, 103] width 120 height 13
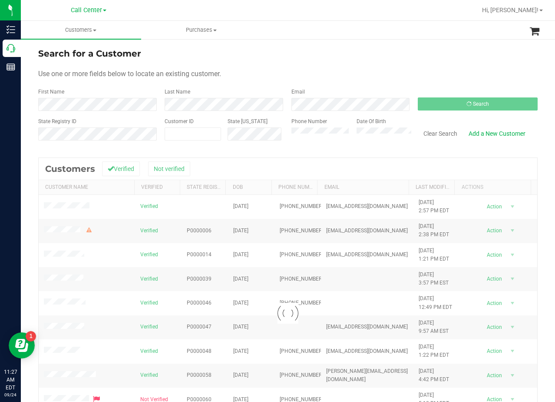
click at [362, 41] on div "Search for a Customer Use one or more fields below to locate an existing custom…" at bounding box center [288, 257] width 535 height 439
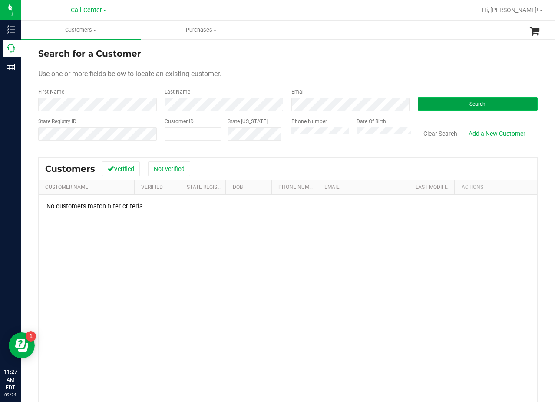
click at [494, 102] on button "Search" at bounding box center [478, 103] width 120 height 13
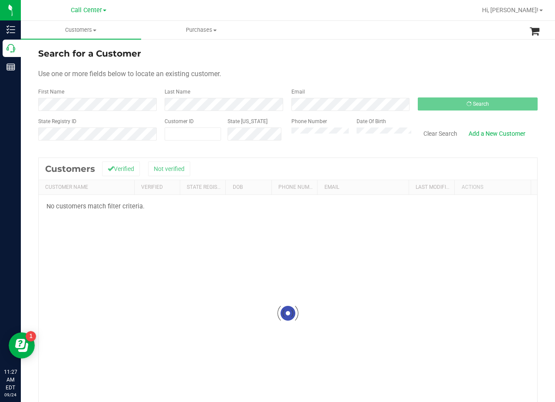
click at [381, 68] on form "Search for a Customer Use one or more fields below to locate an existing custom…" at bounding box center [288, 97] width 500 height 101
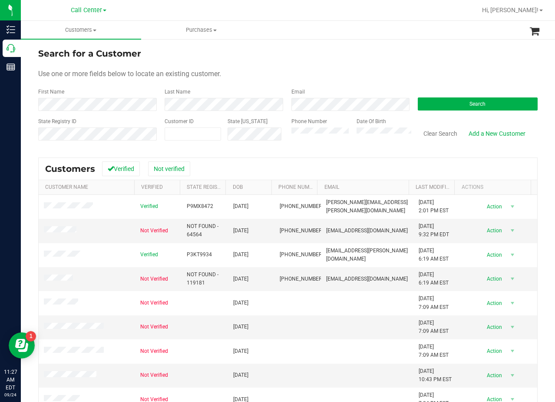
click at [234, 113] on form "Search for a Customer Use one or more fields below to locate an existing custom…" at bounding box center [288, 97] width 500 height 101
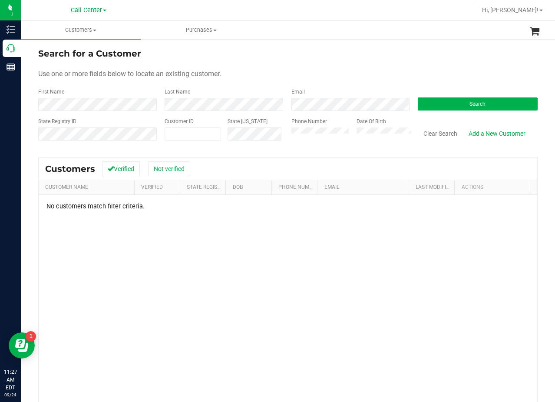
click at [360, 73] on div "Use one or more fields below to locate an existing customer." at bounding box center [288, 74] width 500 height 10
click at [328, 65] on form "Search for a Customer Use one or more fields below to locate an existing custom…" at bounding box center [288, 97] width 500 height 101
click at [315, 73] on div "Use one or more fields below to locate an existing customer." at bounding box center [288, 74] width 500 height 10
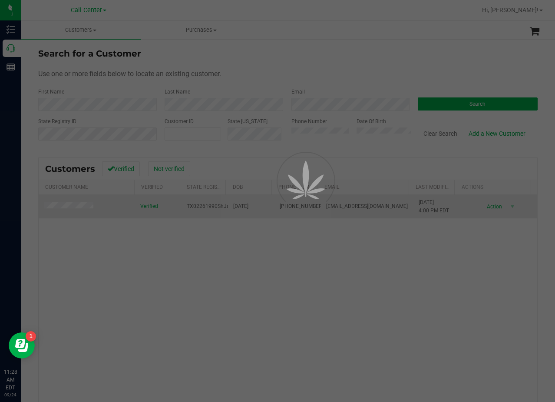
click at [51, 206] on div at bounding box center [277, 201] width 555 height 402
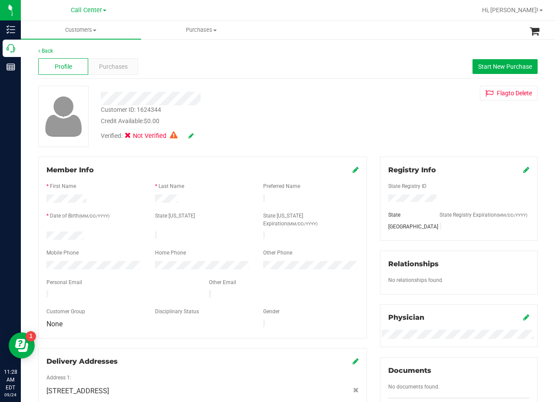
click at [111, 56] on div "Profile Purchases Start New Purchase" at bounding box center [288, 67] width 500 height 24
click at [116, 68] on span "Purchases" at bounding box center [113, 66] width 29 height 9
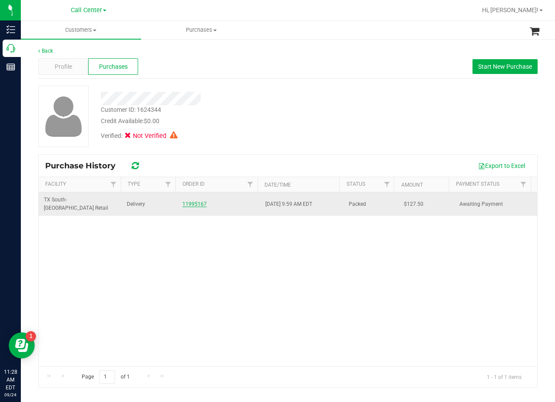
click at [191, 201] on link "11995167" at bounding box center [195, 204] width 24 height 6
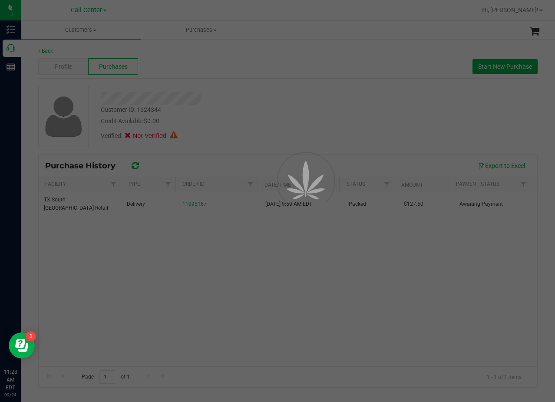
click at [283, 126] on div at bounding box center [277, 201] width 555 height 402
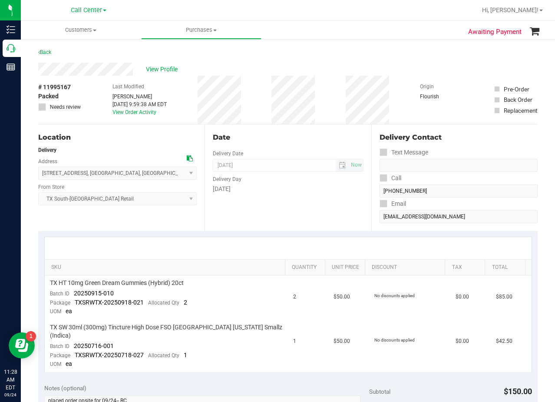
drag, startPoint x: 300, startPoint y: 134, endPoint x: 301, endPoint y: 143, distance: 9.6
click at [300, 137] on div "Date" at bounding box center [288, 137] width 150 height 10
click at [150, 113] on link "View Order Activity" at bounding box center [135, 112] width 44 height 6
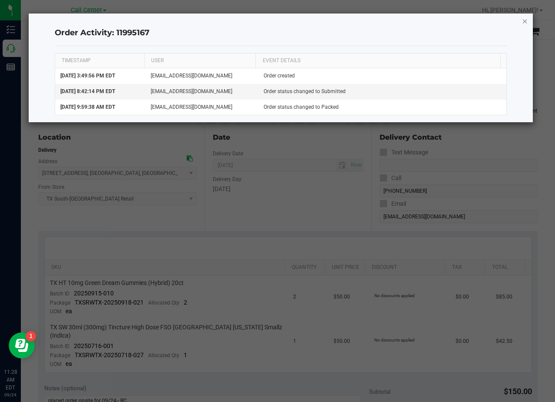
click at [525, 23] on icon "button" at bounding box center [525, 21] width 6 height 10
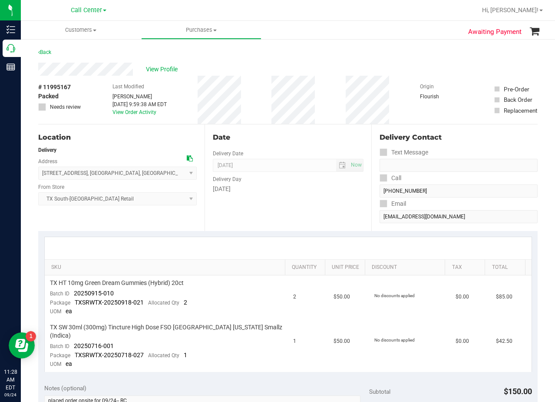
drag, startPoint x: 283, startPoint y: 70, endPoint x: 286, endPoint y: 66, distance: 5.1
click at [284, 70] on div "View Profile" at bounding box center [288, 69] width 500 height 13
click at [262, 59] on div "Back" at bounding box center [288, 55] width 500 height 16
click at [259, 65] on div "View Profile" at bounding box center [288, 69] width 500 height 13
click at [326, 198] on div "Date Delivery Date 09/24/2025 Now 09/24/2025 08:00 AM Now Delivery Day Wednesday" at bounding box center [288, 177] width 166 height 106
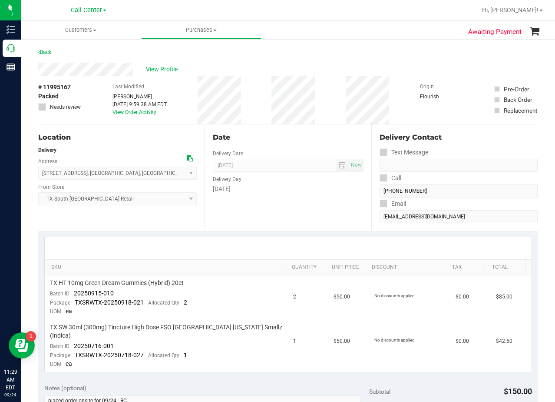
click at [254, 114] on div "# 11995167 Packed Needs review Last Modified Will Bates Sep 24, 2025 9:59:38 AM…" at bounding box center [288, 100] width 500 height 48
click at [334, 73] on div "View Profile" at bounding box center [288, 69] width 500 height 13
click at [320, 121] on div "# 11995167 Packed Needs review Last Modified Will Bates Sep 24, 2025 9:59:38 AM…" at bounding box center [288, 100] width 500 height 48
click at [398, 60] on div "Back" at bounding box center [288, 55] width 500 height 16
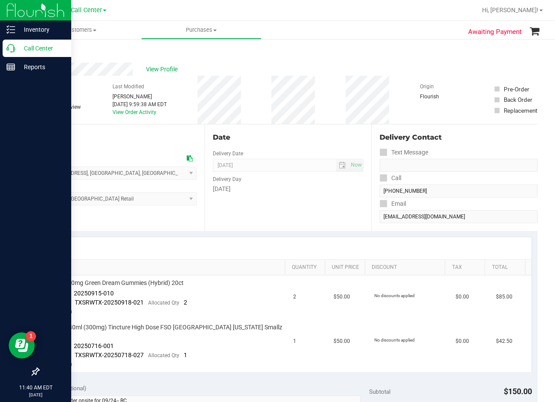
click at [10, 49] on icon at bounding box center [11, 48] width 9 height 9
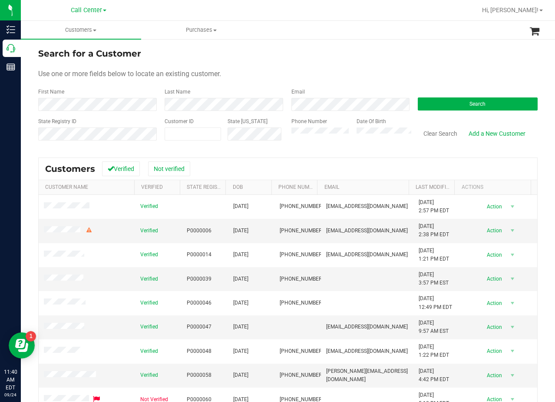
click at [431, 69] on div "Use one or more fields below to locate an existing customer." at bounding box center [288, 74] width 500 height 10
click at [451, 105] on button "Search" at bounding box center [478, 103] width 120 height 13
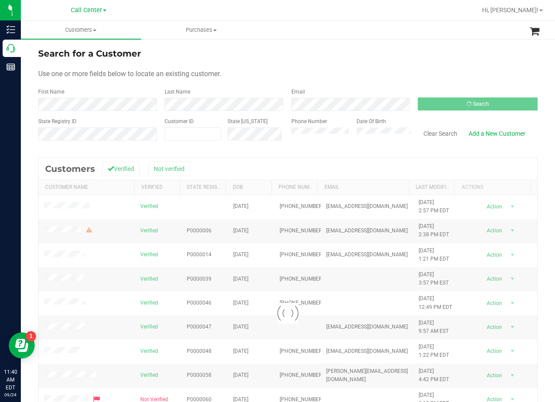
click at [395, 72] on div "Use one or more fields below to locate an existing customer." at bounding box center [288, 74] width 500 height 10
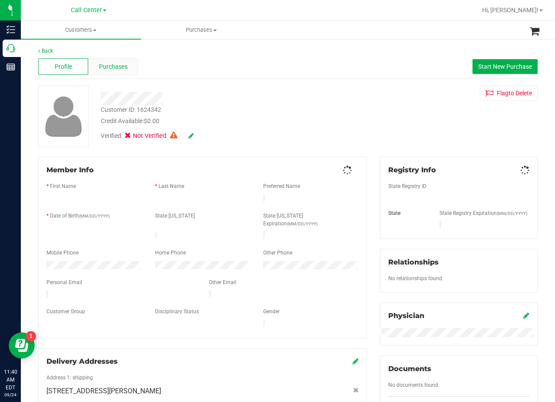
click at [114, 64] on span "Purchases" at bounding box center [113, 66] width 29 height 9
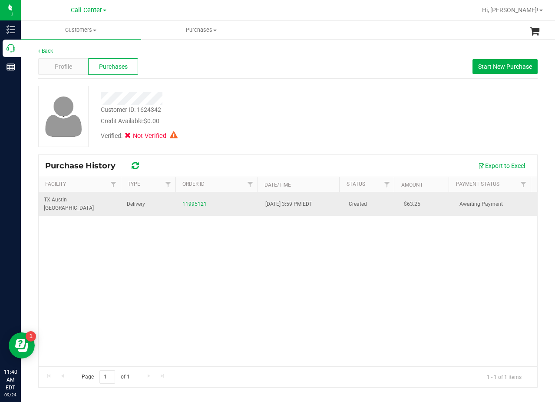
click at [204, 200] on div "11995121" at bounding box center [219, 204] width 73 height 8
click at [202, 201] on link "11995121" at bounding box center [195, 204] width 24 height 6
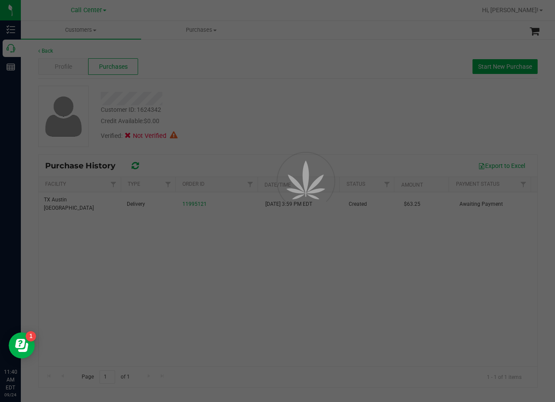
click at [230, 112] on div at bounding box center [277, 201] width 555 height 402
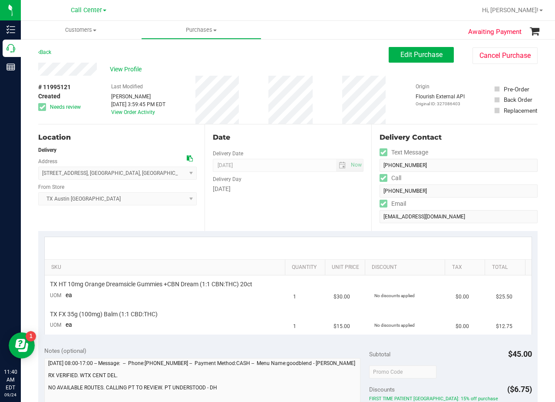
click at [339, 78] on div "# 11995121 Created Needs review Last Modified Dane Hawkins Sep 23, 2025 3:59:45…" at bounding box center [288, 100] width 500 height 48
drag, startPoint x: 318, startPoint y: 140, endPoint x: 307, endPoint y: 147, distance: 12.5
click at [318, 140] on div "Date" at bounding box center [288, 137] width 150 height 10
click at [297, 124] on div "Date Delivery Date 09/24/2025 Now 09/24/2025 08:00 AM Now Delivery Day Wednesday" at bounding box center [288, 177] width 166 height 106
click at [295, 69] on div "View Profile" at bounding box center [213, 69] width 351 height 13
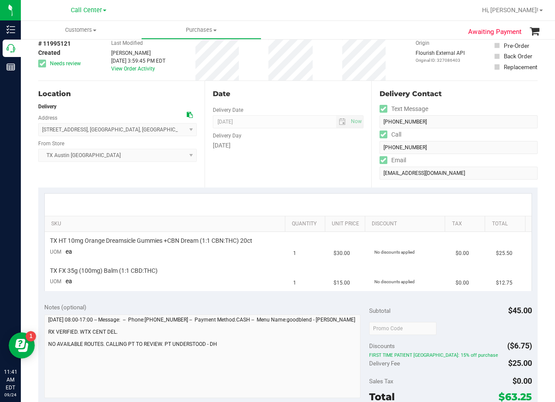
click at [282, 146] on div "[DATE]" at bounding box center [288, 145] width 150 height 9
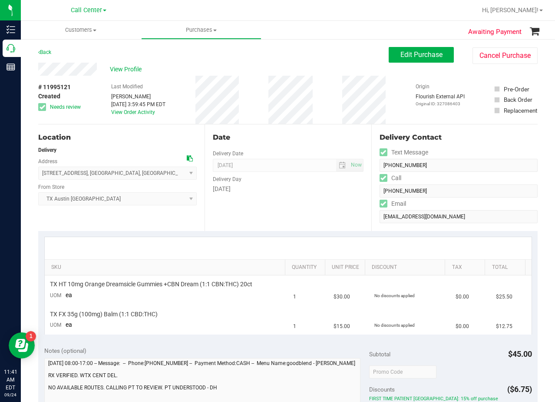
click at [283, 138] on div "Date" at bounding box center [288, 137] width 150 height 10
click at [342, 218] on div "Date Delivery Date 09/24/2025 Now 09/24/2025 08:00 AM Now Delivery Day Wednesday" at bounding box center [288, 177] width 166 height 106
click at [289, 143] on div "Date Delivery Date 09/24/2025 Now 09/24/2025 08:00 AM Now Delivery Day Wednesday" at bounding box center [288, 177] width 166 height 106
click at [284, 139] on div "Date" at bounding box center [288, 137] width 150 height 10
click at [296, 135] on div "Date" at bounding box center [288, 137] width 150 height 10
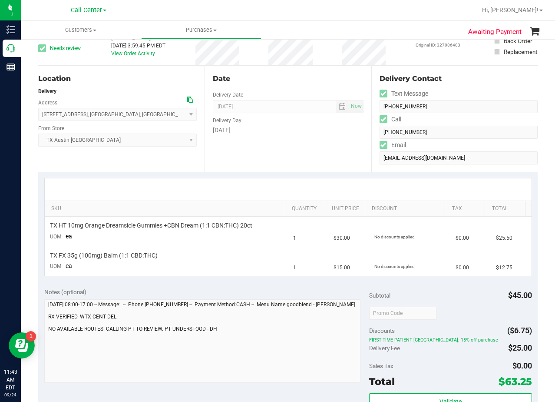
scroll to position [43, 0]
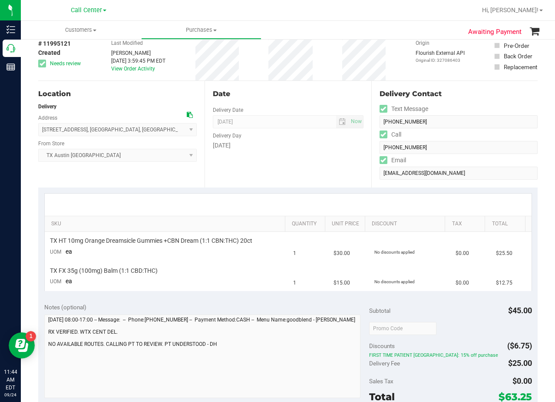
click at [317, 151] on div "Date Delivery Date 09/24/2025 Now 09/24/2025 08:00 AM Now Delivery Day Wednesday" at bounding box center [288, 134] width 166 height 106
click at [330, 145] on div "[DATE]" at bounding box center [288, 145] width 150 height 9
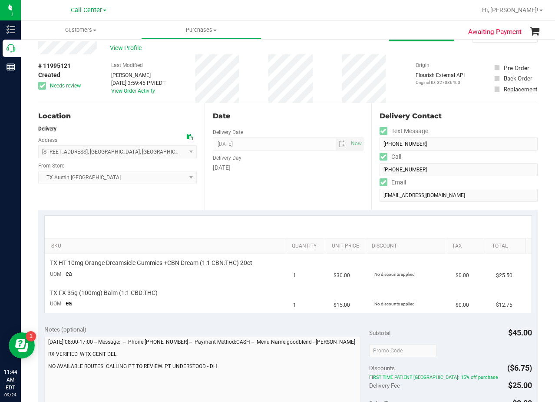
scroll to position [0, 0]
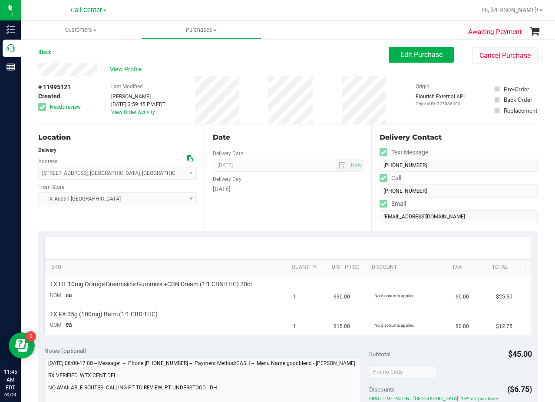
click at [329, 126] on div "Date Delivery Date 09/24/2025 Now 09/24/2025 08:00 AM Now Delivery Day Wednesday" at bounding box center [288, 177] width 166 height 106
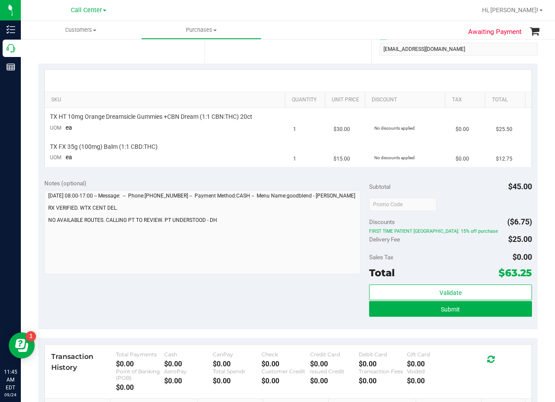
scroll to position [174, 0]
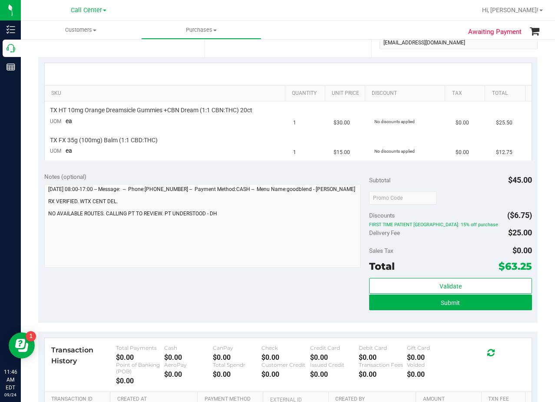
click at [240, 161] on div "SKU Quantity Unit Price Discount Tax Total TX HT 10mg Orange Dreamsicle Gummies…" at bounding box center [288, 111] width 500 height 109
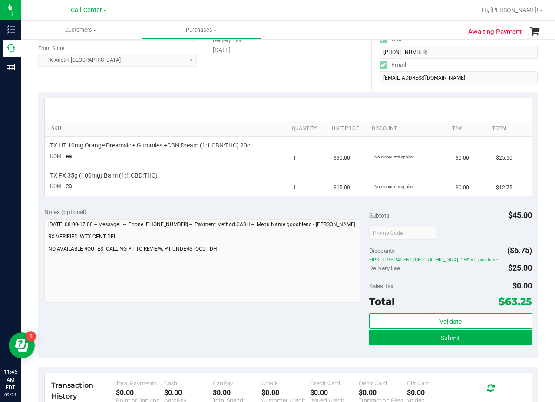
scroll to position [87, 0]
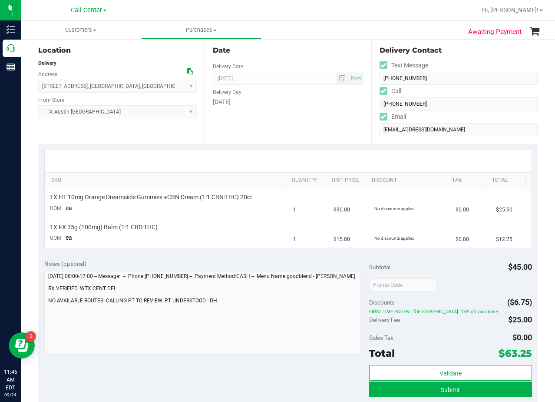
click at [260, 150] on div "SKU Quantity Unit Price Discount Tax Total TX HT 10mg Orange Dreamsicle Gummies…" at bounding box center [288, 198] width 488 height 97
click at [307, 119] on div "Date Delivery Date 09/24/2025 Now 09/24/2025 08:00 AM Now Delivery Day Wednesday" at bounding box center [288, 90] width 166 height 106
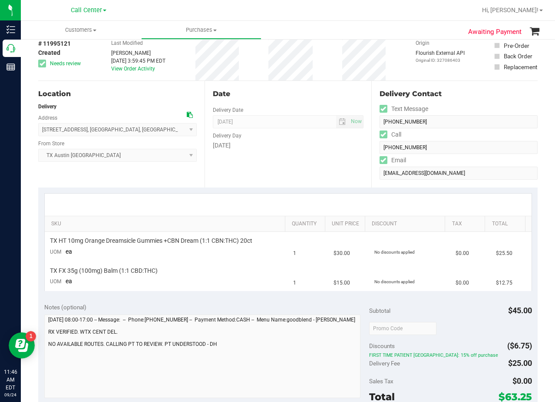
click at [282, 102] on div "Date Delivery Date 09/24/2025 Now 09/24/2025 08:00 AM Now Delivery Day Wednesday" at bounding box center [288, 134] width 166 height 106
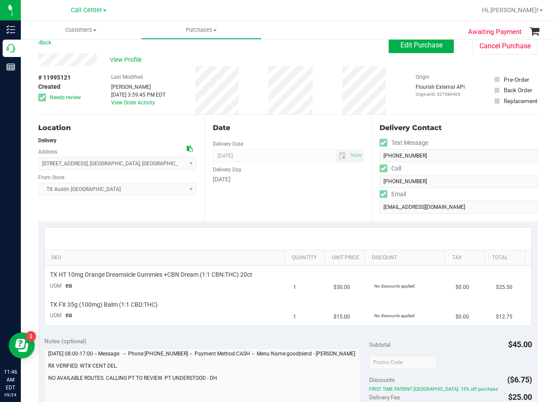
scroll to position [0, 0]
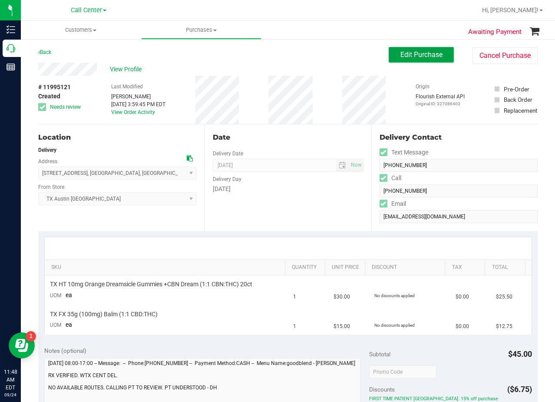
click at [389, 59] on button "Edit Purchase" at bounding box center [421, 55] width 65 height 16
click at [330, 57] on div "Back Edit Purchase Cancel Purchase" at bounding box center [288, 55] width 500 height 16
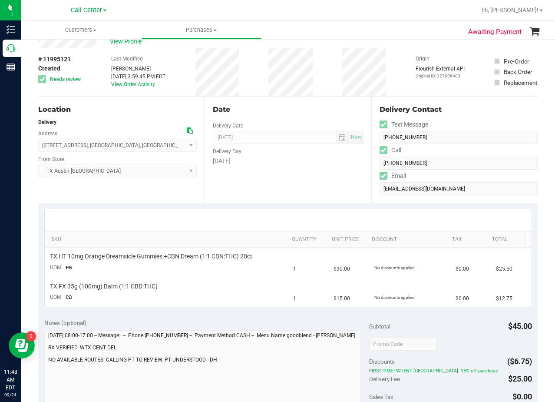
scroll to position [43, 0]
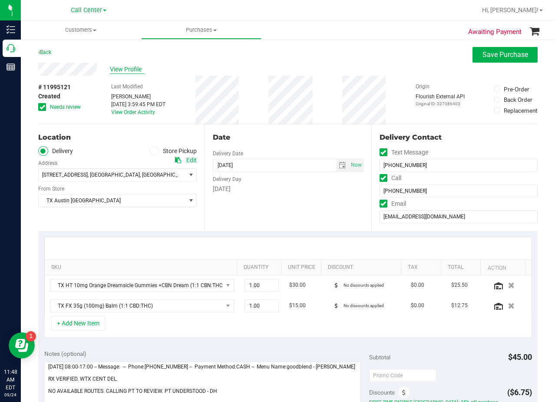
click at [121, 69] on span "View Profile" at bounding box center [127, 69] width 35 height 9
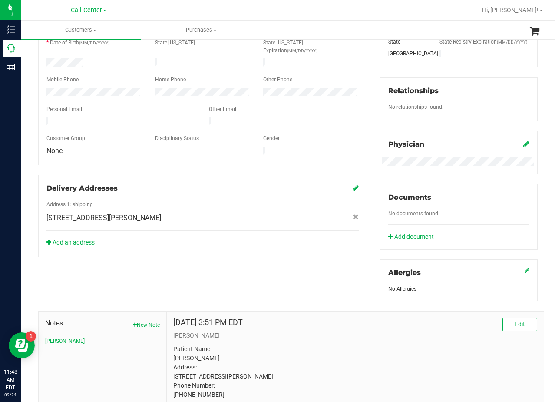
scroll to position [174, 0]
click at [93, 238] on link "Add an address" at bounding box center [71, 241] width 48 height 7
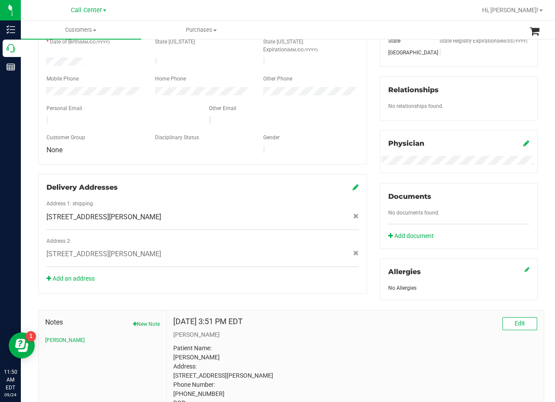
click at [368, 119] on div "Member Info * First Name * Last Name Preferred Name * Date of Birth (MM/DD/YYYY…" at bounding box center [203, 138] width 342 height 311
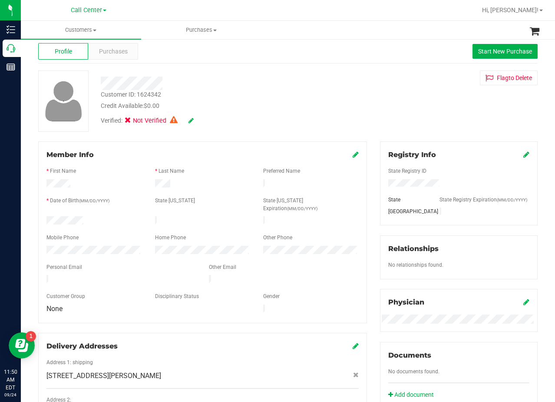
scroll to position [0, 0]
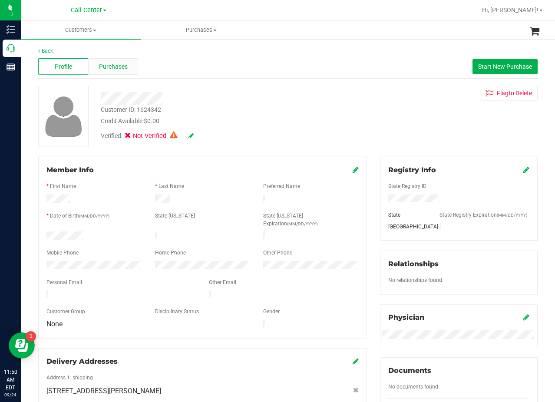
click at [111, 67] on span "Purchases" at bounding box center [113, 66] width 29 height 9
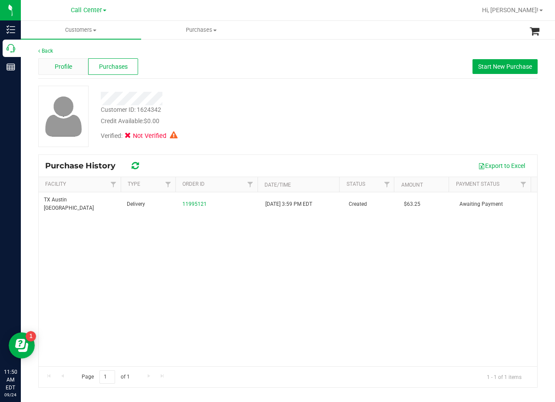
click at [70, 66] on span "Profile" at bounding box center [63, 66] width 17 height 9
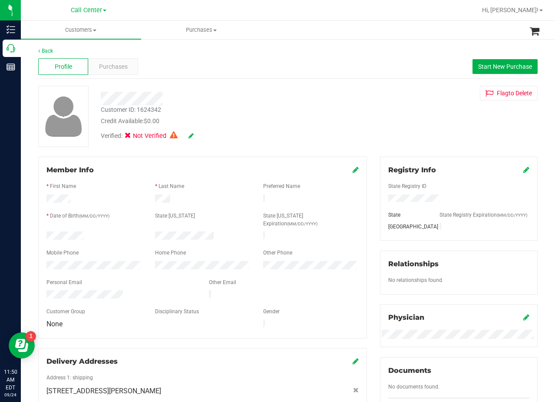
click at [193, 136] on icon at bounding box center [191, 136] width 5 height 6
click at [193, 136] on icon at bounding box center [190, 136] width 7 height 6
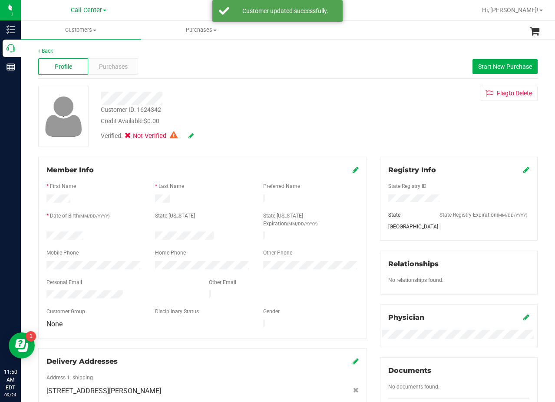
click at [219, 106] on div "Customer ID: 1624342 Credit Available: $0.00" at bounding box center [222, 115] width 256 height 20
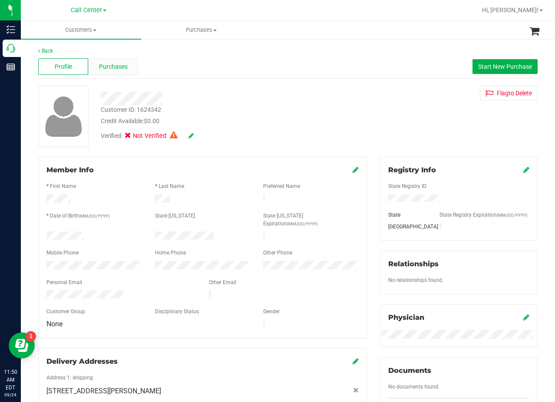
click at [120, 69] on span "Purchases" at bounding box center [113, 66] width 29 height 9
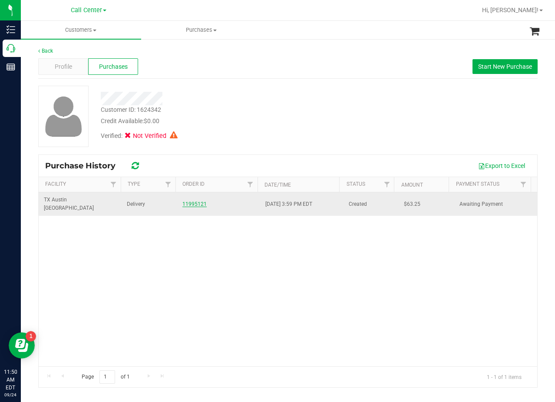
click at [199, 201] on link "11995121" at bounding box center [195, 204] width 24 height 6
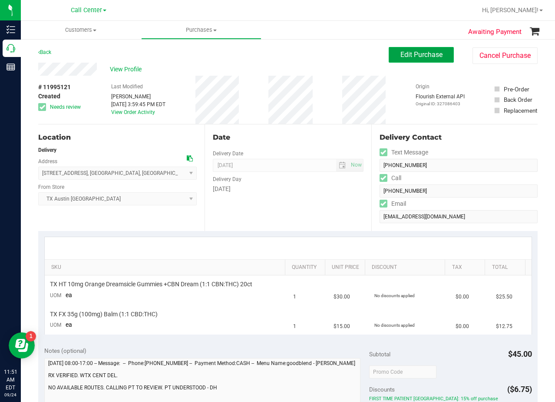
click at [406, 59] on button "Edit Purchase" at bounding box center [421, 55] width 65 height 16
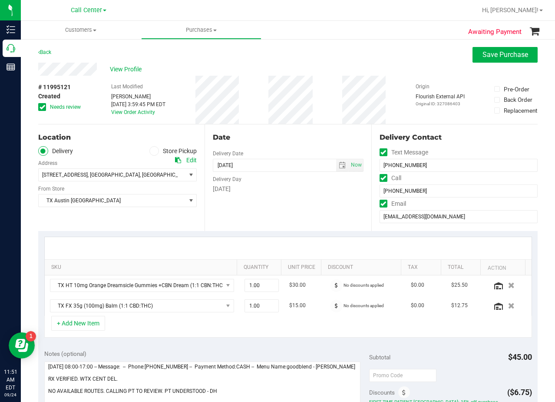
click at [45, 107] on span at bounding box center [42, 107] width 8 height 8
click at [0, 0] on input "Needs review" at bounding box center [0, 0] width 0 height 0
click at [336, 136] on div "Date" at bounding box center [288, 137] width 150 height 10
click at [336, 162] on span "select" at bounding box center [342, 165] width 13 height 12
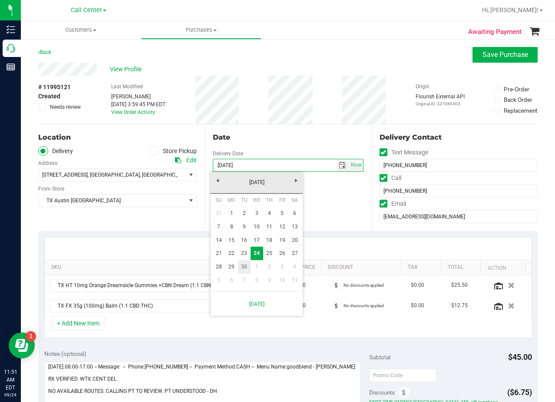
click at [243, 269] on link "30" at bounding box center [244, 266] width 13 height 13
type input "09/30/2025"
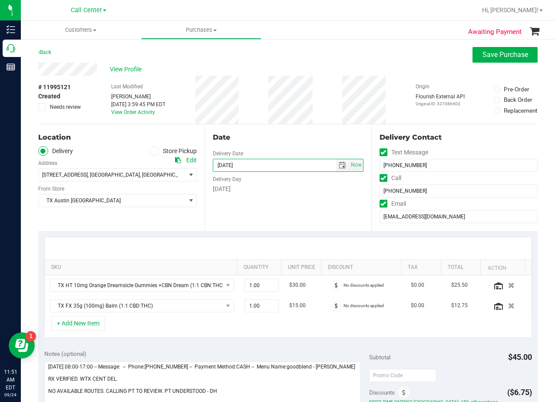
click at [276, 150] on div "Date Delivery Date 09/30/2025 Now 09/30/2025 08:00 AM Now Delivery Day Tuesday" at bounding box center [288, 177] width 166 height 106
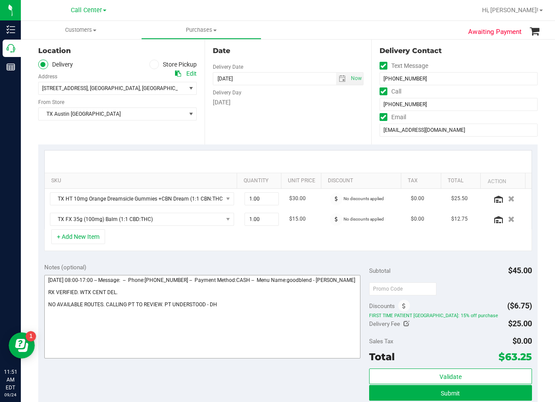
scroll to position [87, 0]
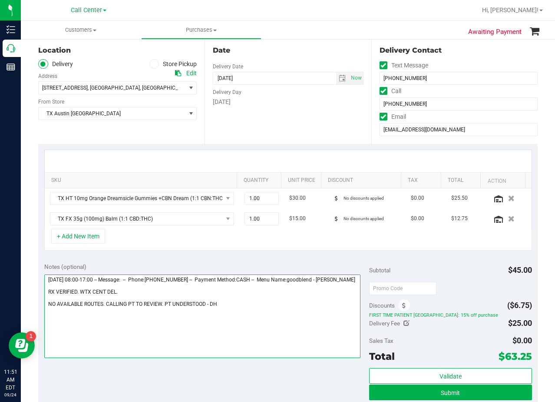
click at [265, 312] on textarea at bounding box center [202, 315] width 317 height 83
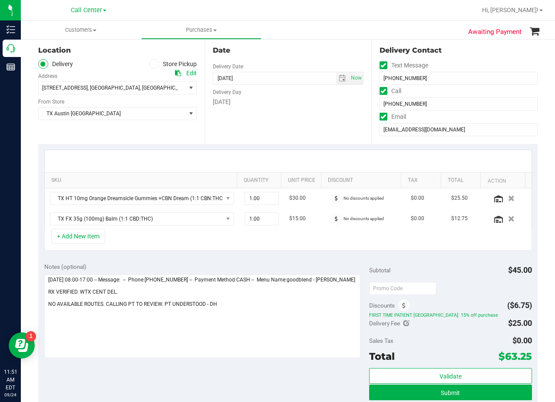
click at [326, 114] on div "Date Delivery Date 09/30/2025 Now 09/30/2025 08:00 AM Now Delivery Day Tuesday" at bounding box center [288, 90] width 166 height 106
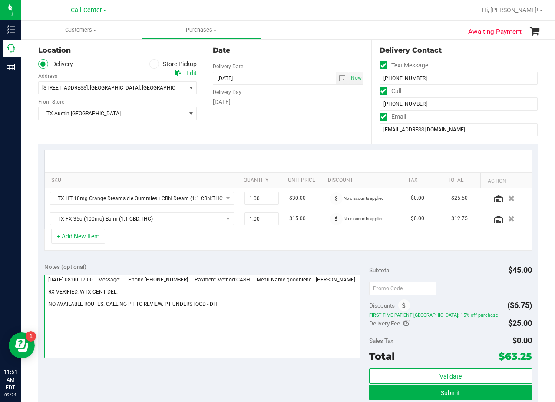
click at [236, 310] on textarea at bounding box center [202, 315] width 317 height 83
click at [205, 332] on textarea at bounding box center [202, 315] width 317 height 83
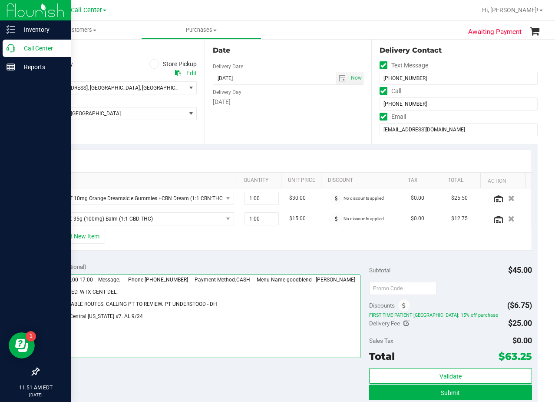
type textarea "Wednesday 09/24/2025 08:00-17:00 -- Message: -- Phone:5125256377 -- Payment Met…"
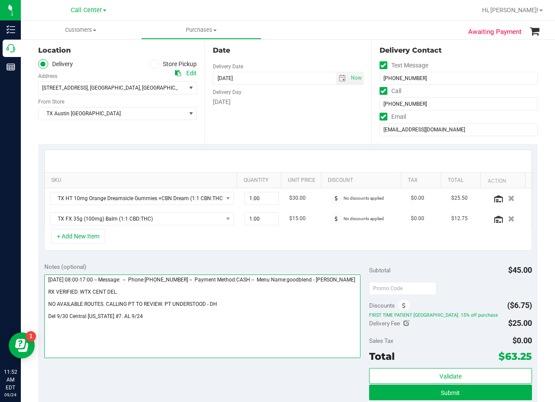
click at [294, 283] on textarea at bounding box center [202, 315] width 317 height 83
click at [110, 322] on textarea at bounding box center [202, 315] width 317 height 83
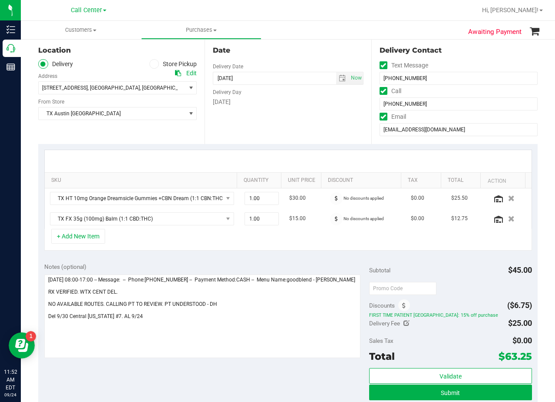
click at [324, 118] on div "Date Delivery Date 09/30/2025 Now 09/30/2025 08:00 AM Now Delivery Day Tuesday" at bounding box center [288, 90] width 166 height 106
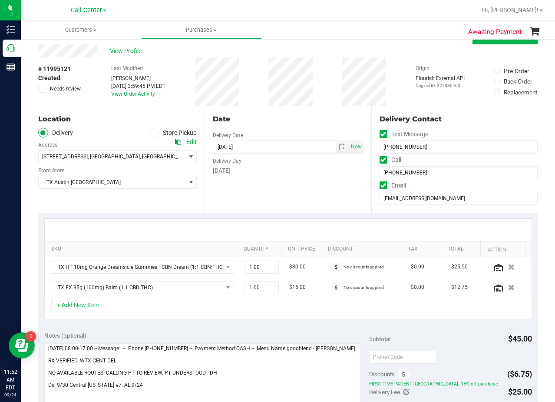
scroll to position [0, 0]
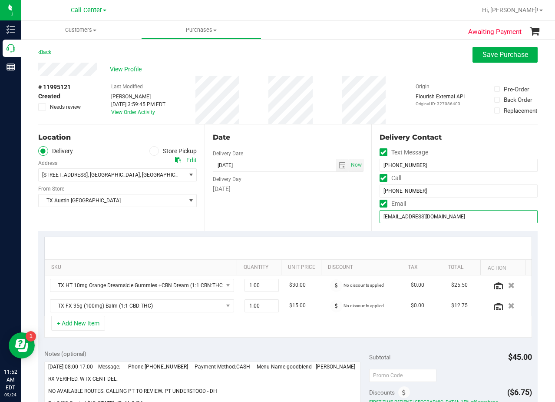
click at [400, 220] on input "missy86ann@gmail.com" at bounding box center [459, 216] width 158 height 13
click at [324, 142] on div "Date" at bounding box center [288, 137] width 150 height 10
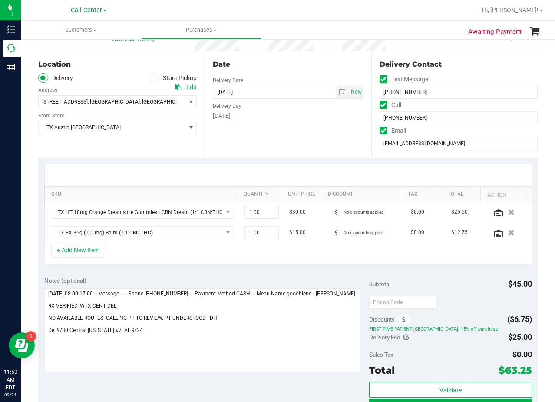
scroll to position [87, 0]
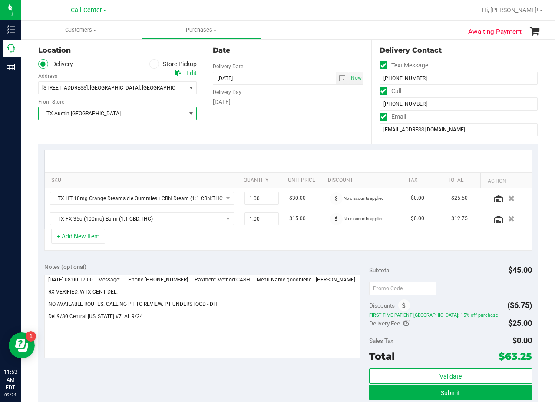
click at [146, 116] on span "TX Austin [GEOGRAPHIC_DATA]" at bounding box center [112, 113] width 147 height 12
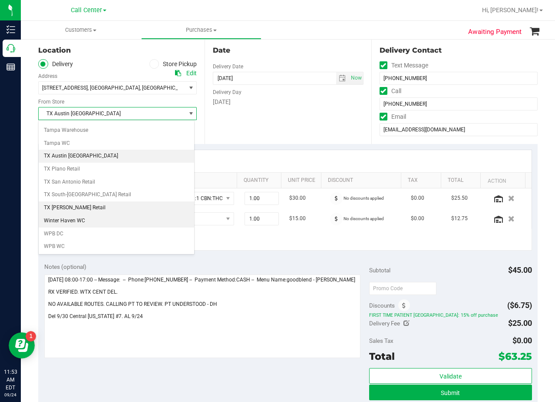
scroll to position [631, 0]
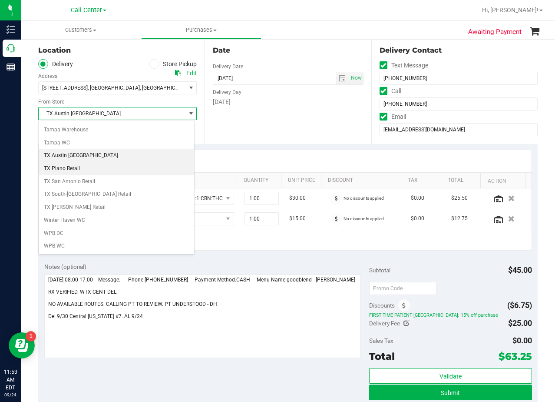
click at [93, 167] on li "TX Plano Retail" at bounding box center [117, 168] width 156 height 13
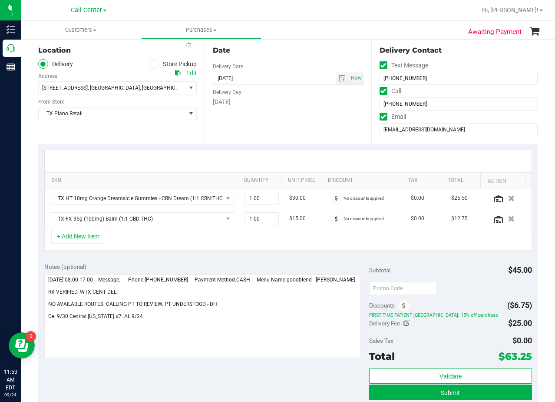
click at [265, 132] on div "Date Delivery Date 09/30/2025 Now 09/30/2025 08:00 AM Now Delivery Day Tuesday" at bounding box center [288, 90] width 166 height 106
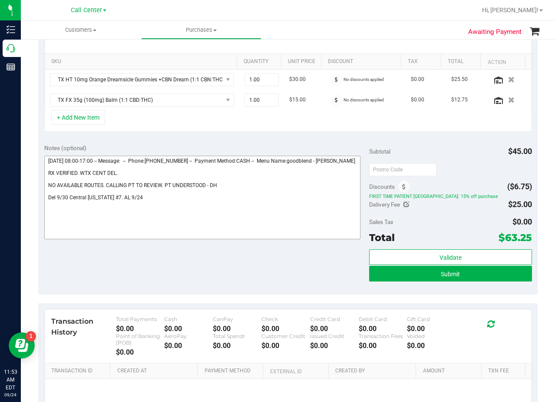
scroll to position [217, 0]
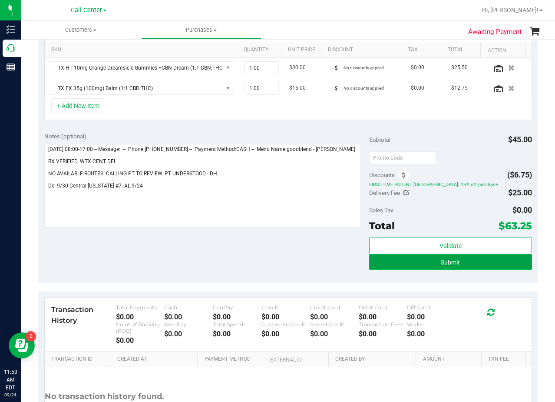
click at [370, 266] on button "Submit" at bounding box center [450, 262] width 163 height 16
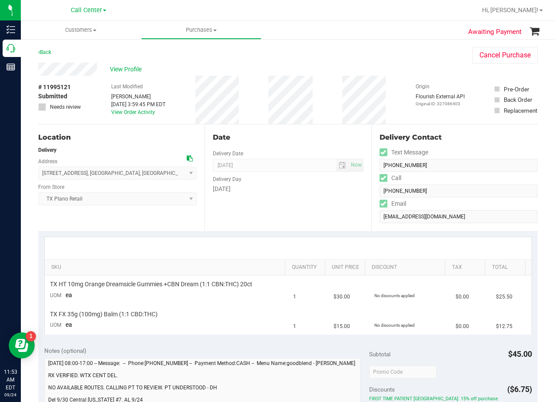
click at [300, 130] on div "Date Delivery Date 09/30/2025 Now 09/30/2025 08:00 AM Now Delivery Day Tuesday" at bounding box center [288, 177] width 166 height 106
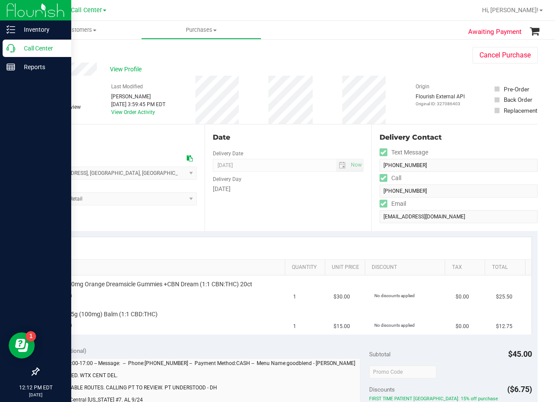
click at [16, 47] on p "Call Center" at bounding box center [41, 48] width 52 height 10
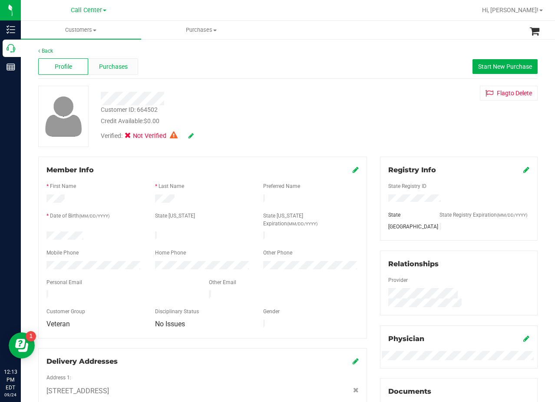
click at [117, 70] on span "Purchases" at bounding box center [113, 66] width 29 height 9
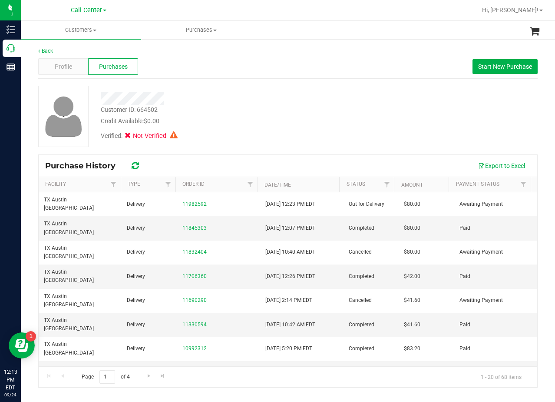
click at [356, 112] on div "Customer ID: 664502 Credit Available: $0.00 Verified: Not Verified" at bounding box center [288, 116] width 513 height 61
click at [333, 120] on div "Credit Available: $0.00" at bounding box center [222, 120] width 243 height 9
click at [350, 96] on div at bounding box center [222, 98] width 256 height 13
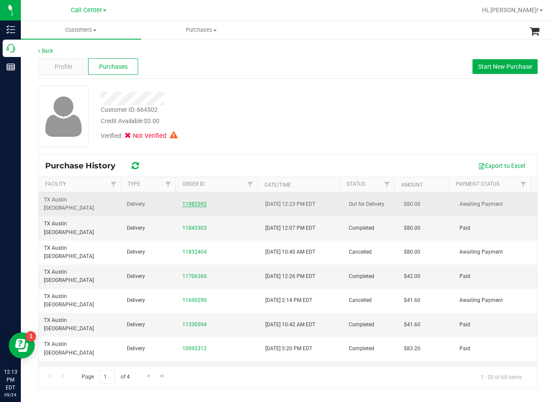
click at [188, 201] on link "11982592" at bounding box center [195, 204] width 24 height 6
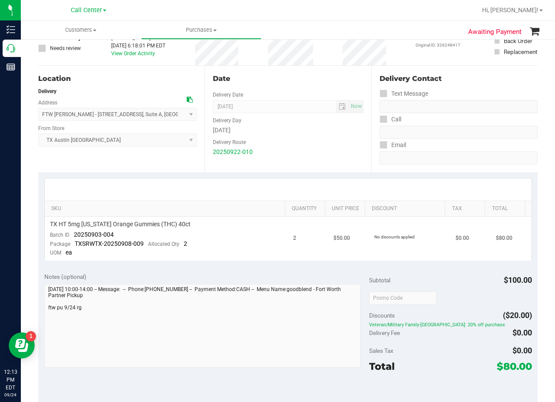
scroll to position [43, 0]
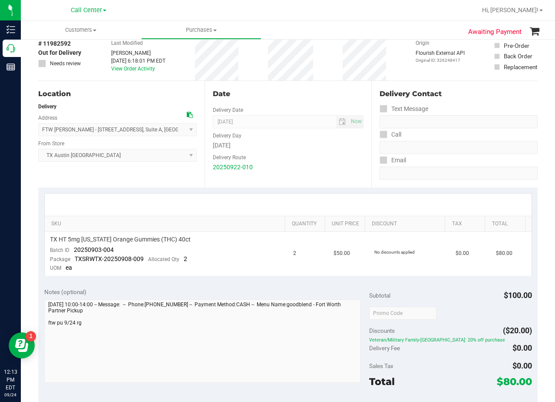
click at [336, 153] on div "Delivery Route" at bounding box center [288, 156] width 150 height 13
click at [291, 104] on div "Date Delivery Date 09/24/2025 Now 09/24/2025 08:00 AM Now Delivery Day Wednesda…" at bounding box center [288, 134] width 166 height 106
click at [280, 100] on div "Date Delivery Date 09/24/2025 Now 09/24/2025 08:00 AM Now Delivery Day Wednesda…" at bounding box center [288, 134] width 166 height 106
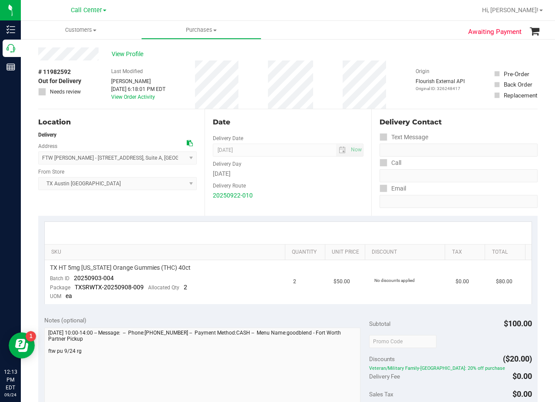
scroll to position [0, 0]
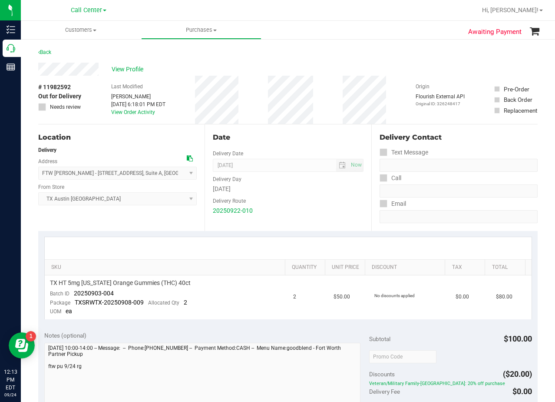
click at [286, 63] on div "View Profile" at bounding box center [288, 69] width 500 height 13
drag, startPoint x: 329, startPoint y: 143, endPoint x: 336, endPoint y: 145, distance: 7.1
click at [329, 143] on div "Date Delivery Date 09/24/2025 Now 09/24/2025 08:00 AM Now Delivery Day Wednesda…" at bounding box center [288, 177] width 166 height 106
click at [296, 186] on div "[DATE]" at bounding box center [288, 188] width 150 height 9
click at [130, 65] on span "View Profile" at bounding box center [129, 69] width 35 height 9
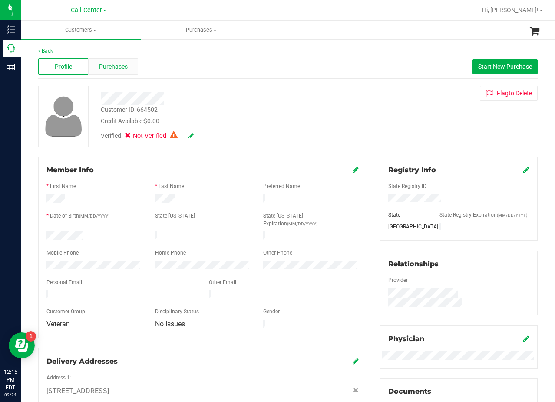
click at [112, 68] on span "Purchases" at bounding box center [113, 66] width 29 height 9
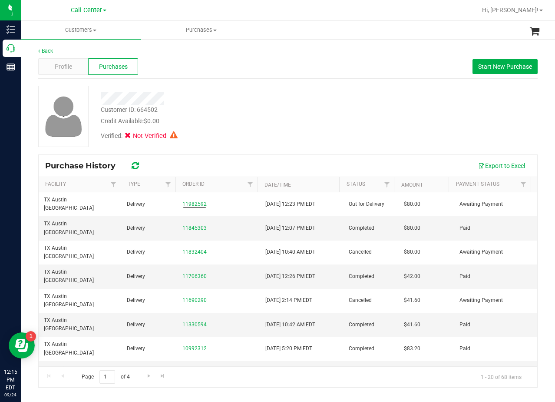
click at [216, 137] on div "Verified: Not Verified" at bounding box center [222, 135] width 256 height 19
click at [502, 69] on span "Start New Purchase" at bounding box center [505, 66] width 54 height 7
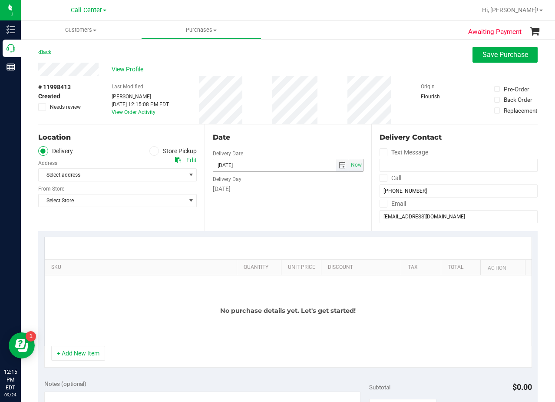
click at [336, 162] on span "select" at bounding box center [342, 165] width 13 height 12
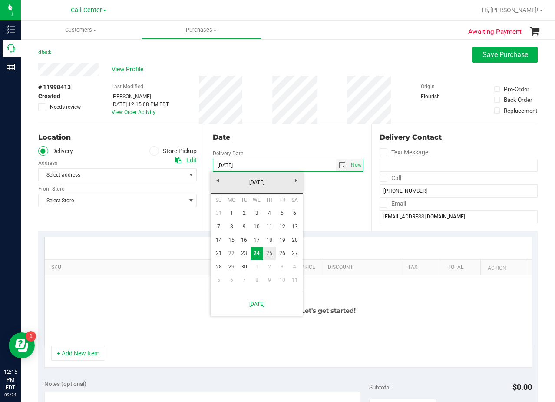
click at [272, 251] on link "25" at bounding box center [269, 252] width 13 height 13
type input "09/25/2025"
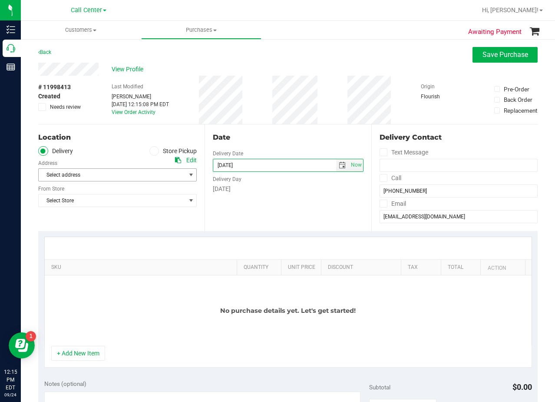
click at [166, 176] on span "Select address" at bounding box center [109, 175] width 140 height 12
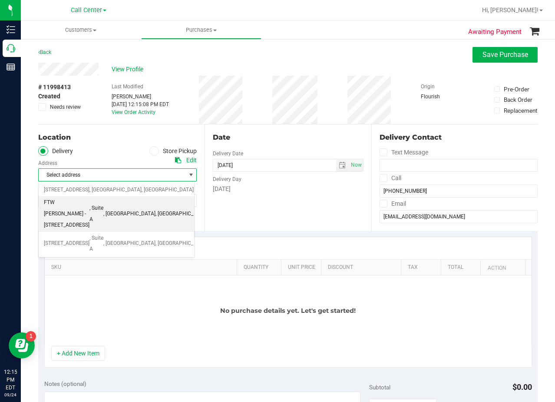
click at [103, 209] on span ", Suite A" at bounding box center [97, 214] width 14 height 22
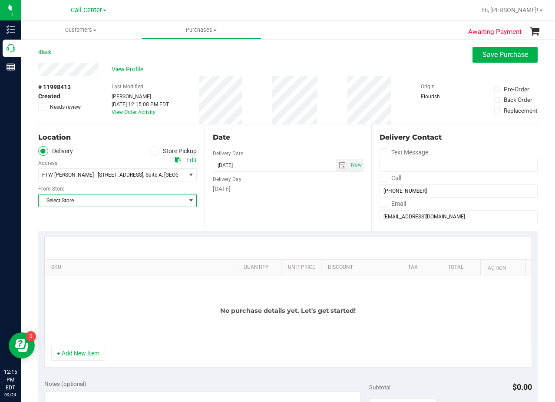
click at [120, 201] on span "Select Store" at bounding box center [112, 200] width 147 height 12
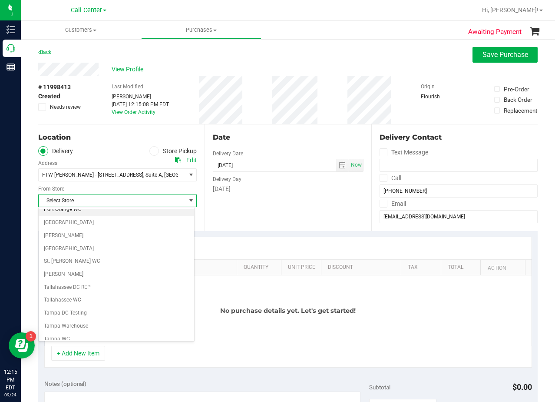
scroll to position [631, 0]
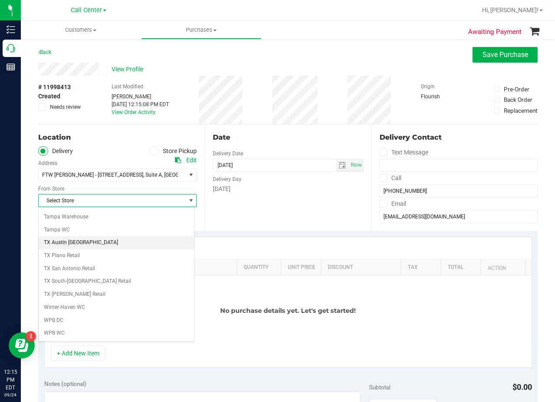
click at [96, 243] on li "TX Austin [GEOGRAPHIC_DATA]" at bounding box center [117, 242] width 156 height 13
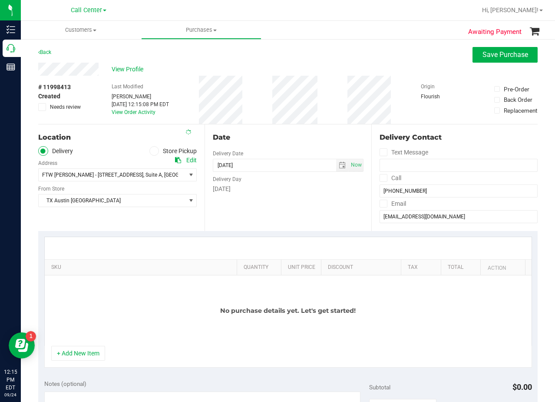
click at [253, 206] on div "Date Delivery Date 09/25/2025 Now 09/25/2025 12:15 PM Now Delivery Day Thursday" at bounding box center [288, 177] width 166 height 106
click at [95, 349] on button "+ Add New Item" at bounding box center [78, 353] width 54 height 15
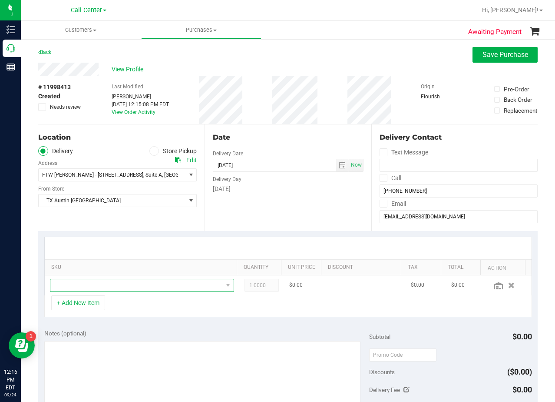
click at [146, 285] on span "NO DATA FOUND" at bounding box center [136, 285] width 173 height 12
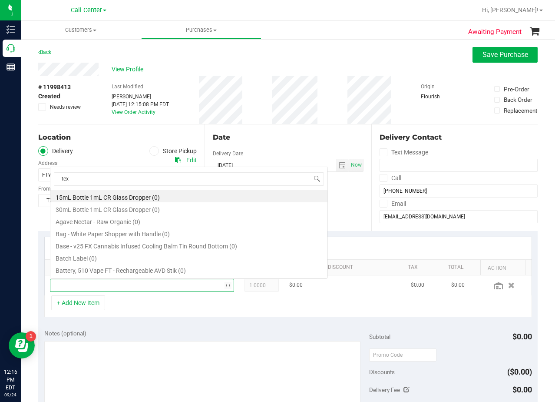
scroll to position [13, 175]
type input "texas orange"
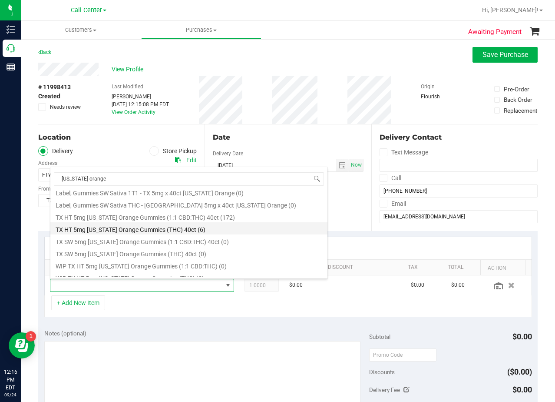
scroll to position [101, 0]
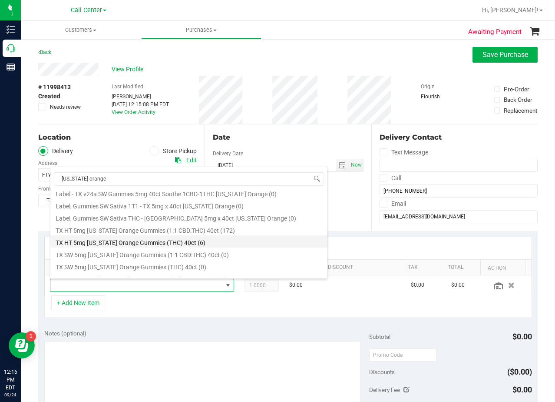
click at [177, 243] on li "TX HT 5mg Texas Orange Gummies (THC) 40ct (6)" at bounding box center [188, 241] width 277 height 12
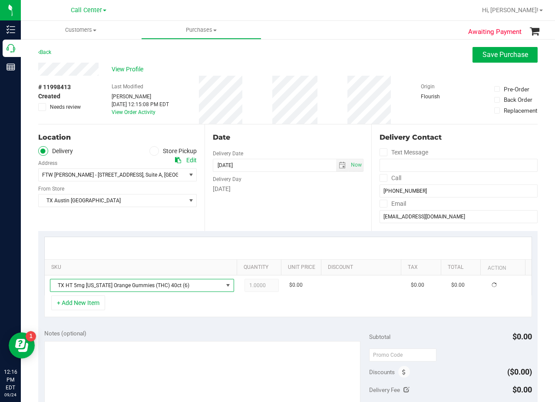
click at [264, 214] on div "Date Delivery Date 09/25/2025 Now 09/25/2025 12:15 PM Now Delivery Day Thursday" at bounding box center [288, 177] width 166 height 106
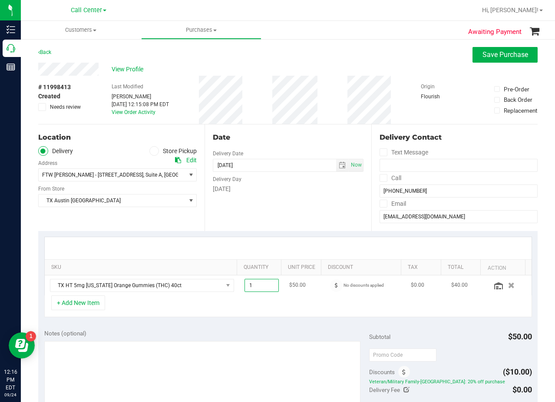
click at [261, 285] on span "1.00 1" at bounding box center [262, 285] width 34 height 13
click at [261, 285] on input "1" at bounding box center [261, 285] width 33 height 12
type input "2"
type input "2.00"
click at [267, 227] on div "Date Delivery Date 09/25/2025 Now 09/25/2025 08:00 AM Now Delivery Day Thursday" at bounding box center [288, 177] width 166 height 106
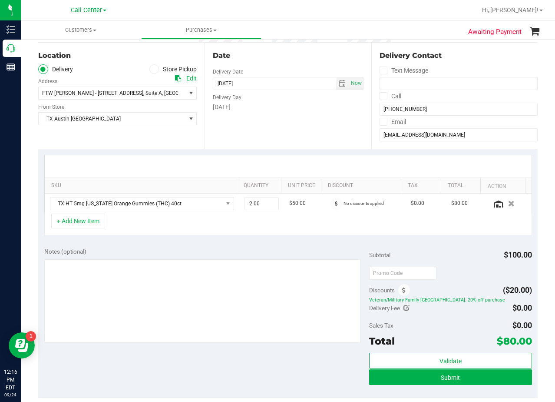
scroll to position [87, 0]
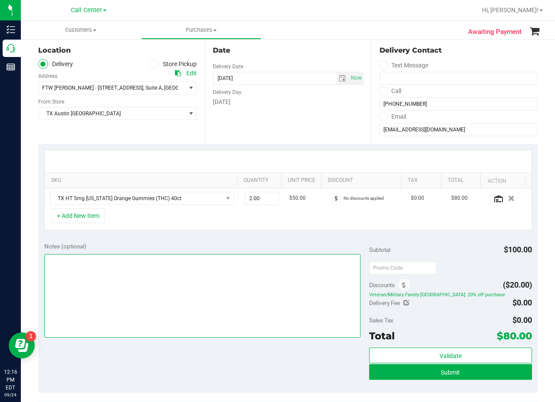
click at [267, 277] on textarea at bounding box center [202, 295] width 317 height 83
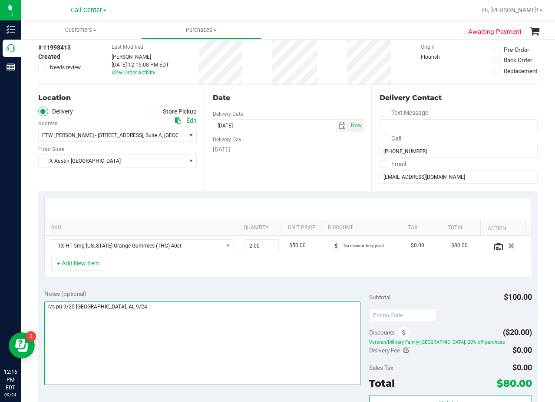
scroll to position [0, 0]
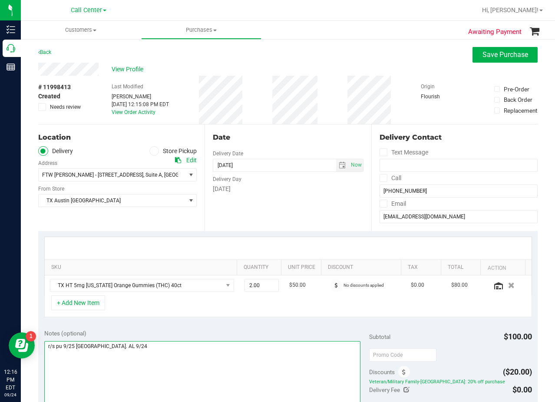
type textarea "r/s pu 9/25 Fort Worth. AL 9/24"
click at [309, 140] on div "Date" at bounding box center [288, 137] width 150 height 10
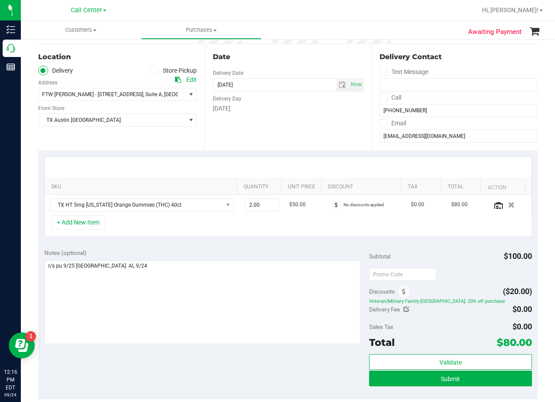
scroll to position [87, 0]
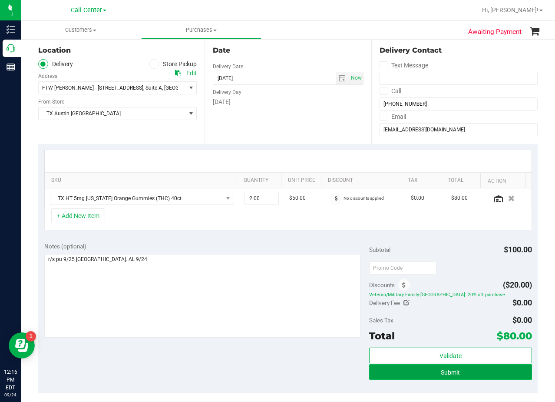
click at [389, 376] on button "Submit" at bounding box center [450, 372] width 163 height 16
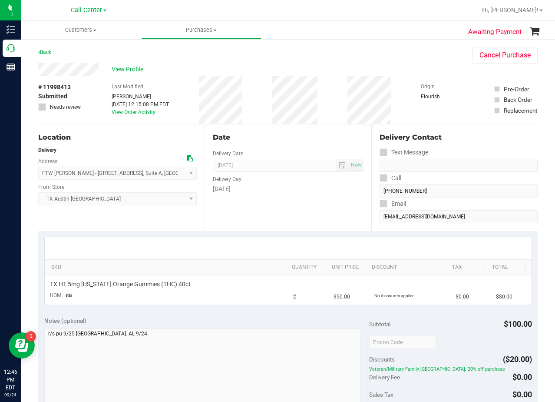
click at [409, 72] on div "View Profile" at bounding box center [246, 69] width 417 height 13
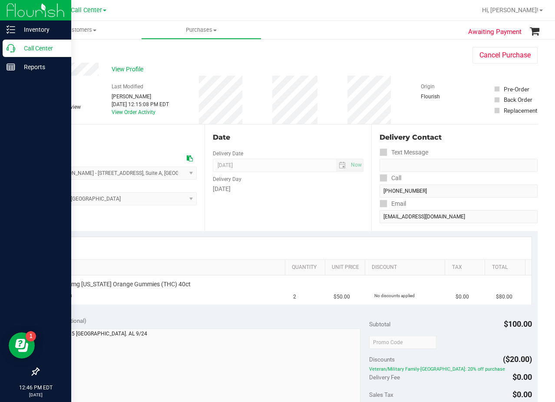
click at [17, 49] on p "Call Center" at bounding box center [41, 48] width 52 height 10
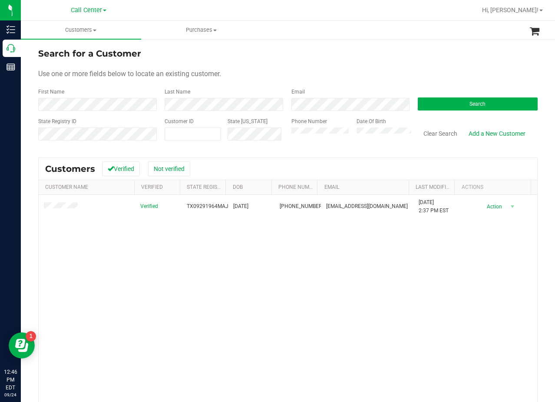
click at [362, 73] on div "Use one or more fields below to locate an existing customer." at bounding box center [288, 74] width 500 height 10
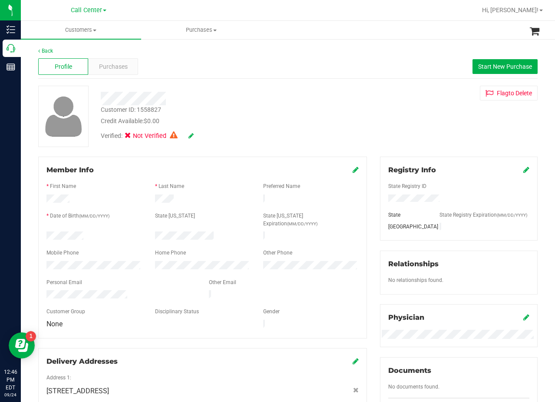
drag, startPoint x: 312, startPoint y: 77, endPoint x: 297, endPoint y: 86, distance: 17.0
click at [312, 77] on div "Profile Purchases Start New Purchase" at bounding box center [288, 67] width 500 height 24
click at [378, 60] on div "Profile Purchases Start New Purchase" at bounding box center [288, 67] width 500 height 24
click at [109, 63] on span "Purchases" at bounding box center [113, 66] width 29 height 9
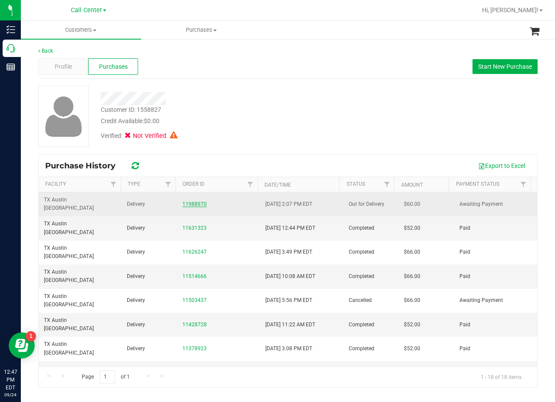
click at [190, 201] on link "11988970" at bounding box center [195, 204] width 24 height 6
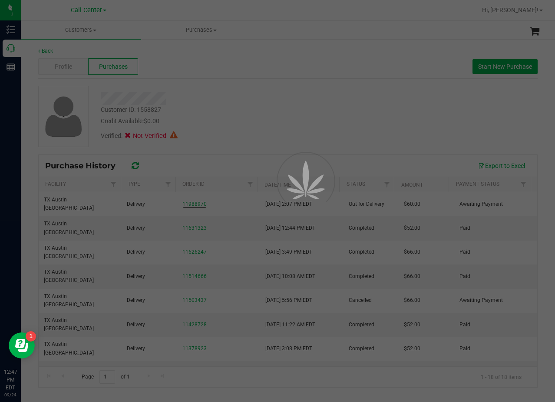
click at [260, 51] on div at bounding box center [277, 201] width 555 height 402
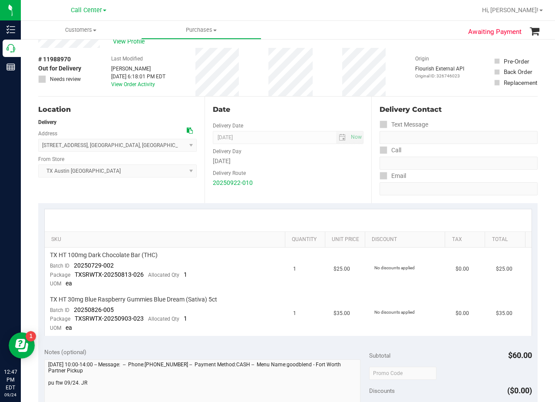
scroll to position [43, 0]
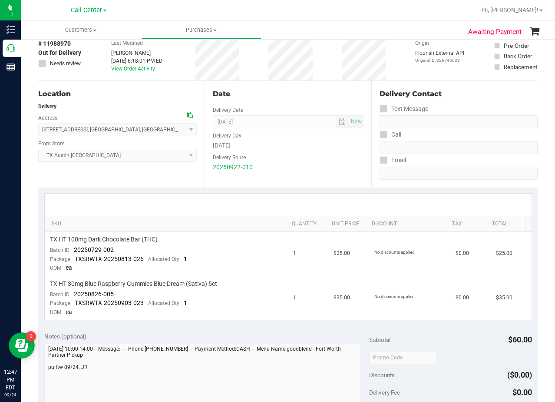
click at [329, 167] on div "20250922-010" at bounding box center [288, 167] width 150 height 9
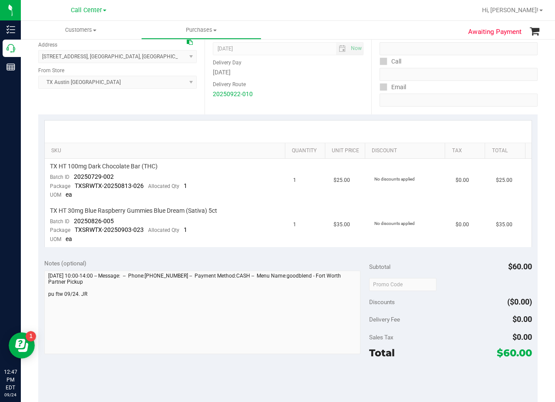
scroll to position [130, 0]
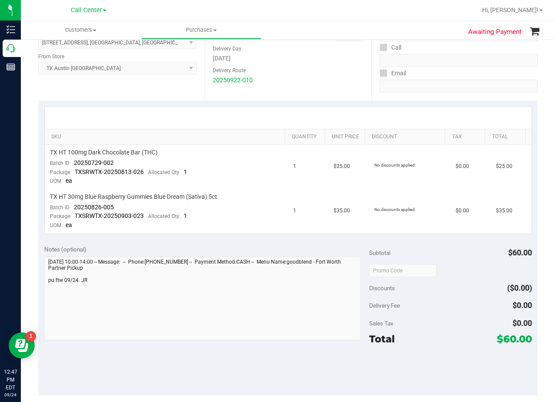
click at [303, 113] on div at bounding box center [288, 117] width 487 height 22
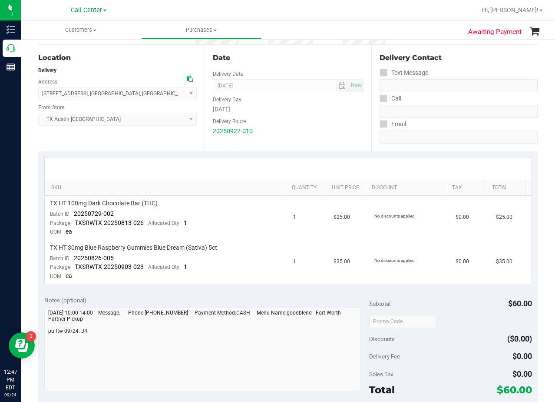
scroll to position [0, 0]
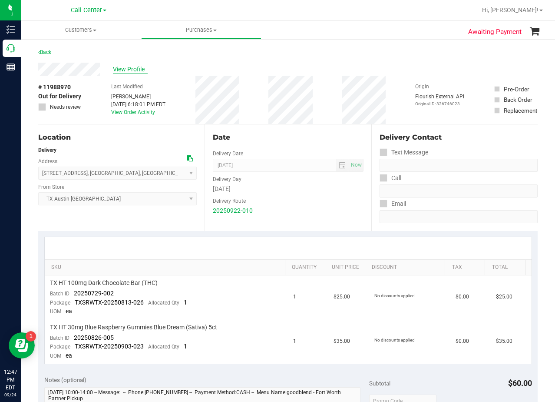
click at [136, 66] on span "View Profile" at bounding box center [130, 69] width 35 height 9
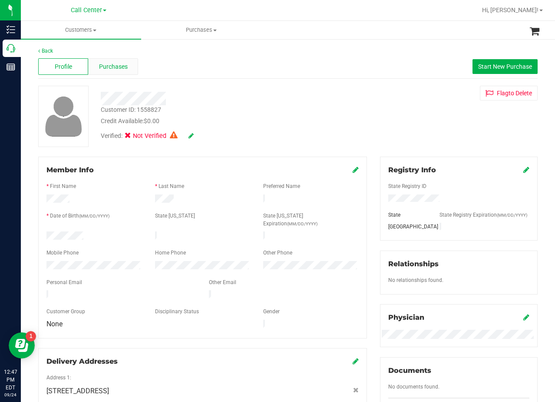
click at [107, 63] on span "Purchases" at bounding box center [113, 66] width 29 height 9
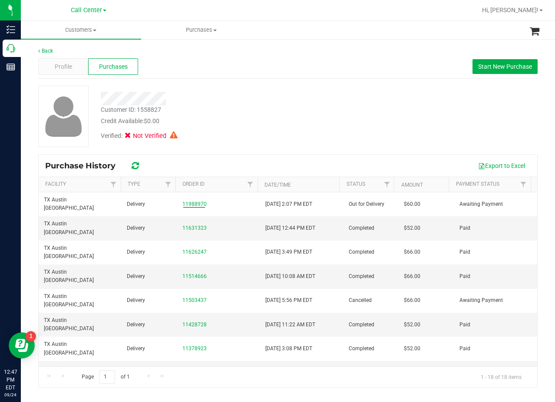
click at [247, 115] on div "Customer ID: 1558827 Credit Available: $0.00" at bounding box center [222, 115] width 256 height 20
click at [489, 65] on span "Start New Purchase" at bounding box center [505, 66] width 54 height 7
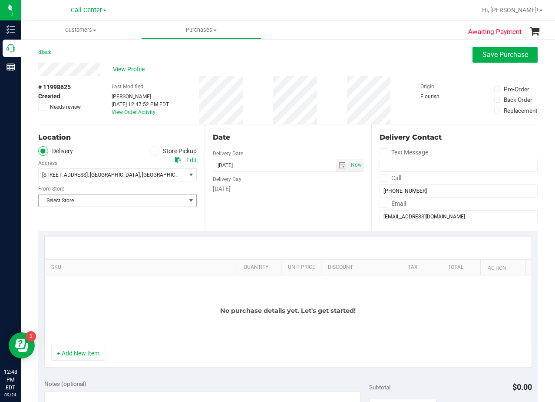
click at [141, 201] on span "Select Store" at bounding box center [112, 200] width 147 height 12
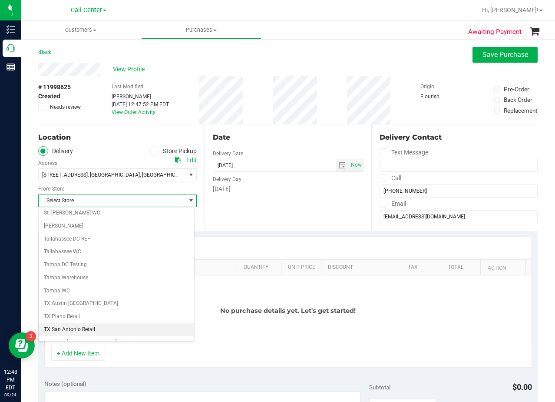
scroll to position [631, 0]
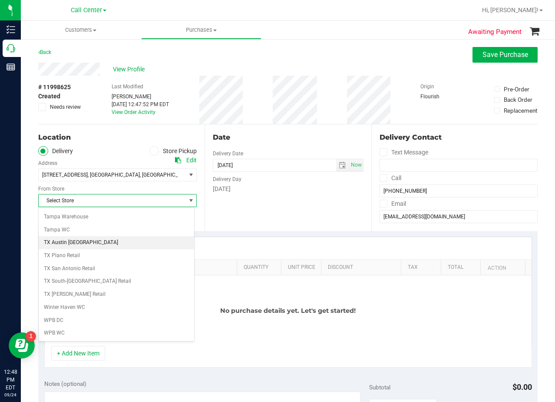
click at [94, 244] on li "TX Austin [GEOGRAPHIC_DATA]" at bounding box center [117, 242] width 156 height 13
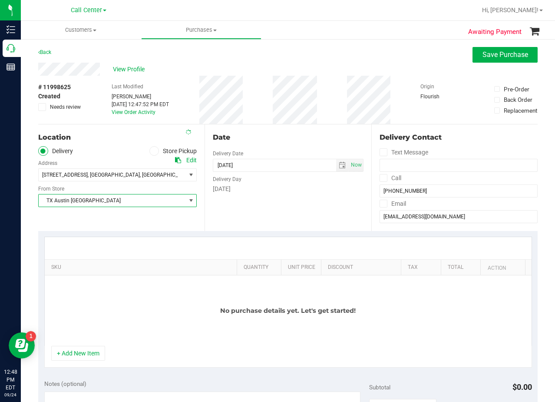
click at [256, 201] on div "Date Delivery Date 09/24/2025 Now 09/24/2025 12:47 PM Now Delivery Day Wednesday" at bounding box center [288, 177] width 166 height 106
click at [307, 138] on div "Date" at bounding box center [288, 137] width 150 height 10
click at [338, 170] on span "select" at bounding box center [342, 165] width 13 height 12
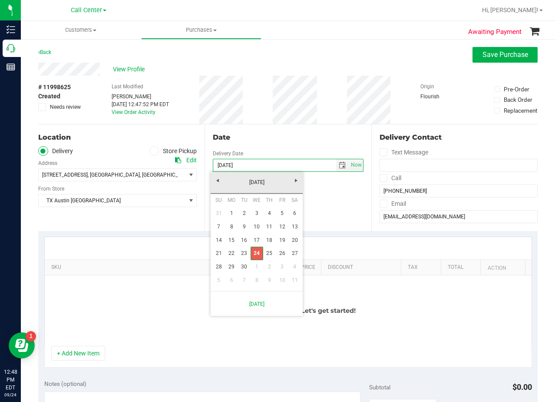
drag, startPoint x: 262, startPoint y: 251, endPoint x: 267, endPoint y: 252, distance: 5.2
click at [267, 252] on tr "21 22 23 24 25 26 27" at bounding box center [257, 252] width 89 height 13
click at [267, 252] on link "25" at bounding box center [269, 252] width 13 height 13
type input "09/25/2025"
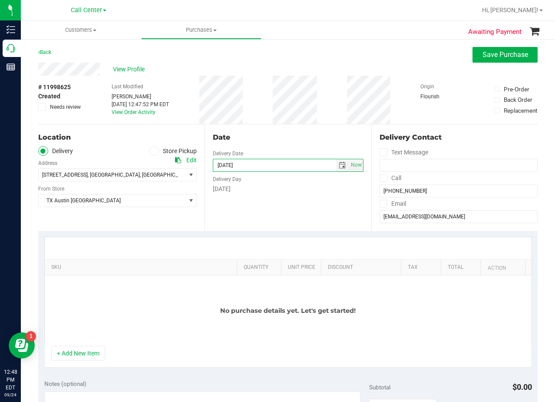
click at [269, 211] on div "Date Delivery Date 09/25/2025 Now 09/25/2025 12:47 PM Now Delivery Day Thursday" at bounding box center [288, 177] width 166 height 106
click at [267, 139] on div "Date" at bounding box center [288, 137] width 150 height 10
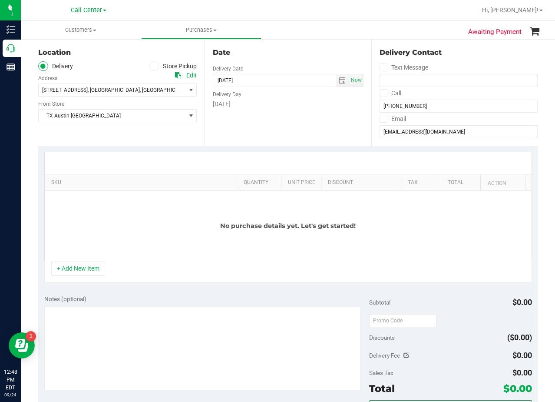
scroll to position [87, 0]
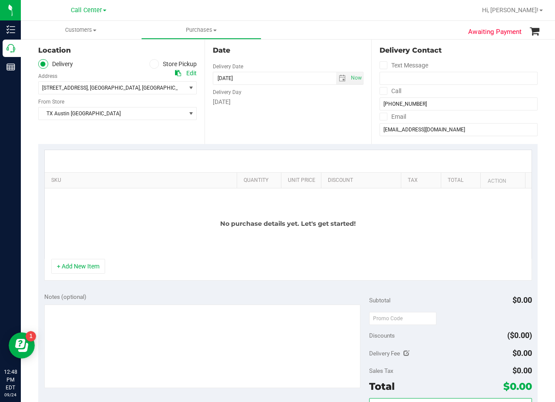
click at [305, 125] on div "Date Delivery Date 09/25/2025 Now 09/25/2025 12:47 PM Now Delivery Day Thursday" at bounding box center [288, 90] width 166 height 106
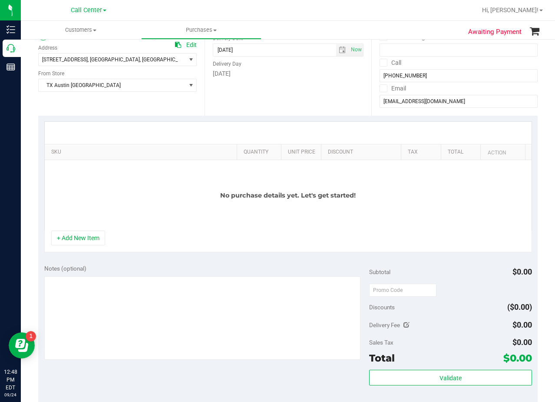
scroll to position [130, 0]
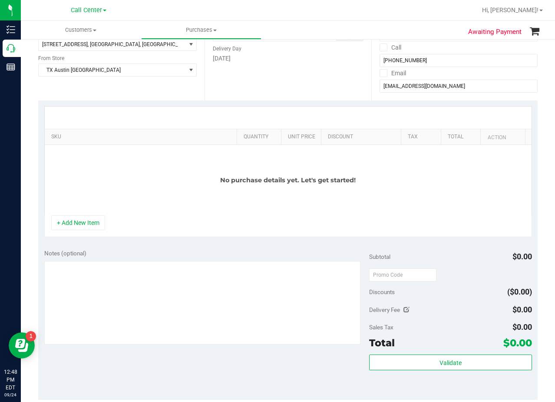
click at [90, 215] on div "No purchase details yet. Let's get started!" at bounding box center [288, 180] width 487 height 70
click at [93, 224] on button "+ Add New Item" at bounding box center [78, 222] width 54 height 15
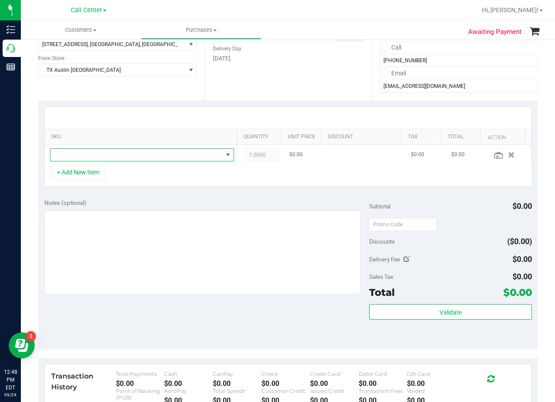
click at [95, 149] on span "NO DATA FOUND" at bounding box center [136, 155] width 173 height 12
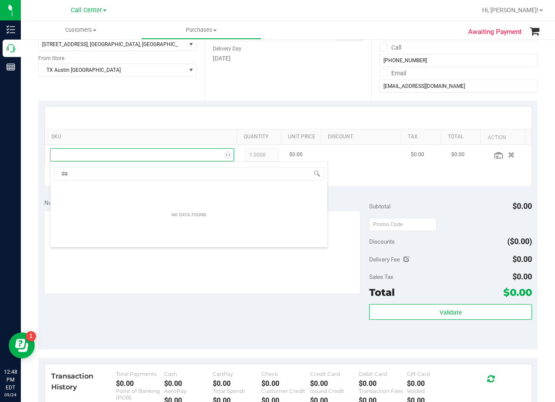
scroll to position [13, 179]
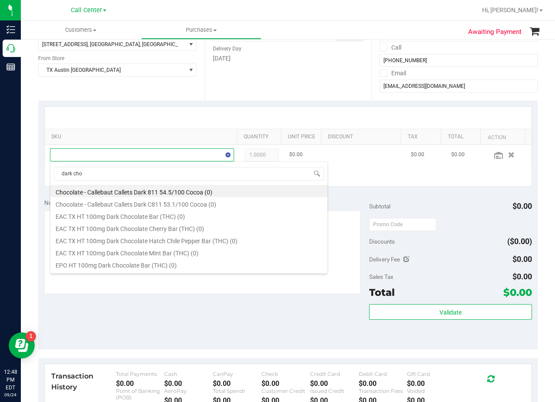
type input "dark choc"
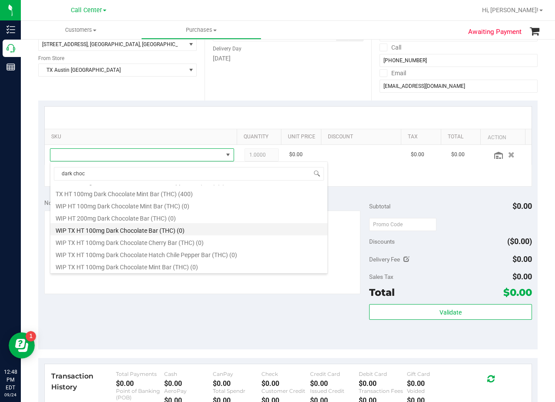
scroll to position [417, 0]
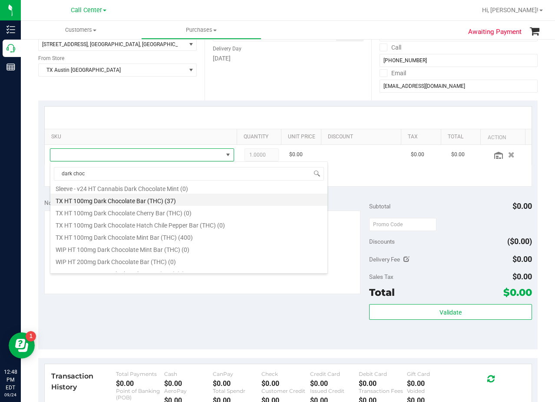
click at [156, 198] on li "TX HT 100mg Dark Chocolate Bar (THC) (37)" at bounding box center [188, 199] width 277 height 12
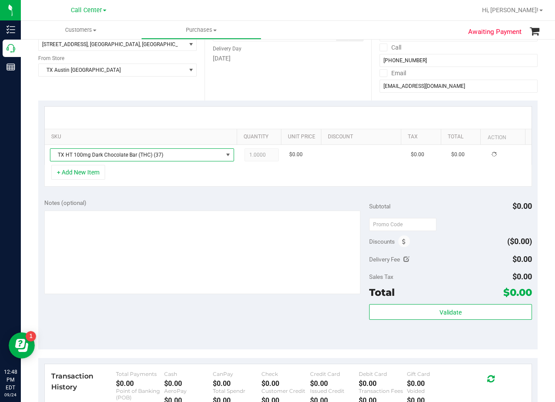
click at [163, 191] on div "SKU Quantity Unit Price Discount Tax Total Action TX HT 100mg Dark Chocolate Ba…" at bounding box center [288, 146] width 500 height 92
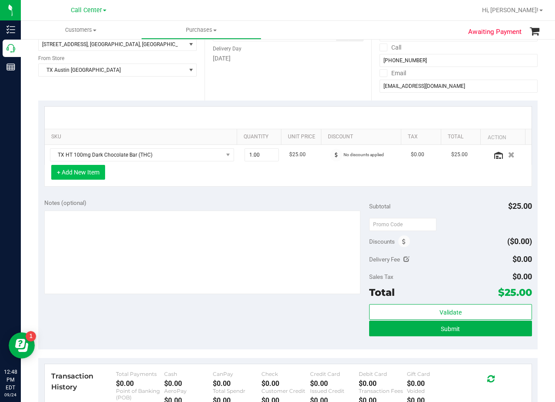
click at [77, 177] on button "+ Add New Item" at bounding box center [78, 172] width 54 height 15
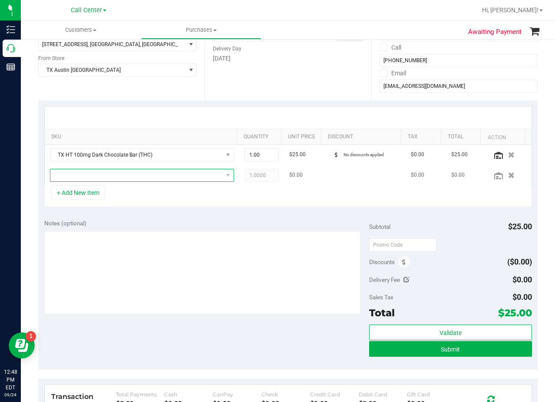
click at [80, 181] on span "NO DATA FOUND" at bounding box center [136, 175] width 173 height 12
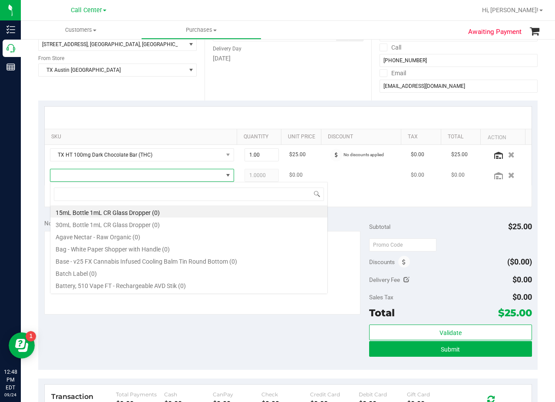
scroll to position [13, 179]
type input "blue raspberry"
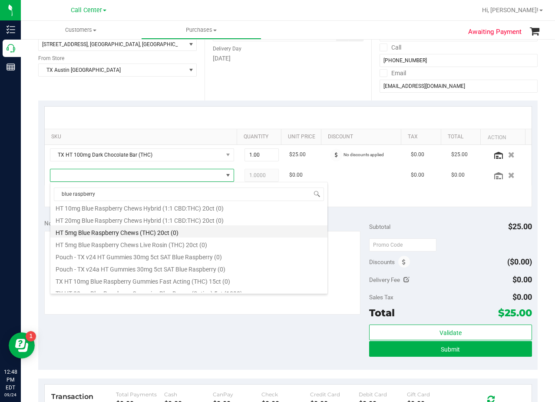
scroll to position [59, 0]
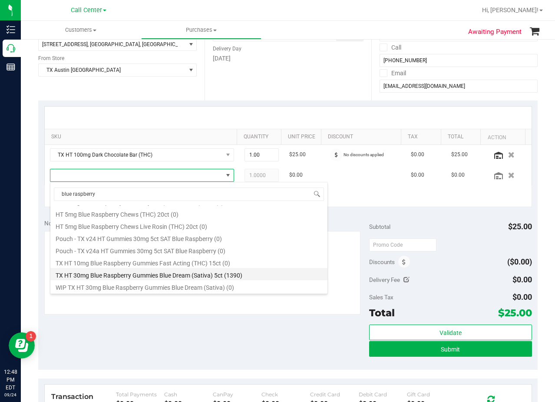
click at [181, 276] on li "TX HT 30mg Blue Raspberry Gummies Blue Dream (Sativa) 5ct (1390)" at bounding box center [188, 274] width 277 height 12
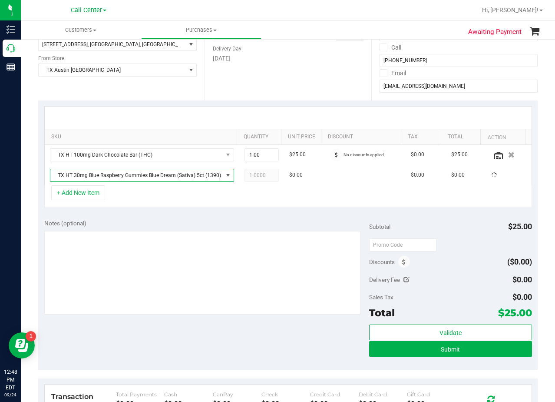
click at [219, 202] on div "+ Add New Item" at bounding box center [288, 196] width 488 height 22
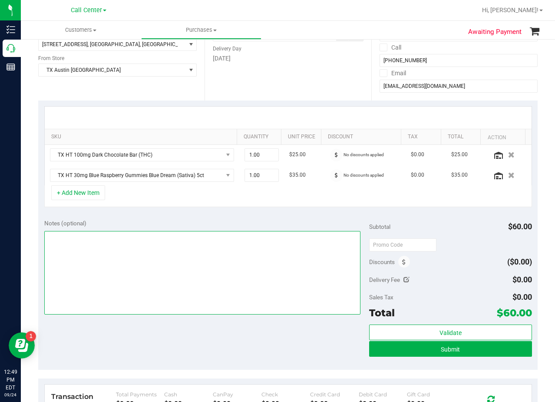
click at [245, 249] on textarea at bounding box center [202, 272] width 317 height 83
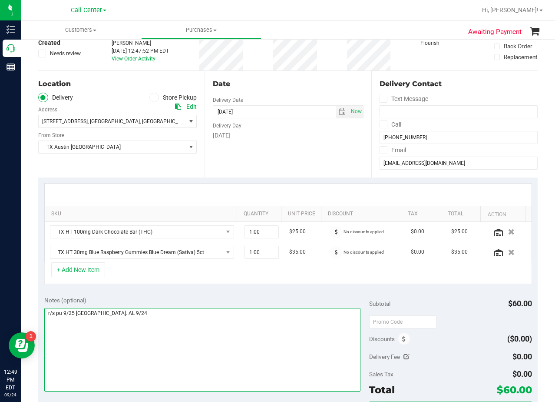
scroll to position [261, 0]
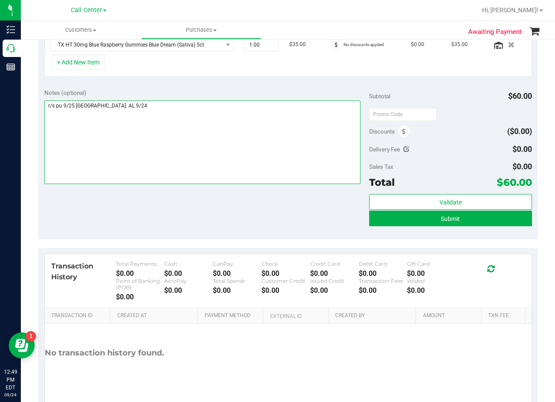
type textarea "r/s pu 9/25 Fort Worth. AL 9/24"
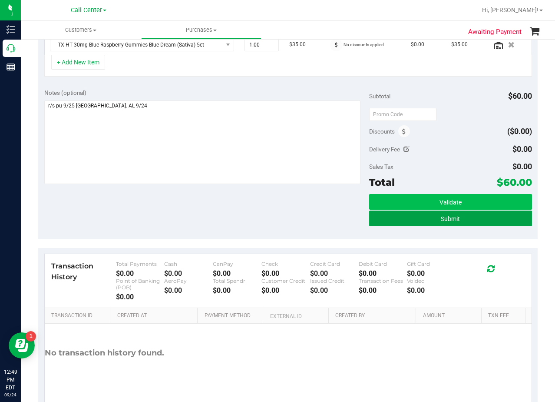
click at [369, 221] on button "Submit" at bounding box center [450, 218] width 163 height 16
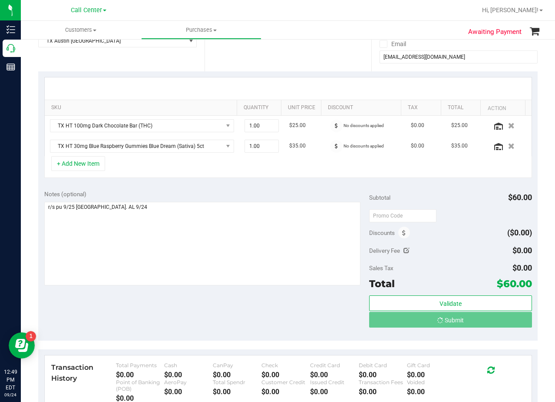
scroll to position [0, 0]
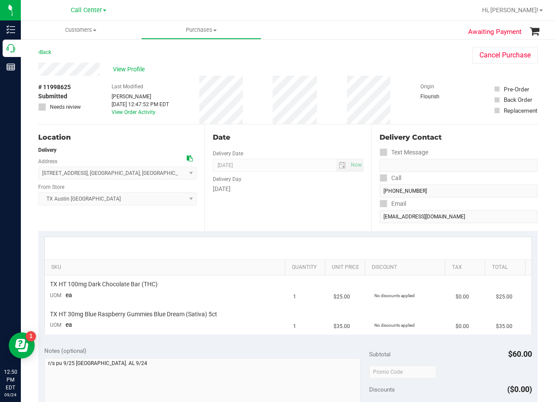
click at [350, 130] on div "Date Delivery Date 09/25/2025 Now 09/25/2025 08:00 AM Now Delivery Day Thursday" at bounding box center [288, 177] width 166 height 106
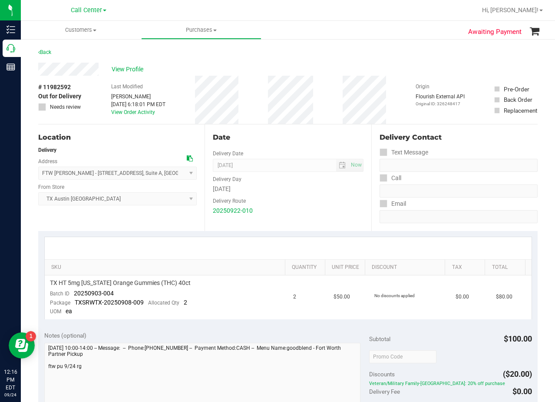
drag, startPoint x: 269, startPoint y: 124, endPoint x: 258, endPoint y: 127, distance: 11.7
click at [266, 124] on div "Date Delivery Date [DATE] Now [DATE] 08:00 AM Now Delivery Day [DATE] Delivery …" at bounding box center [288, 177] width 166 height 106
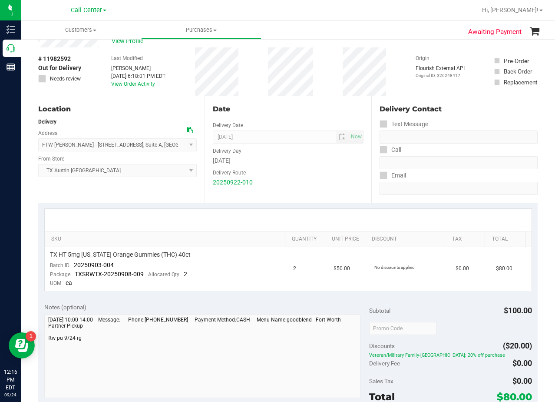
scroll to position [43, 0]
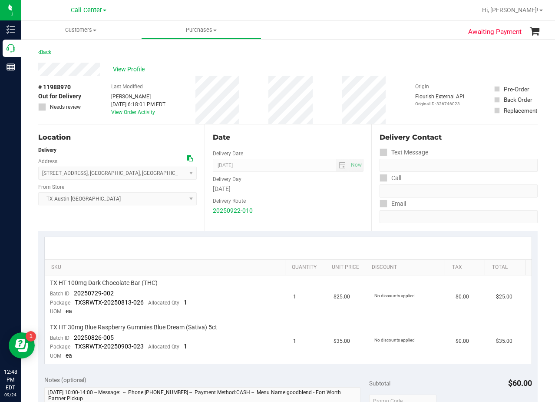
click at [143, 76] on div "Last Modified [PERSON_NAME] [DATE] 6:18:01 PM EDT View Order Activity" at bounding box center [138, 100] width 54 height 48
click at [135, 71] on span "View Profile" at bounding box center [130, 69] width 35 height 9
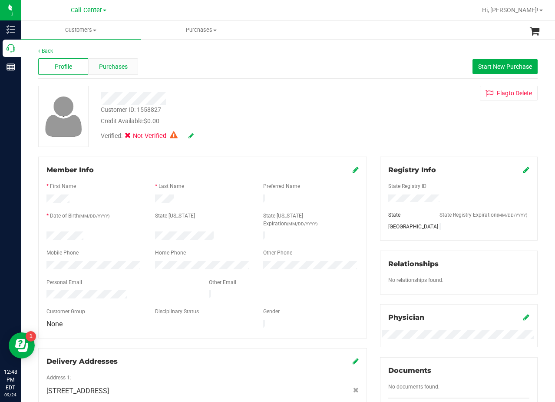
click at [123, 66] on span "Purchases" at bounding box center [113, 66] width 29 height 9
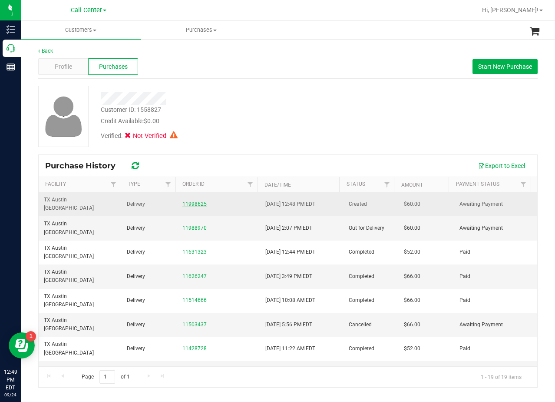
click at [192, 202] on link "11998625" at bounding box center [195, 204] width 24 height 6
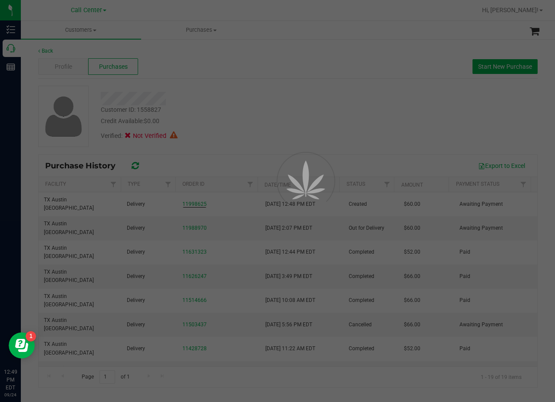
click at [258, 98] on div at bounding box center [277, 201] width 555 height 402
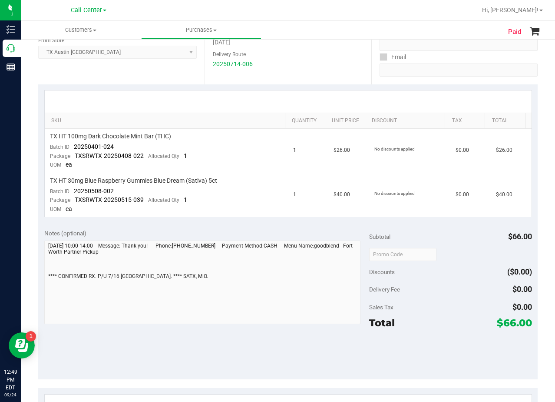
scroll to position [174, 0]
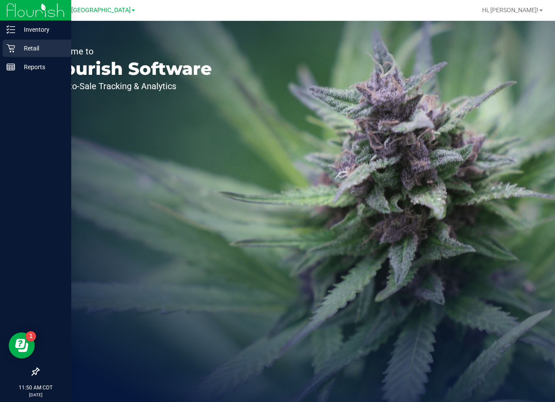
click at [12, 46] on icon at bounding box center [11, 48] width 9 height 9
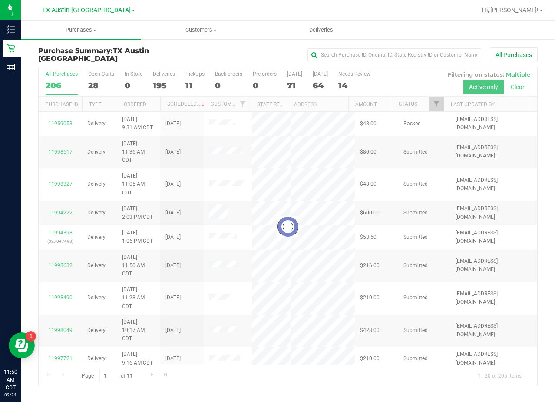
click at [437, 101] on div at bounding box center [288, 226] width 499 height 318
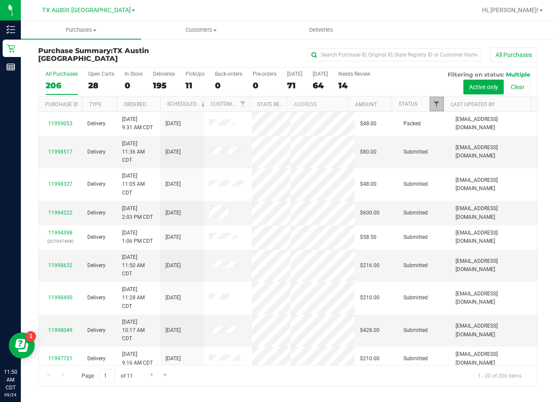
click at [437, 103] on span "Filter" at bounding box center [436, 103] width 7 height 7
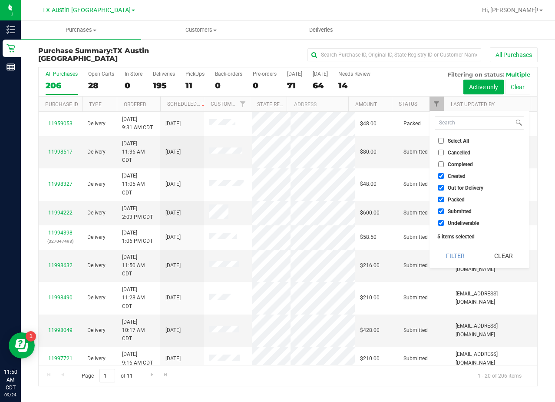
click at [468, 185] on span "Out for Delivery" at bounding box center [466, 187] width 36 height 5
click at [444, 185] on input "Out for Delivery" at bounding box center [442, 188] width 6 height 6
checkbox input "false"
click at [458, 195] on li "Packed" at bounding box center [480, 199] width 90 height 9
click at [458, 197] on span "Packed" at bounding box center [456, 199] width 17 height 5
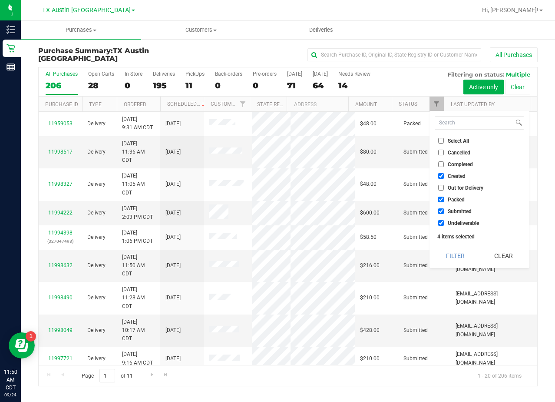
click at [444, 197] on input "Packed" at bounding box center [442, 199] width 6 height 6
checkbox input "false"
click at [459, 209] on span "Submitted" at bounding box center [460, 211] width 24 height 5
click at [444, 208] on input "Submitted" at bounding box center [442, 211] width 6 height 6
checkbox input "false"
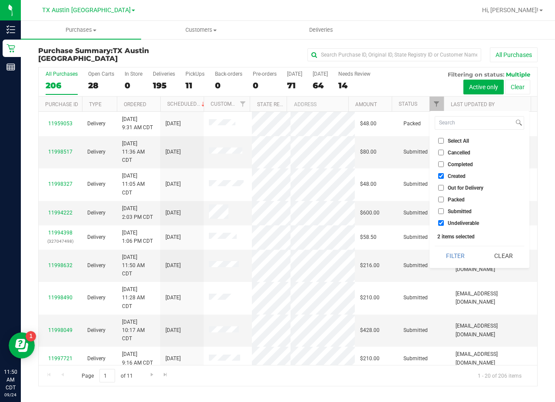
click at [464, 221] on span "Undeliverable" at bounding box center [463, 222] width 31 height 5
click at [444, 221] on input "Undeliverable" at bounding box center [442, 223] width 6 height 6
checkbox input "false"
click at [461, 253] on button "Filter" at bounding box center [456, 255] width 42 height 19
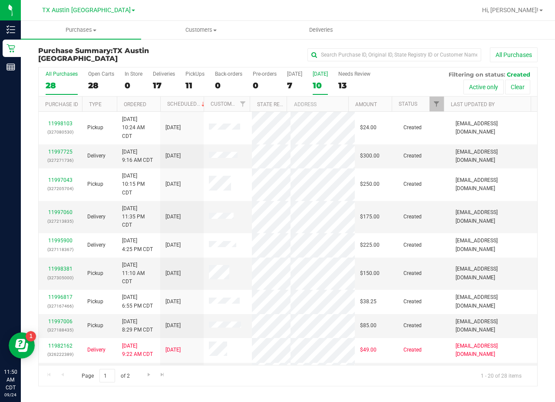
click at [319, 84] on div "10" at bounding box center [320, 85] width 15 height 10
click at [0, 0] on input "Tomorrow 10" at bounding box center [0, 0] width 0 height 0
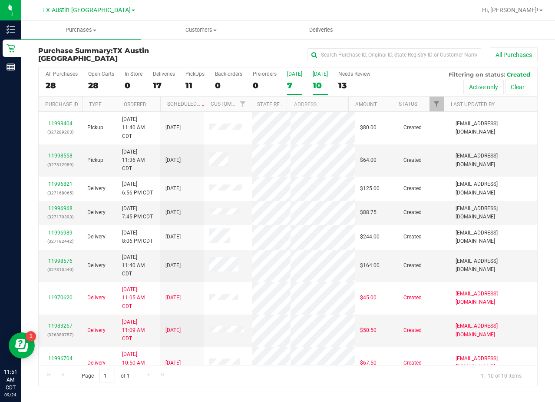
click at [296, 81] on div "7" at bounding box center [294, 85] width 15 height 10
click at [0, 0] on input "Today 7" at bounding box center [0, 0] width 0 height 0
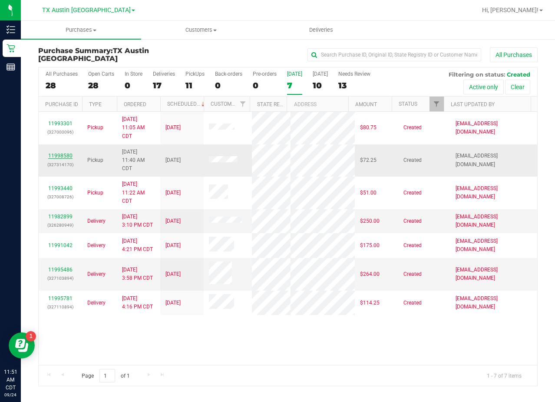
click at [59, 155] on link "11998580" at bounding box center [60, 156] width 24 height 6
